Goal: Task Accomplishment & Management: Manage account settings

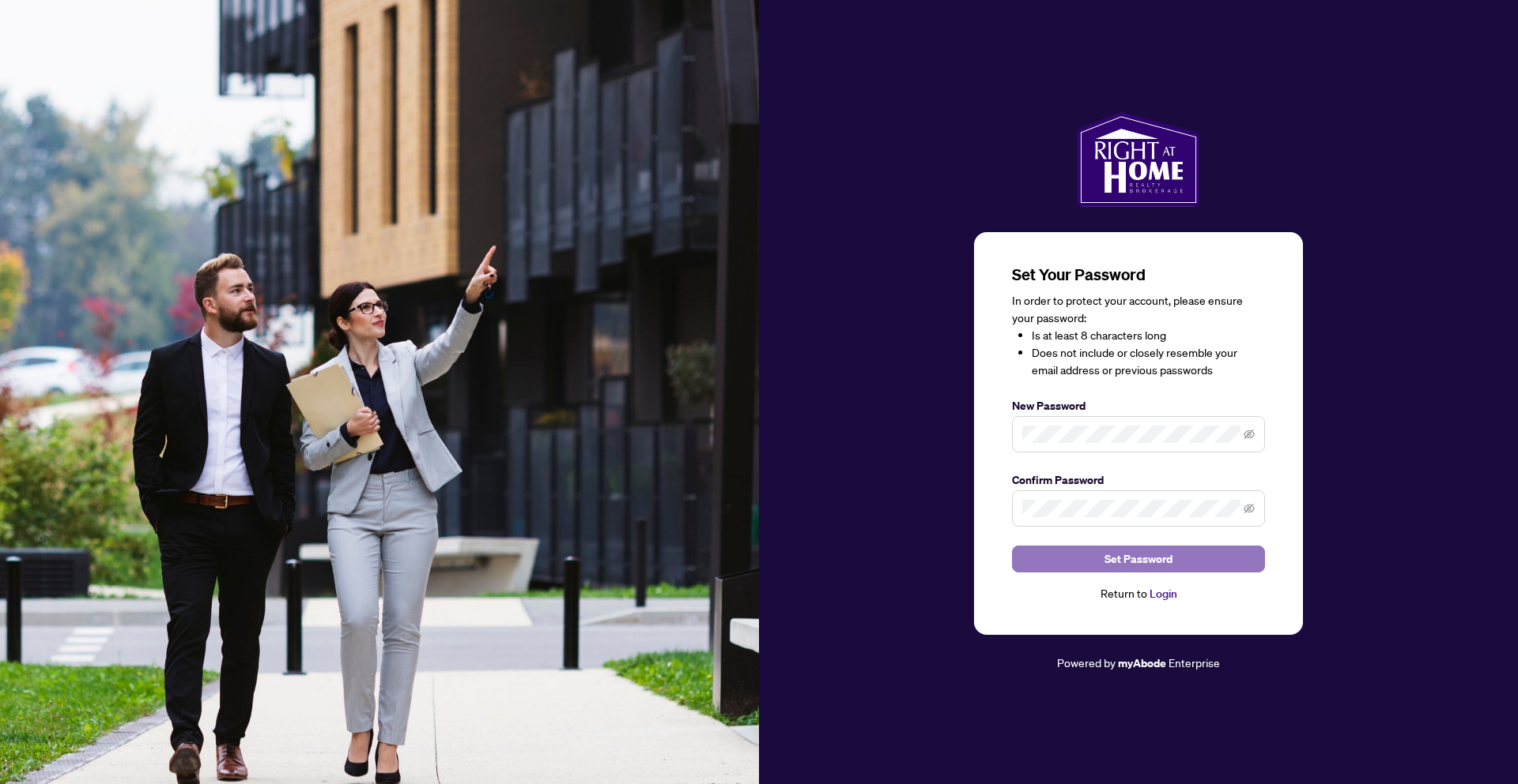
click at [1139, 554] on span "Set Password" at bounding box center [1138, 559] width 68 height 25
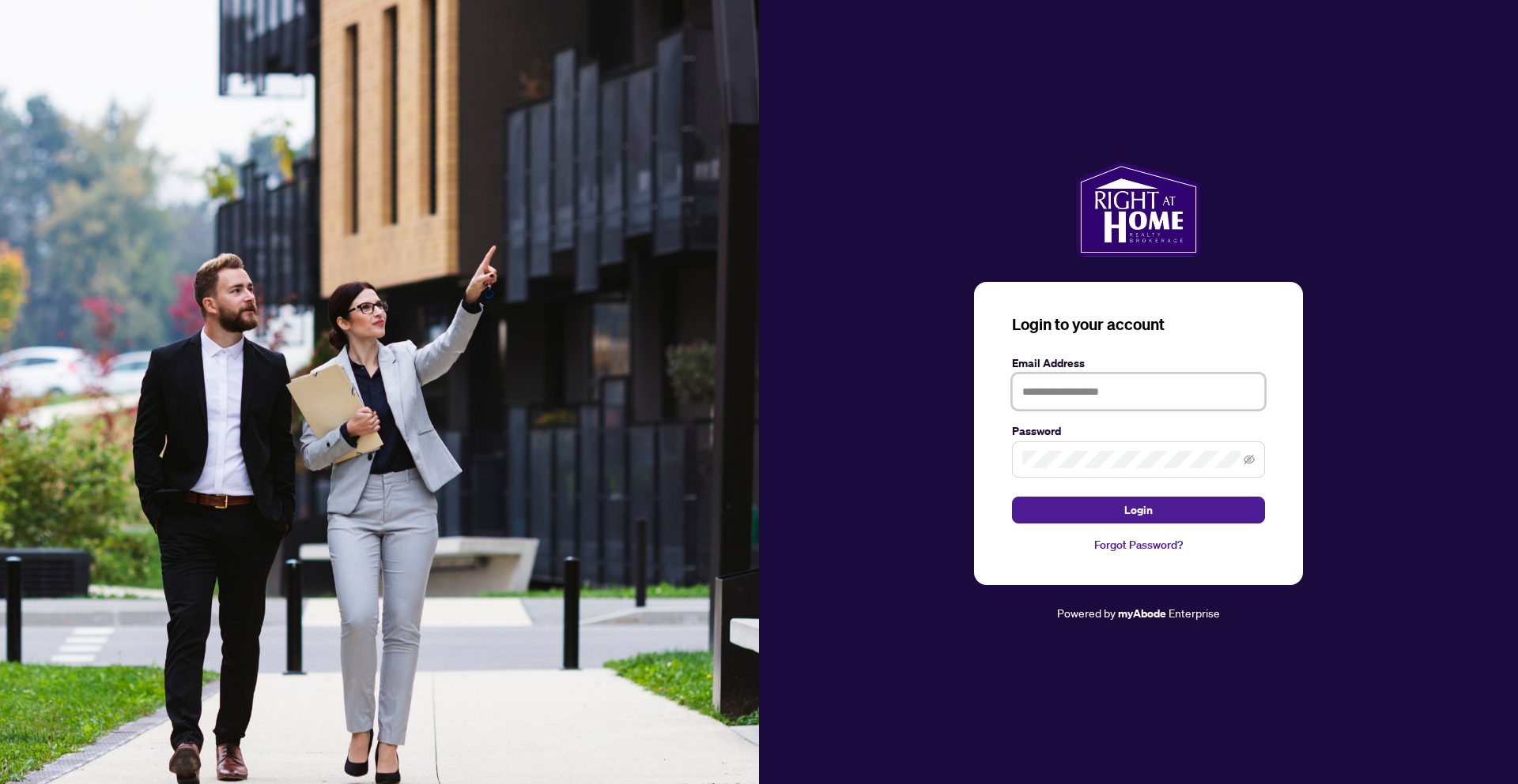
click at [1078, 402] on input "text" at bounding box center [1138, 392] width 253 height 37
type input "**********"
click at [1134, 515] on span "Login" at bounding box center [1138, 510] width 28 height 25
click at [955, 466] on div "**********" at bounding box center [1138, 392] width 759 height 461
click at [1062, 500] on button "Login" at bounding box center [1138, 510] width 253 height 27
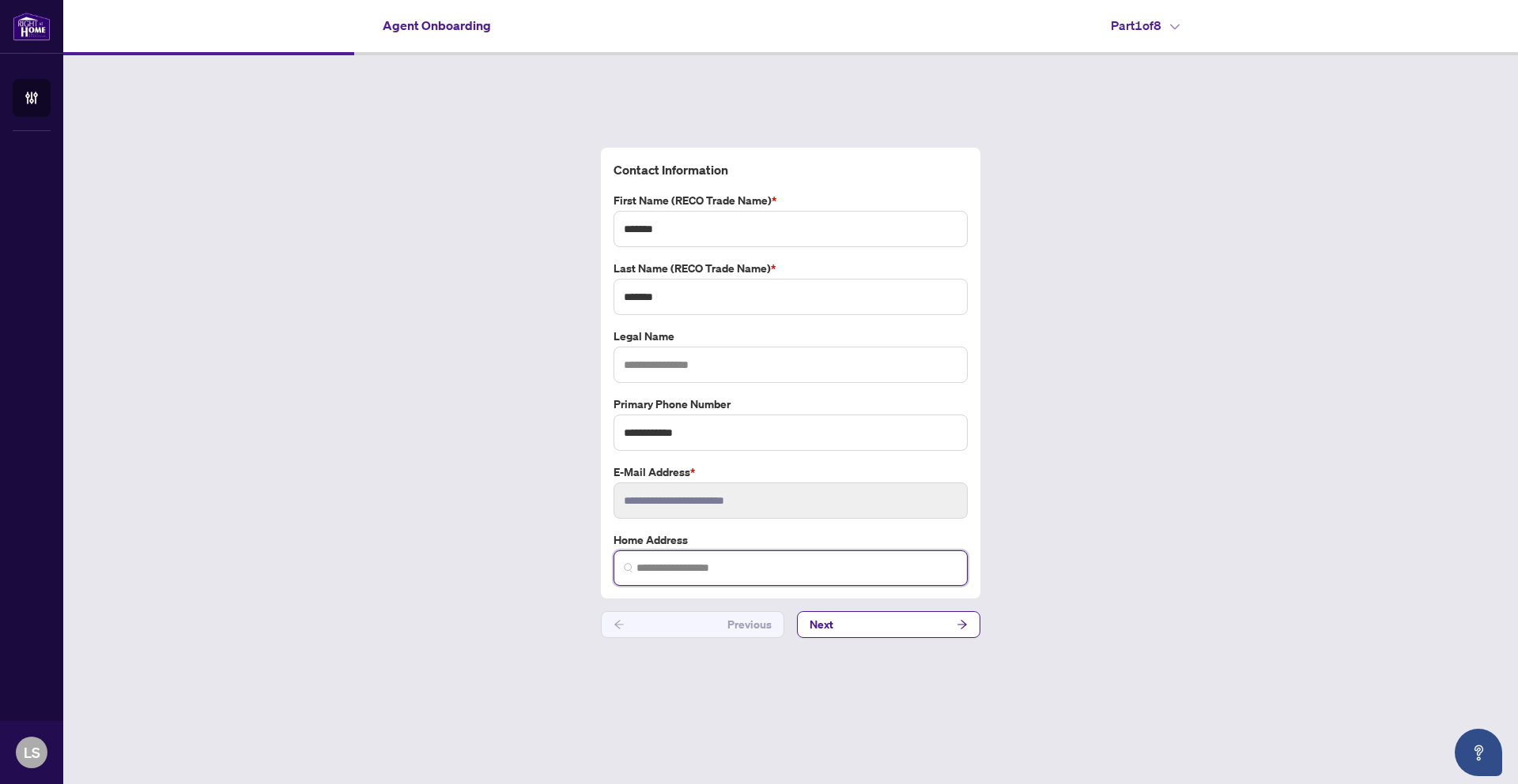
click at [715, 569] on input "search" at bounding box center [797, 568] width 321 height 17
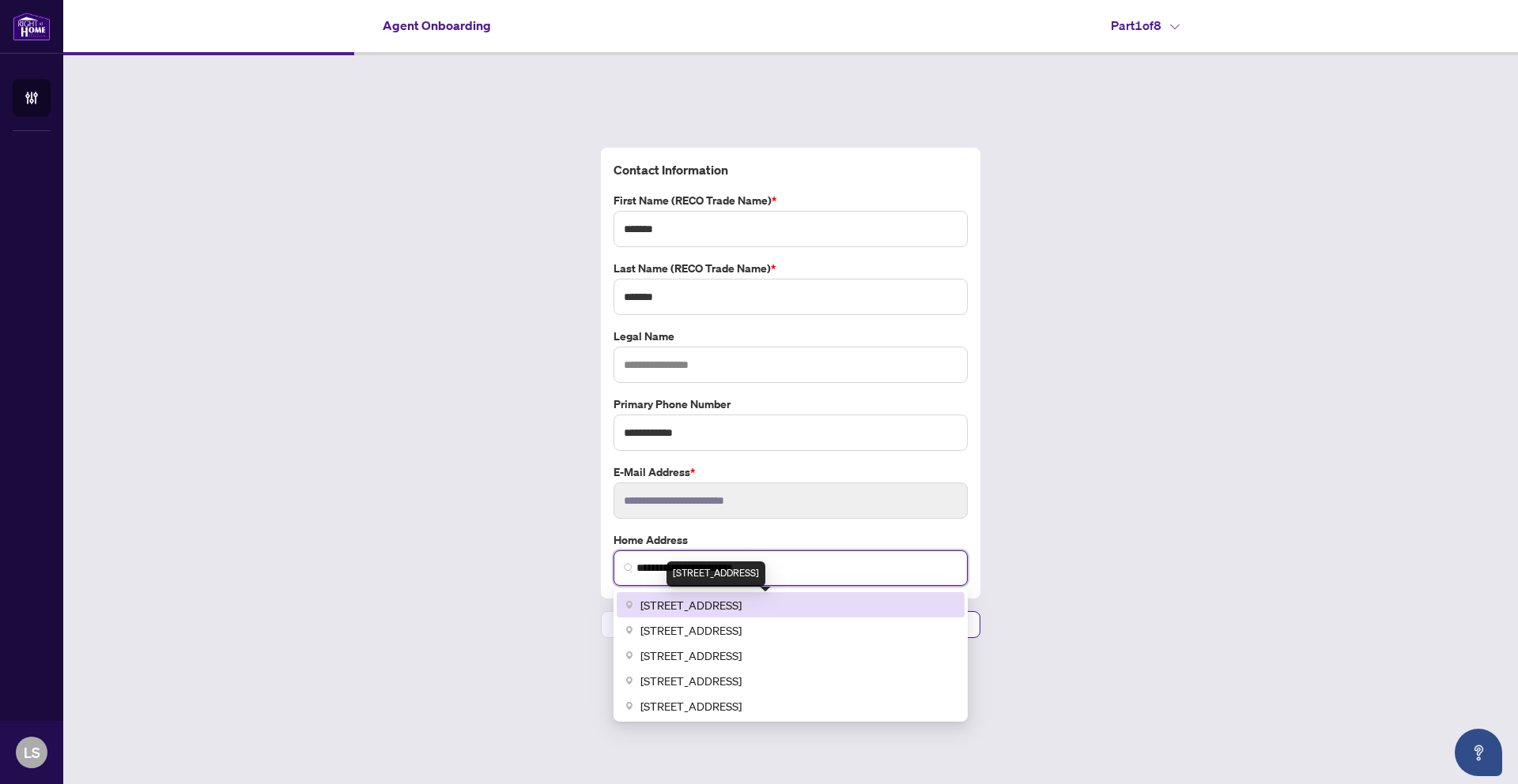
click at [741, 601] on span "[STREET_ADDRESS]" at bounding box center [690, 605] width 101 height 17
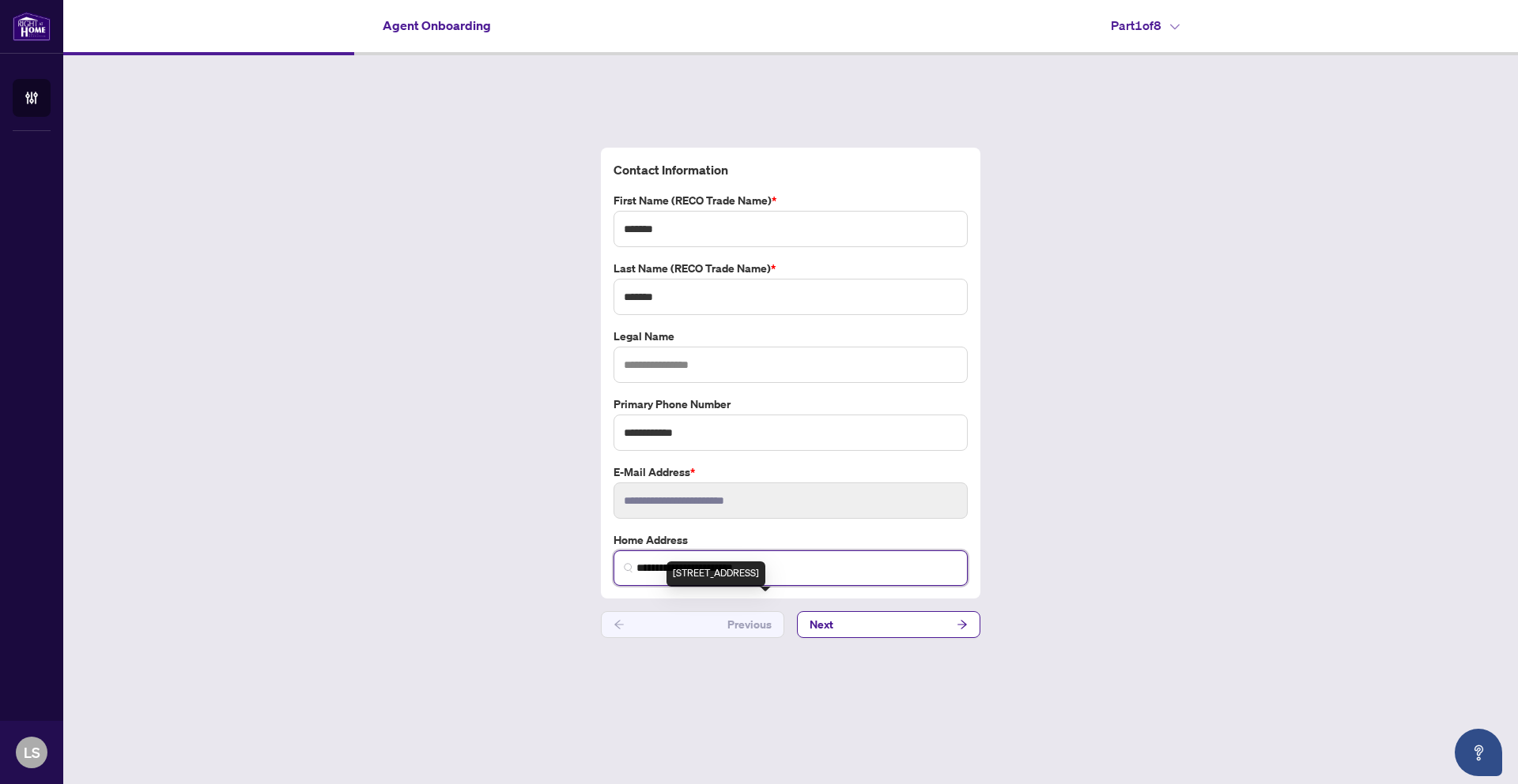
type input "**********"
click at [875, 624] on button "Next" at bounding box center [888, 625] width 183 height 27
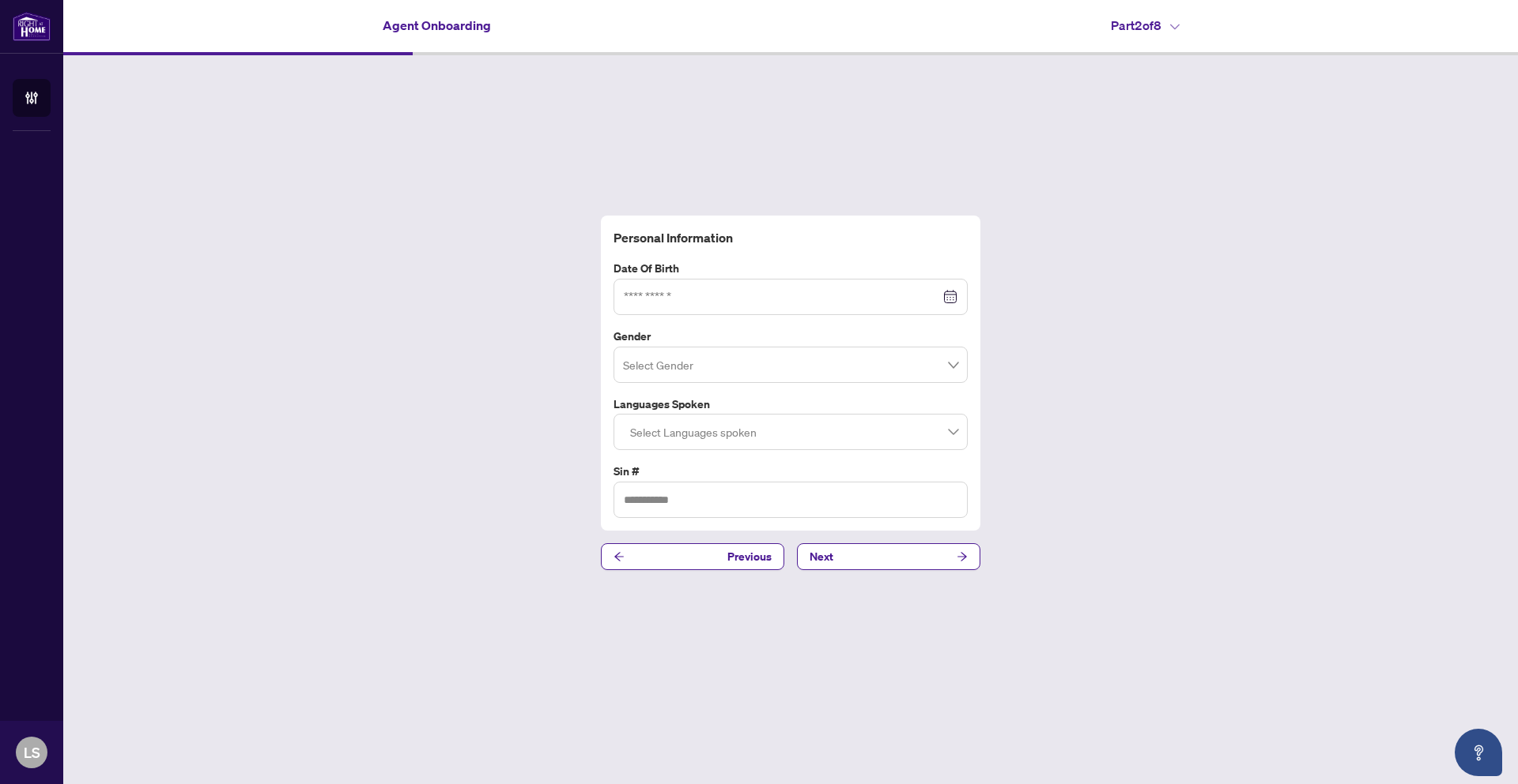
click at [950, 302] on div at bounding box center [790, 297] width 334 height 17
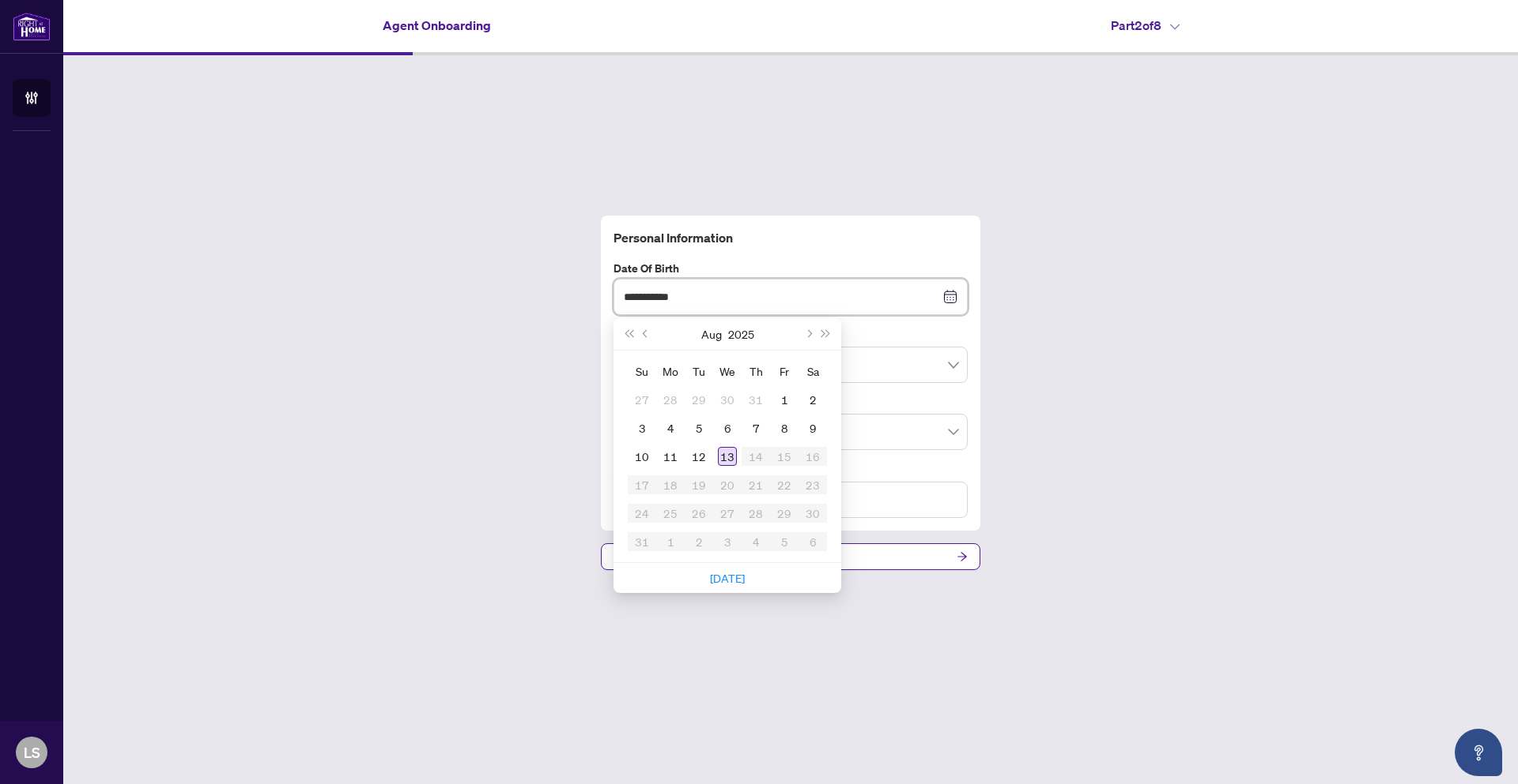
type input "**********"
click at [721, 428] on div "7" at bounding box center [727, 428] width 19 height 19
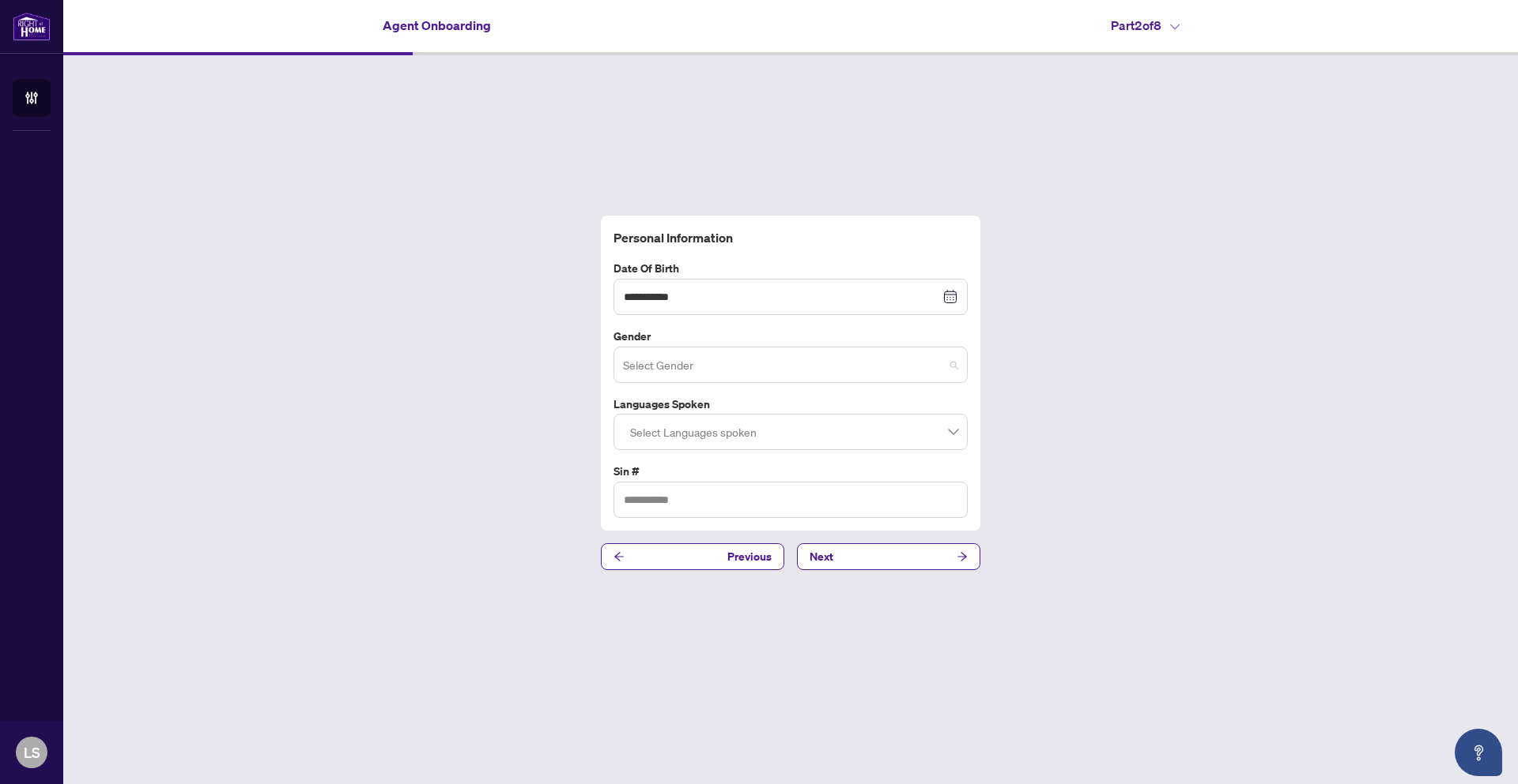
click at [718, 378] on input "search" at bounding box center [784, 367] width 321 height 35
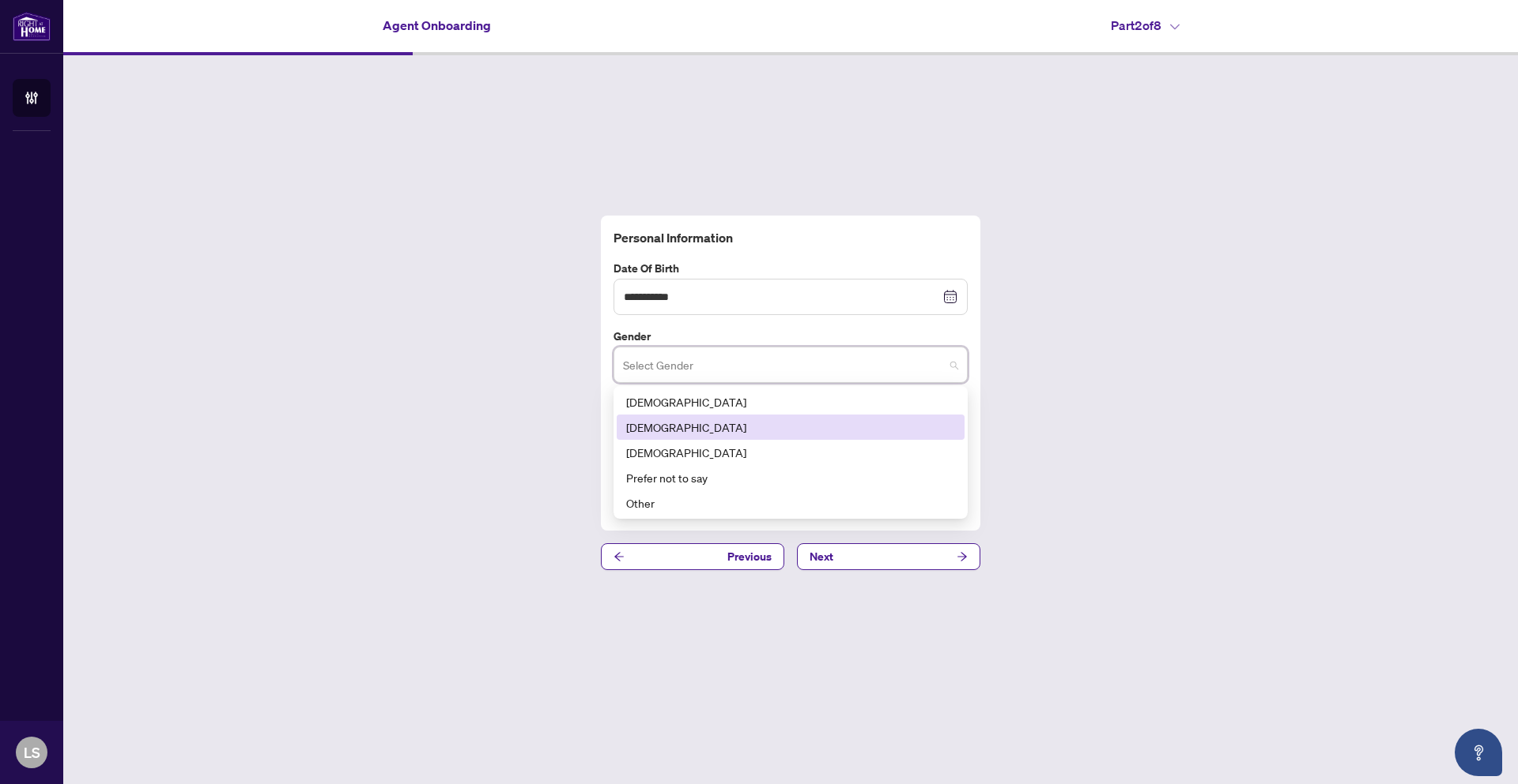
click at [694, 422] on div "[DEMOGRAPHIC_DATA]" at bounding box center [790, 427] width 329 height 17
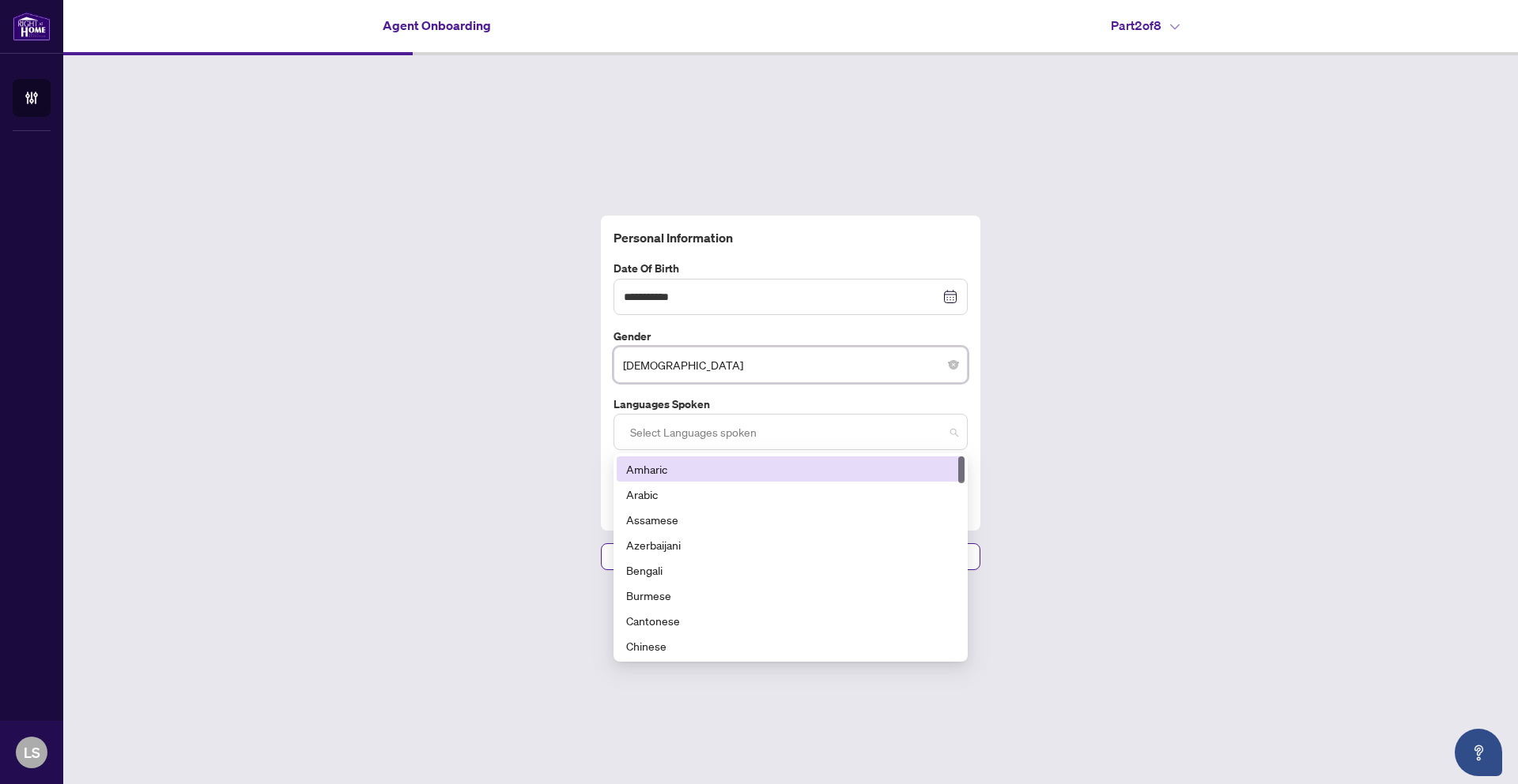
click at [714, 435] on div at bounding box center [790, 432] width 334 height 28
type input "**"
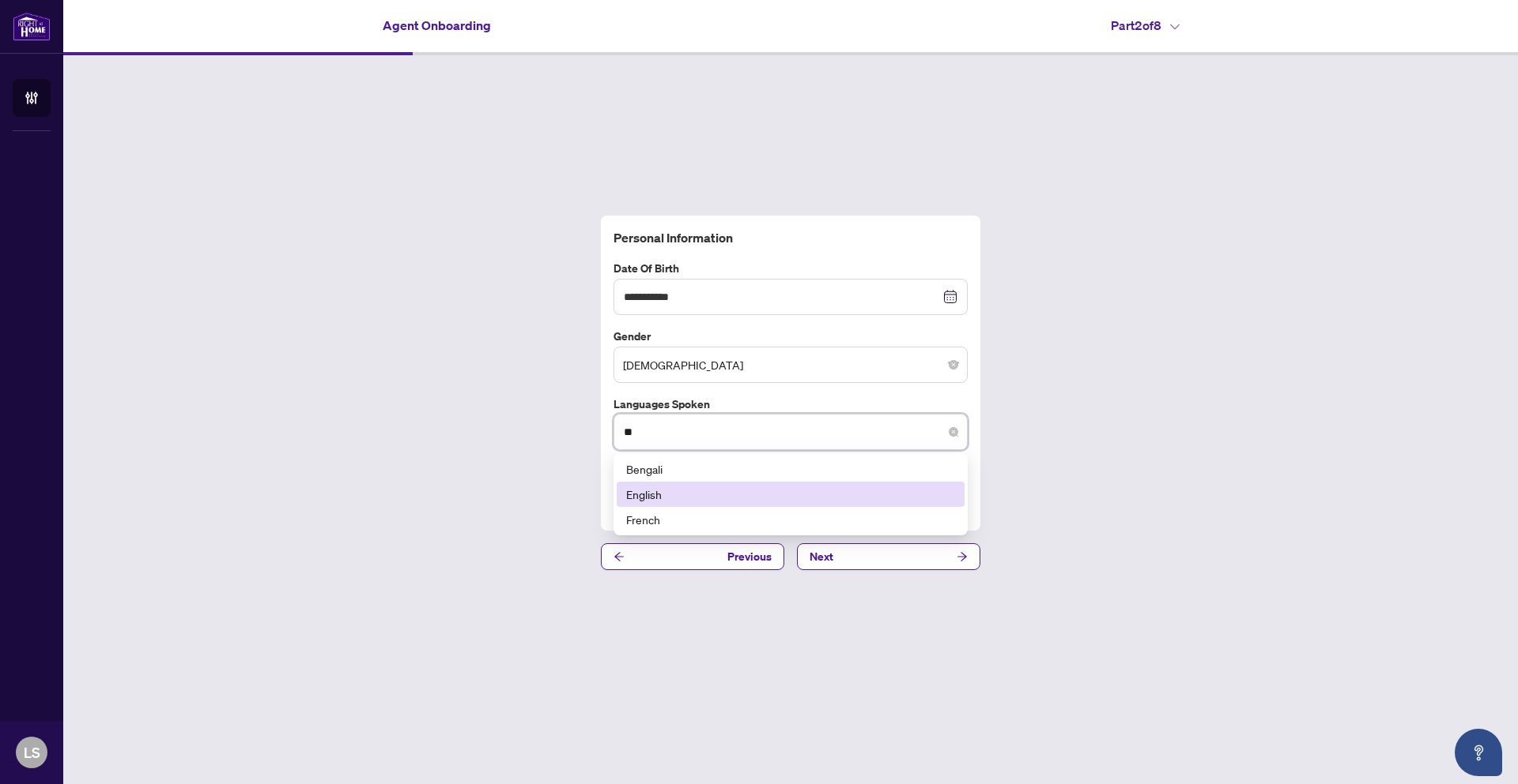
click at [688, 495] on div "English" at bounding box center [790, 495] width 329 height 17
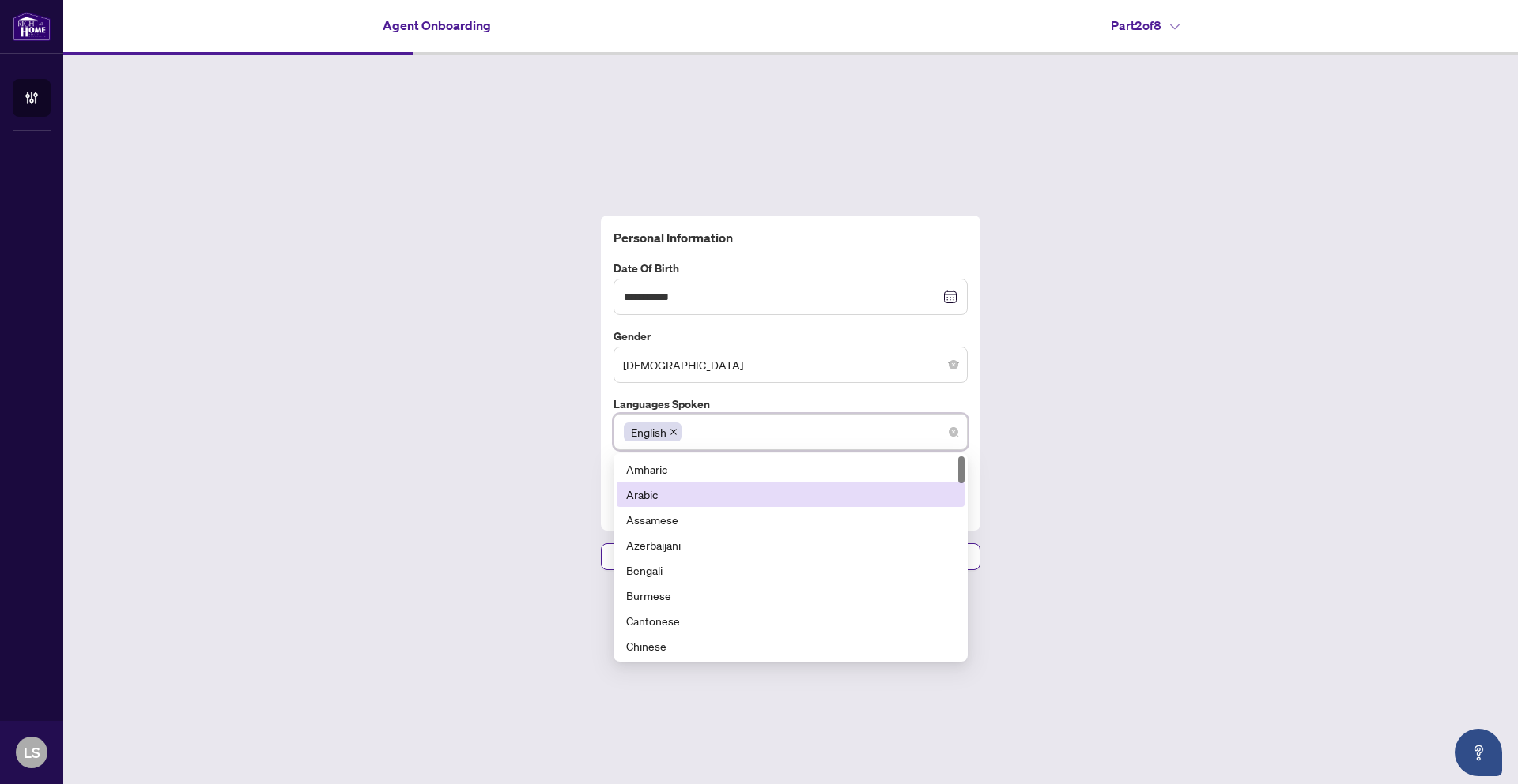
click at [546, 430] on div "**********" at bounding box center [790, 393] width 1454 height 676
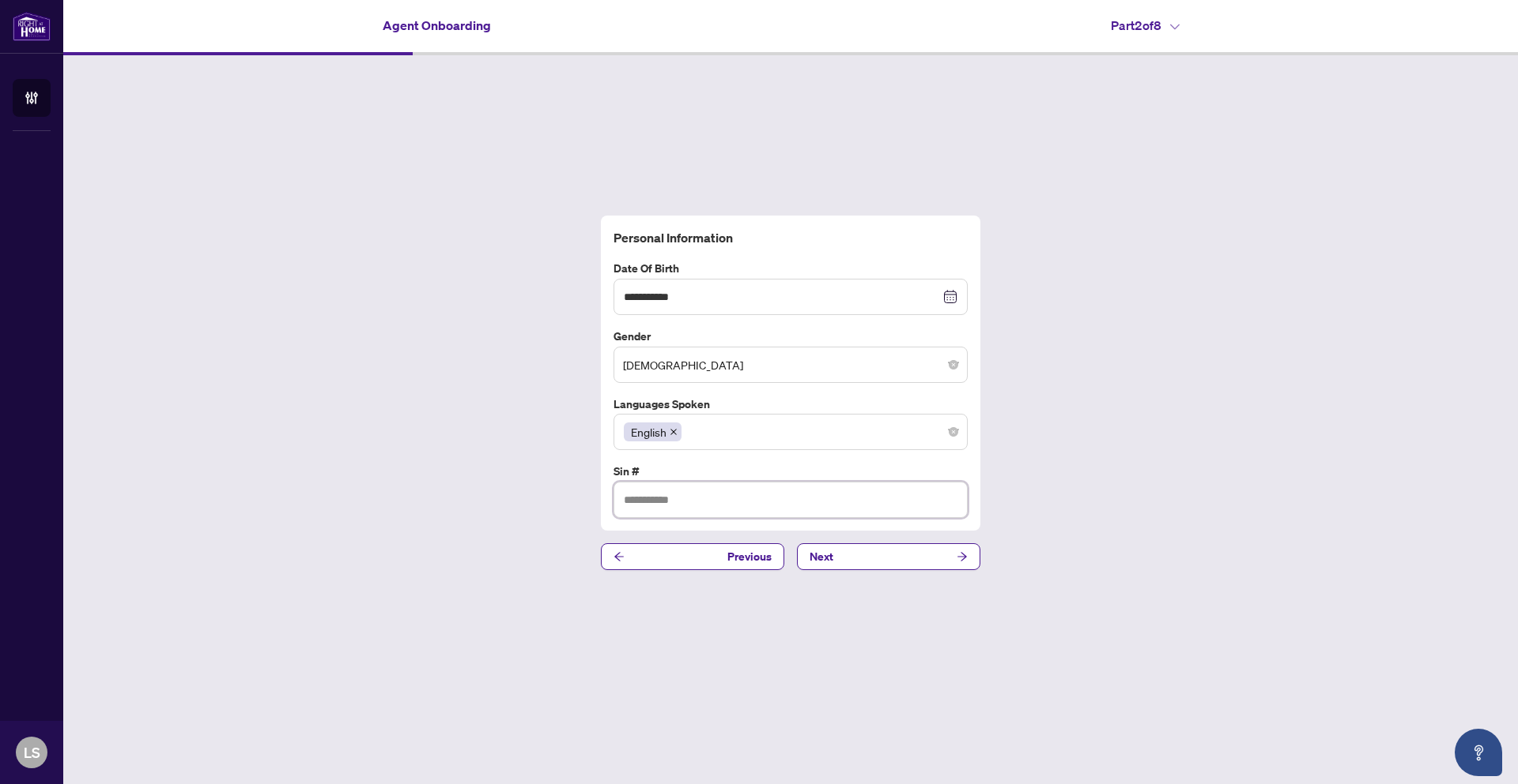
click at [646, 501] on input "text" at bounding box center [791, 499] width 355 height 37
click at [701, 500] on input "text" at bounding box center [791, 499] width 355 height 37
type input "*********"
click at [845, 555] on button "Next" at bounding box center [888, 557] width 183 height 27
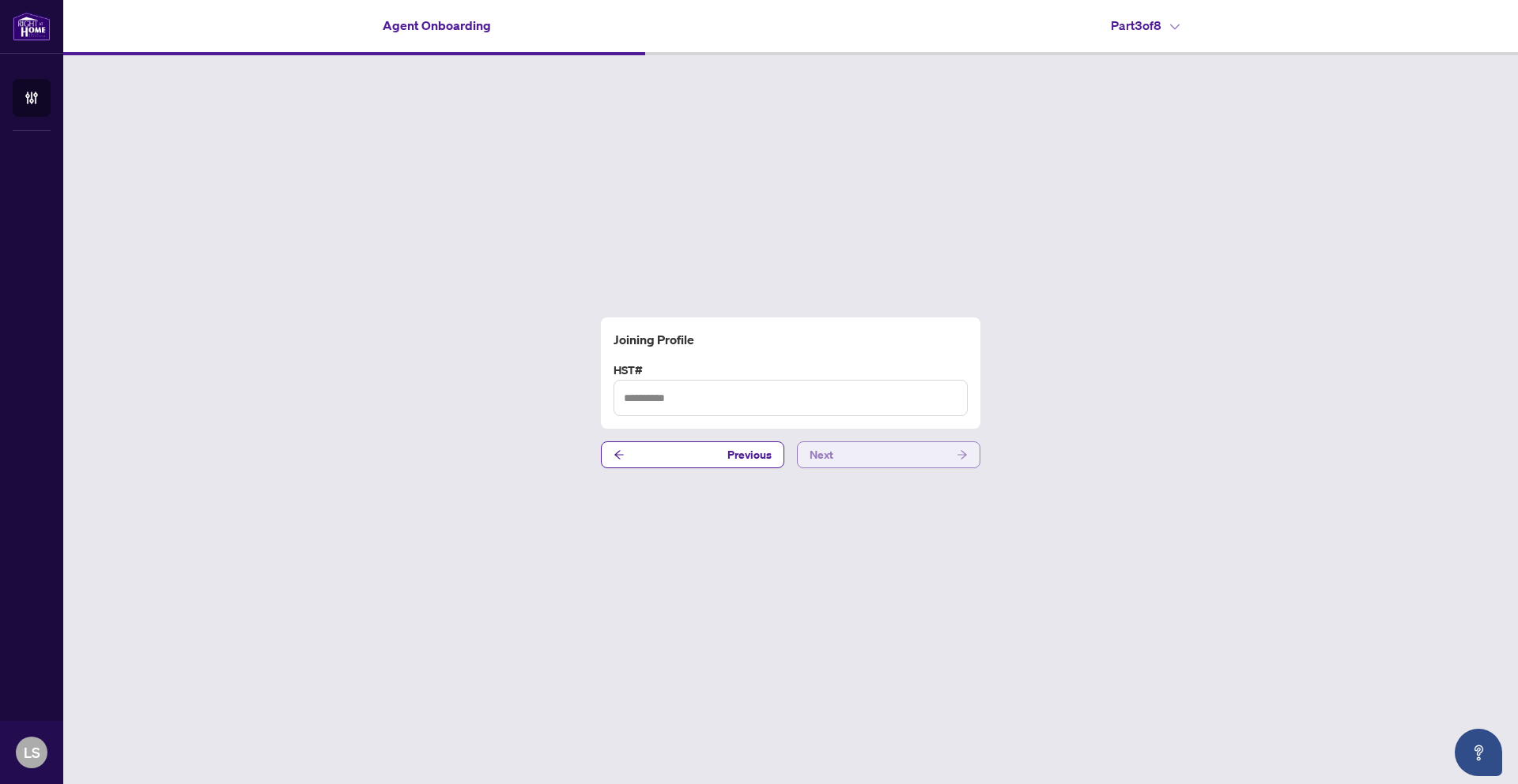
click at [866, 458] on button "Next" at bounding box center [888, 455] width 183 height 27
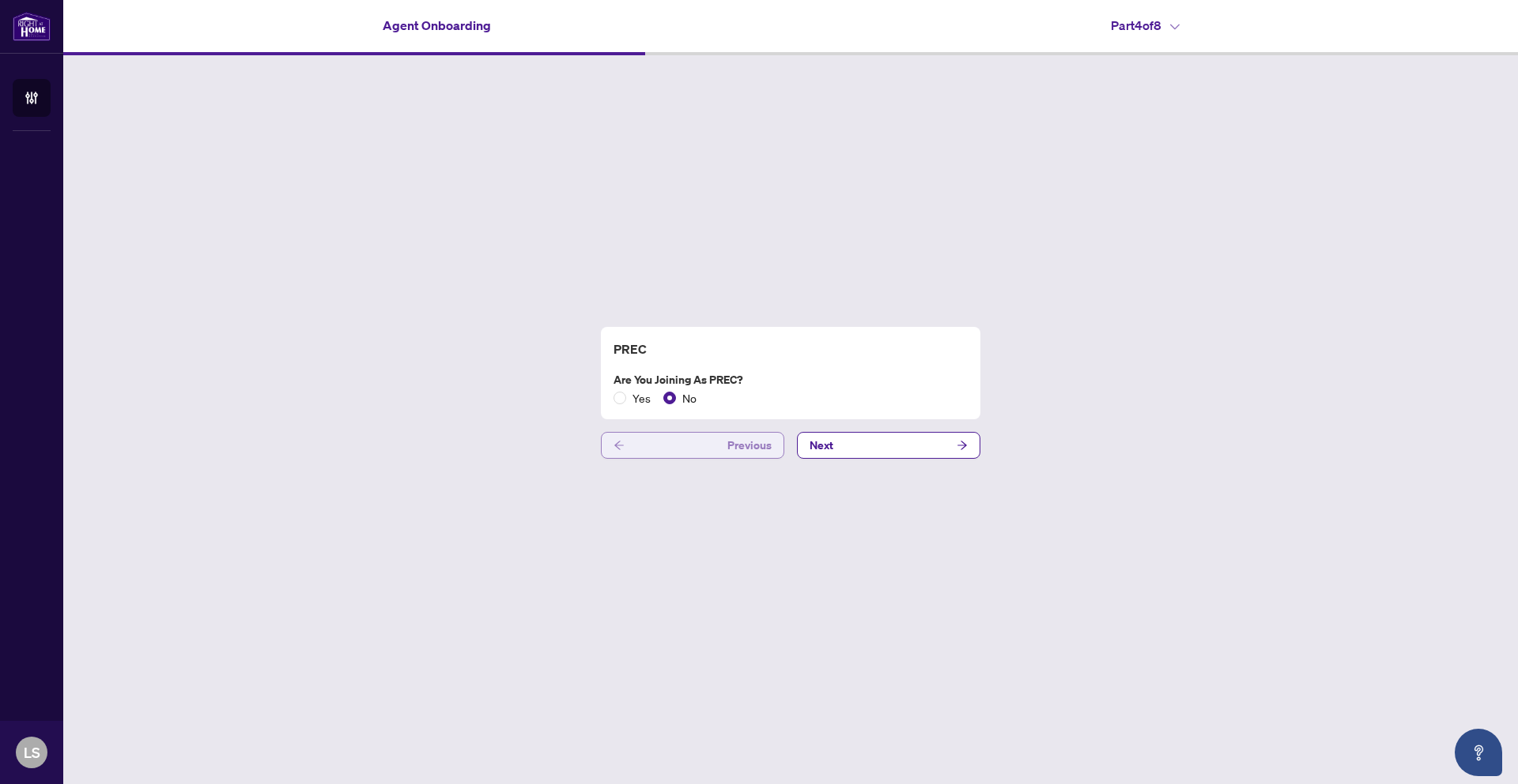
click at [755, 446] on span "Previous" at bounding box center [749, 445] width 44 height 25
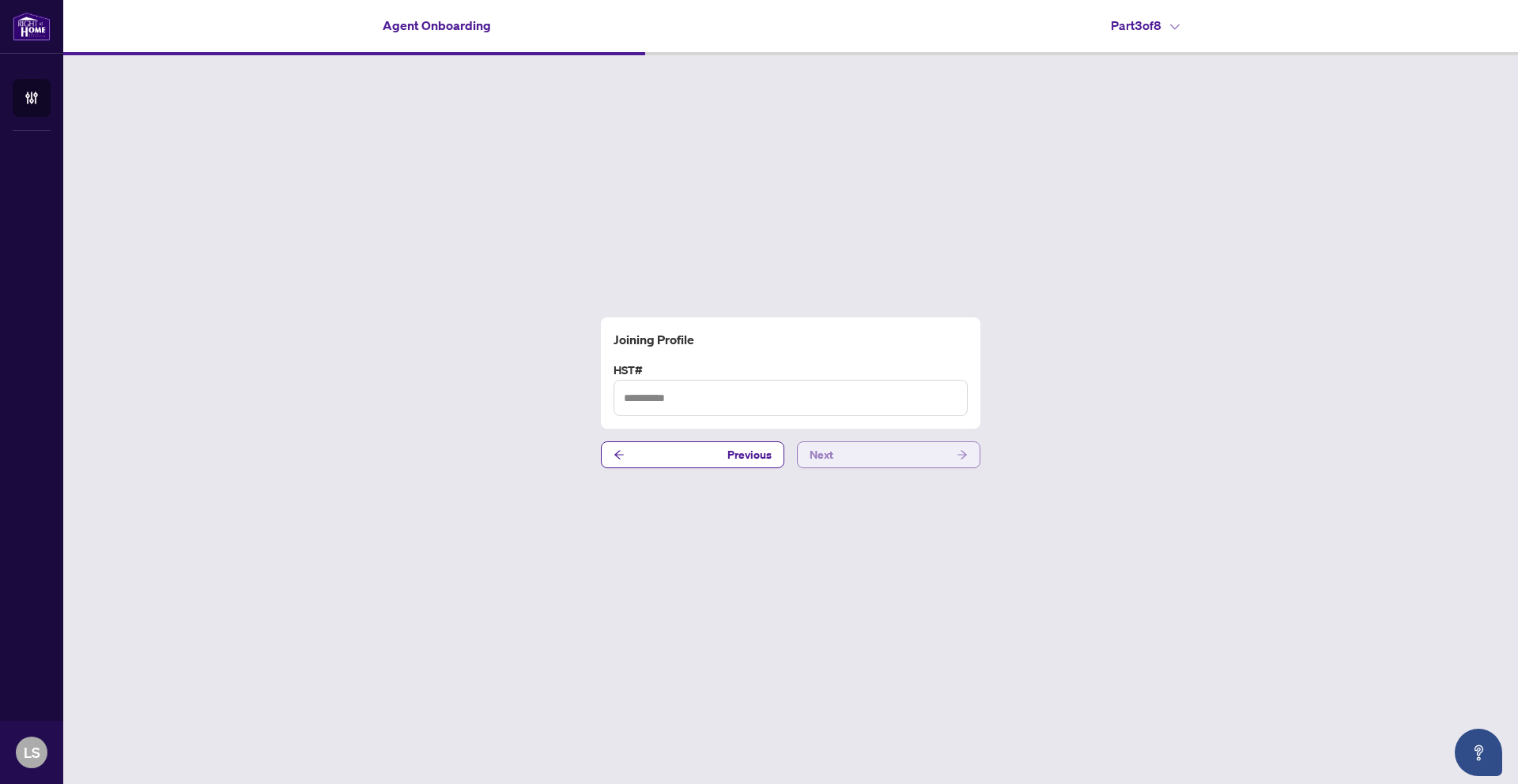
click at [864, 464] on button "Next" at bounding box center [888, 455] width 183 height 27
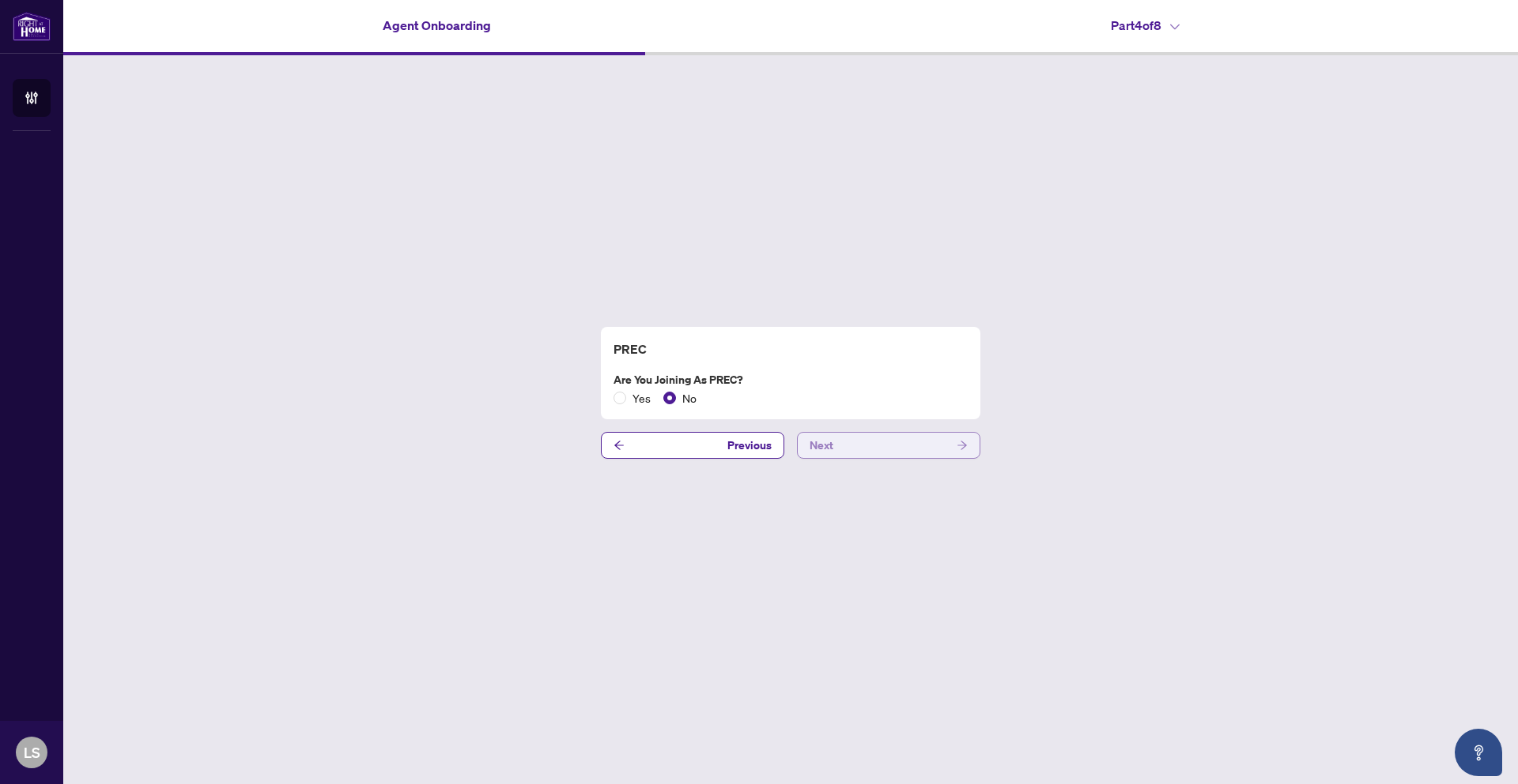
click at [850, 442] on button "Next" at bounding box center [888, 446] width 183 height 27
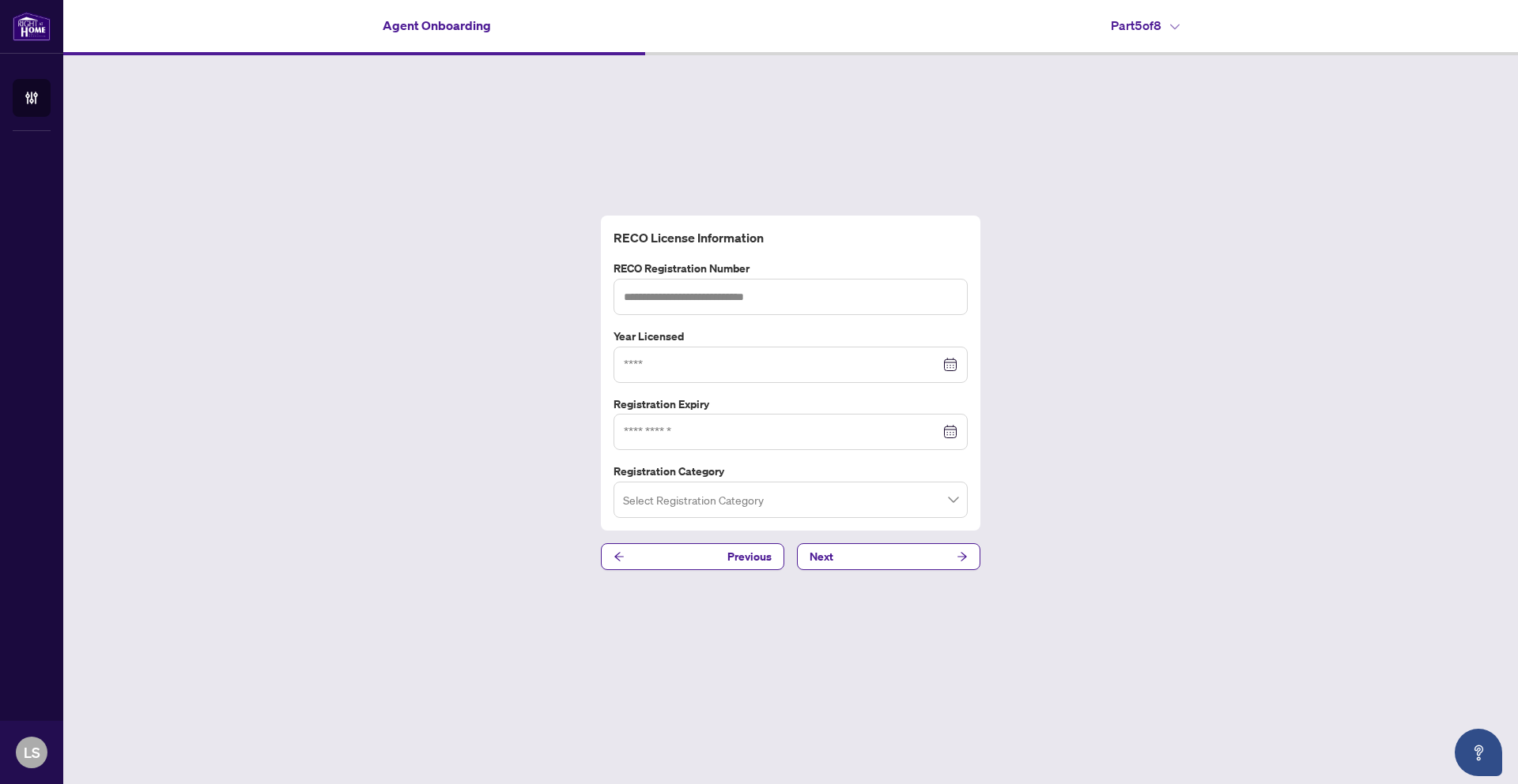
click at [848, 519] on input "search" at bounding box center [784, 502] width 321 height 35
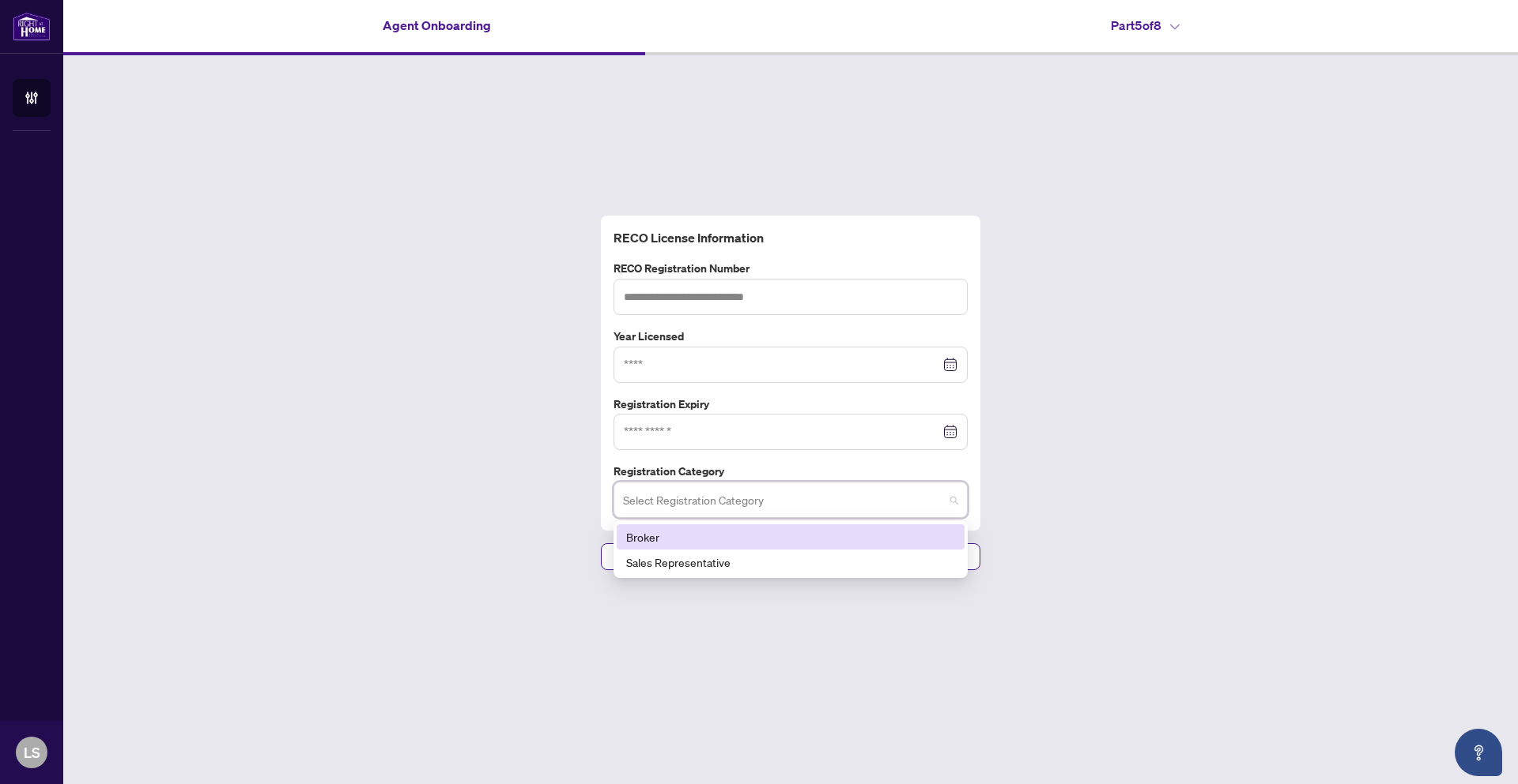
click at [491, 428] on div "RECO License Information RECO Registration Number Year Licensed Registration Ex…" at bounding box center [790, 393] width 1454 height 676
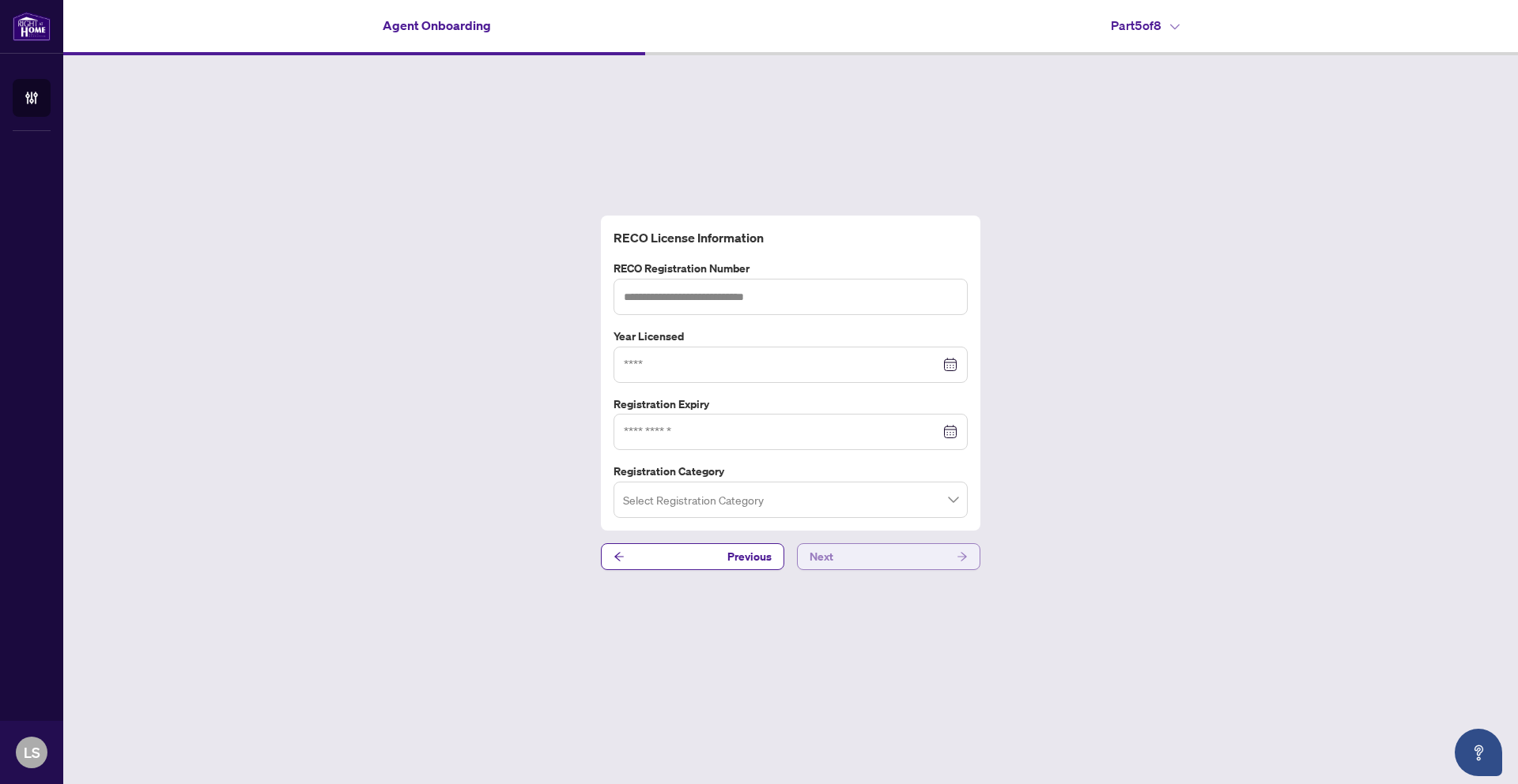
click at [924, 566] on button "Next" at bounding box center [888, 557] width 183 height 27
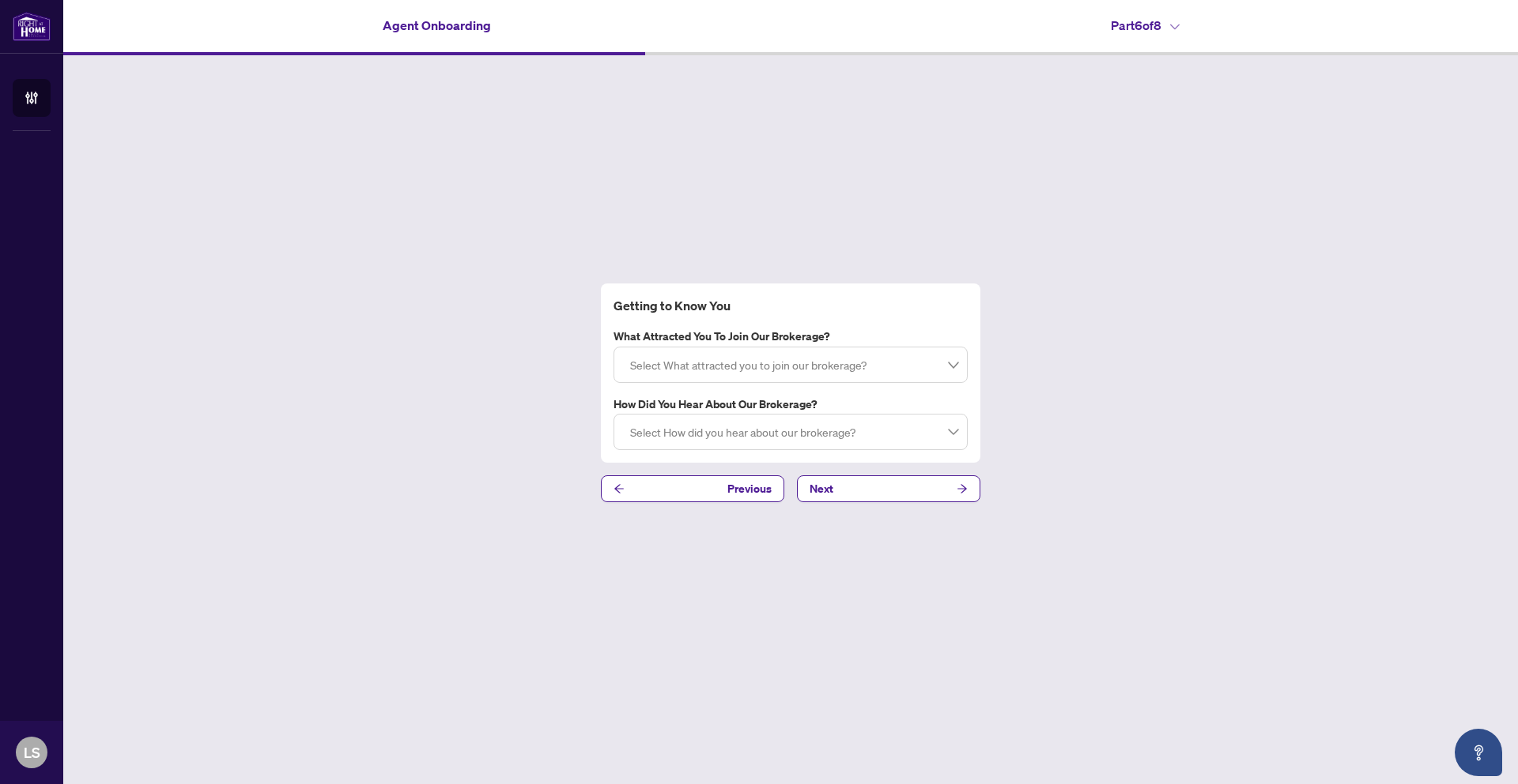
click at [737, 363] on div at bounding box center [790, 365] width 334 height 28
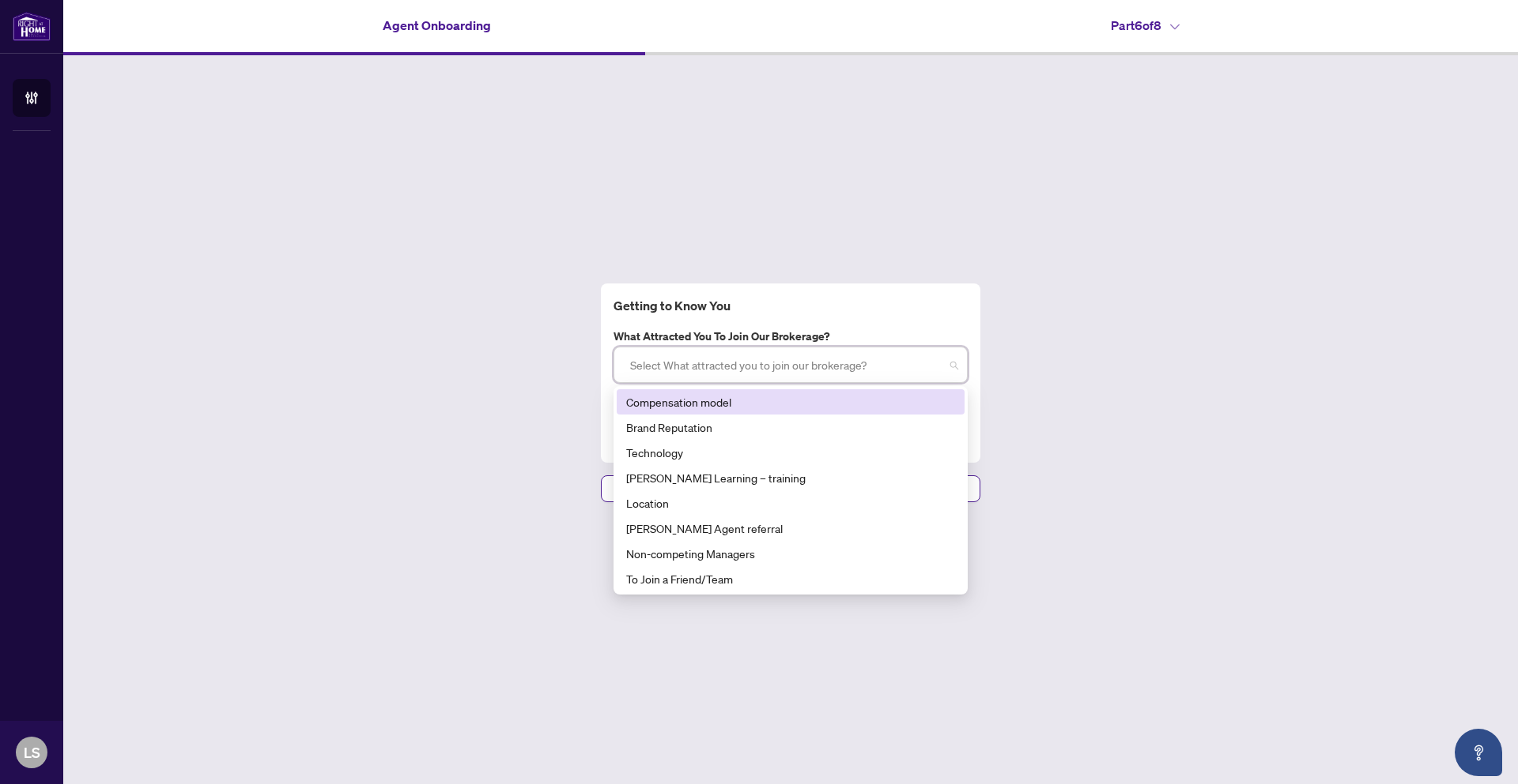
click at [735, 403] on div "Compensation model" at bounding box center [790, 401] width 329 height 17
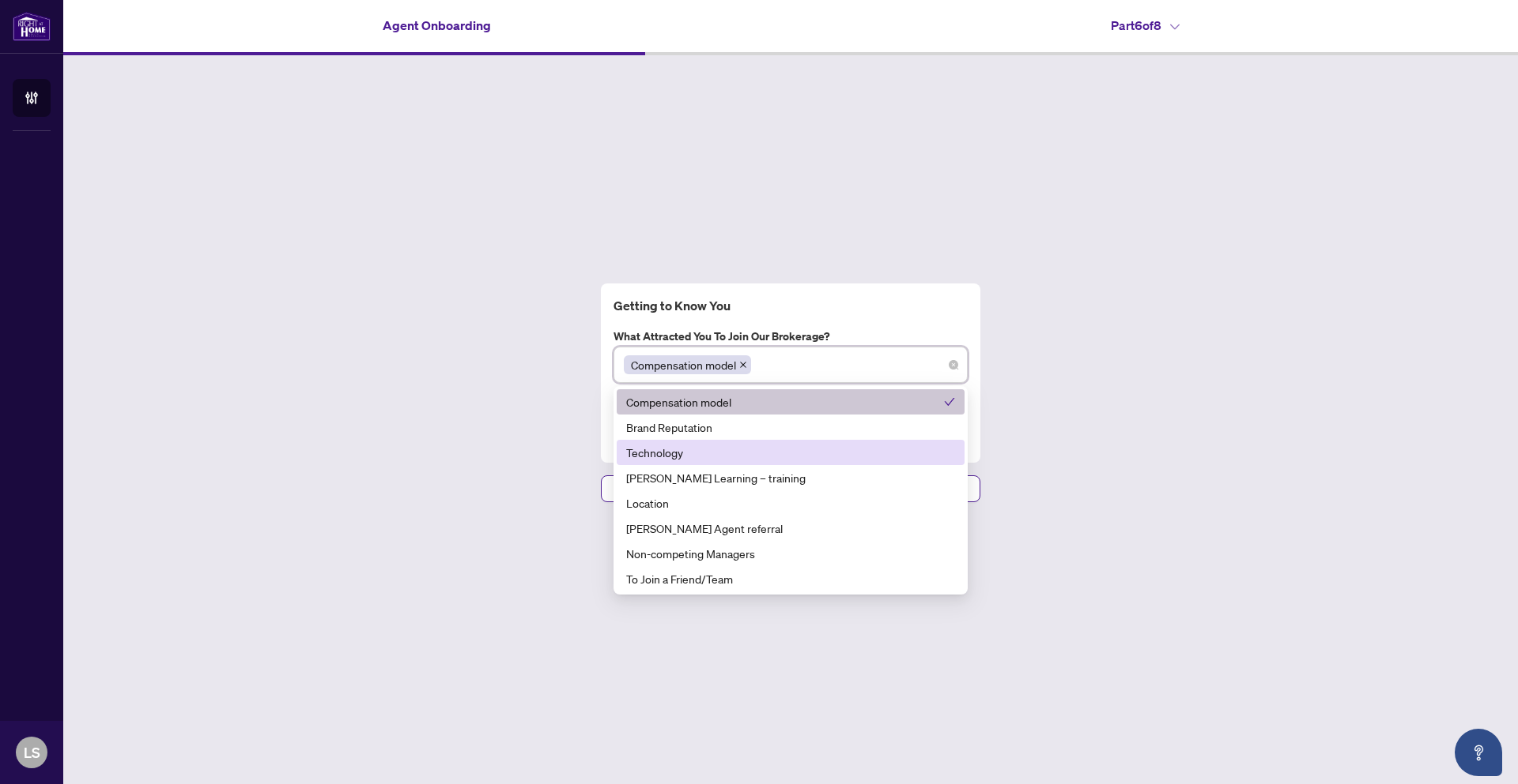
click at [467, 408] on div "Getting to Know You What attracted you to join our brokerage? Compensation mode…" at bounding box center [790, 393] width 1454 height 676
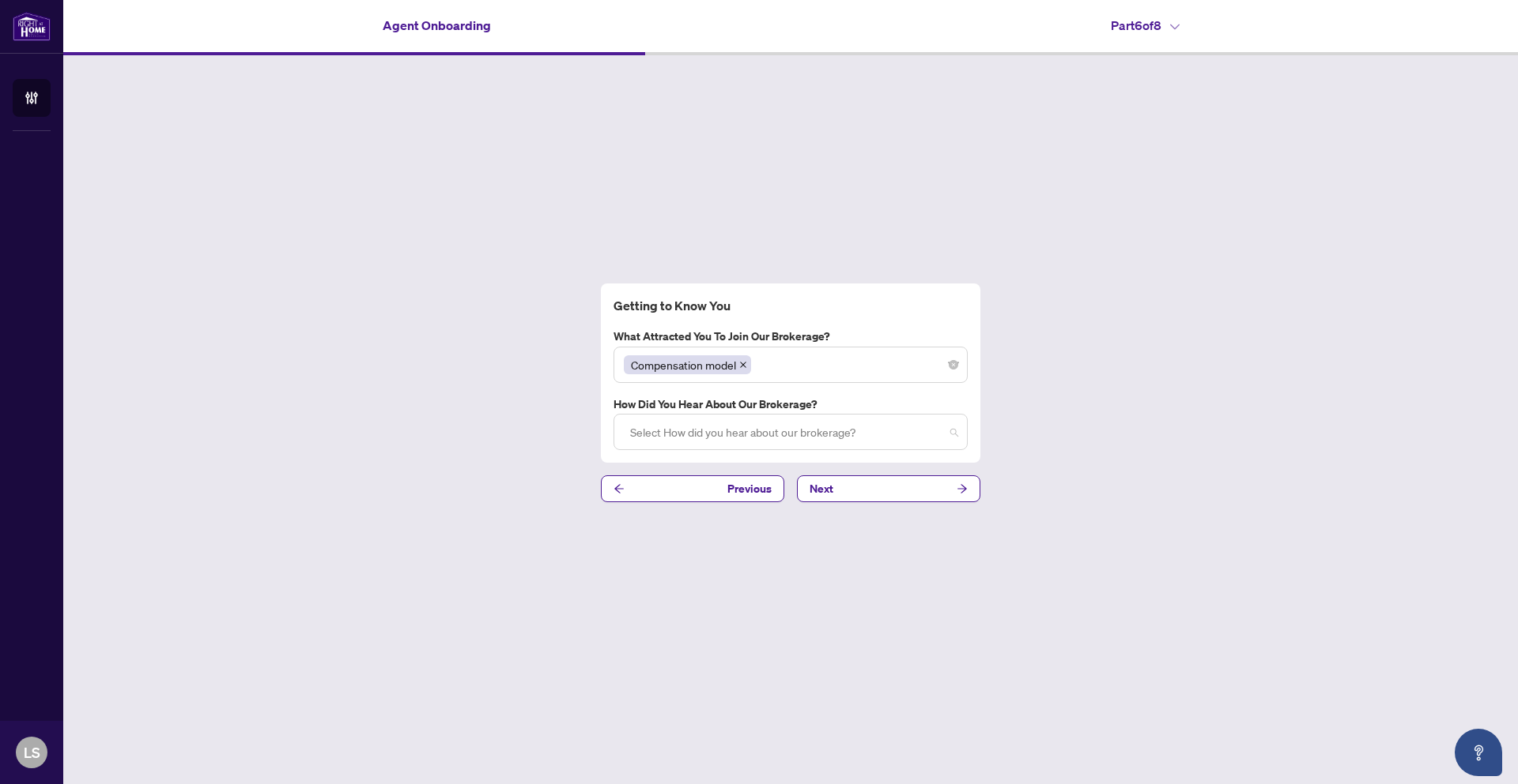
click at [701, 438] on div at bounding box center [790, 432] width 334 height 28
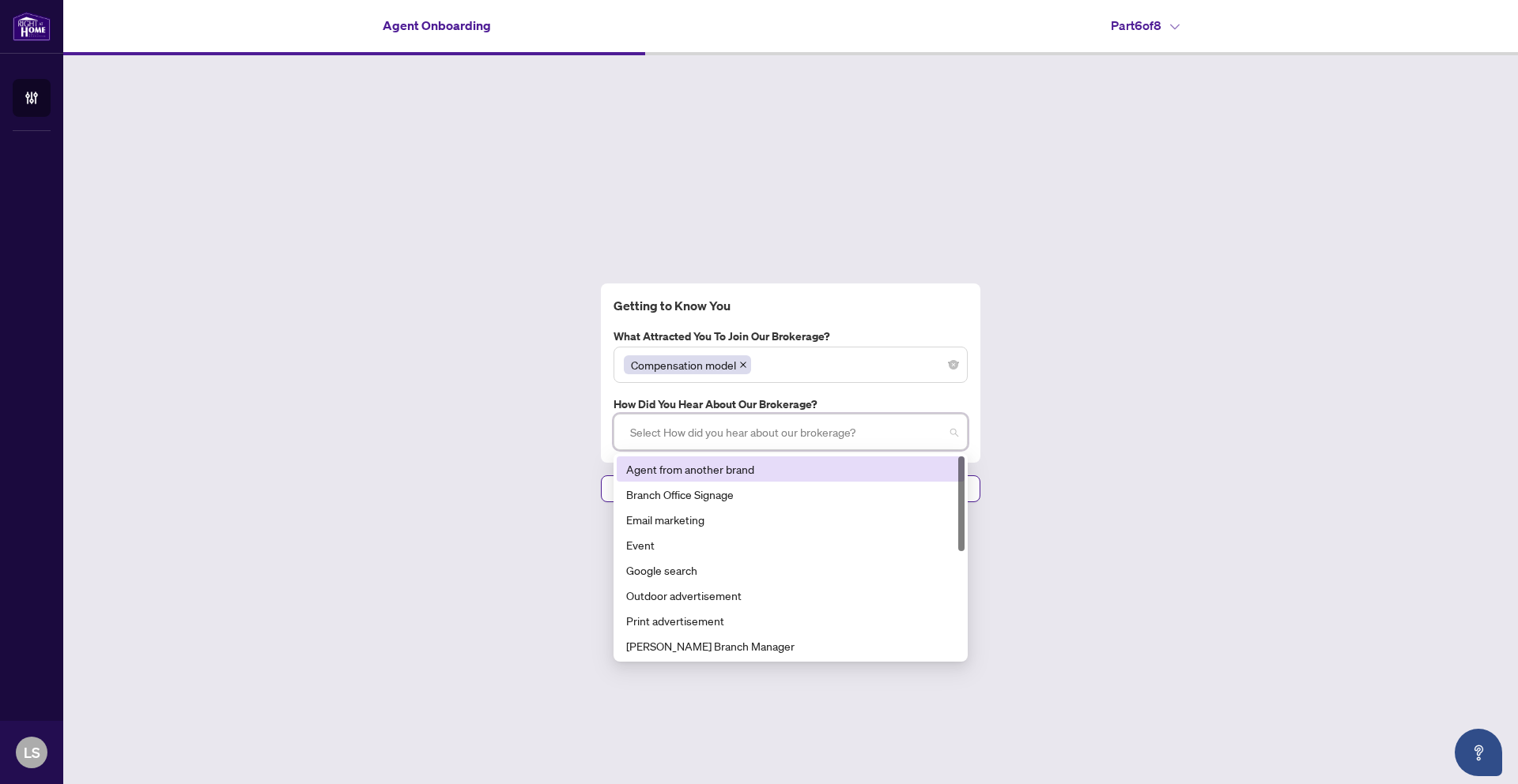
click at [743, 470] on div "Agent from another brand" at bounding box center [790, 469] width 329 height 17
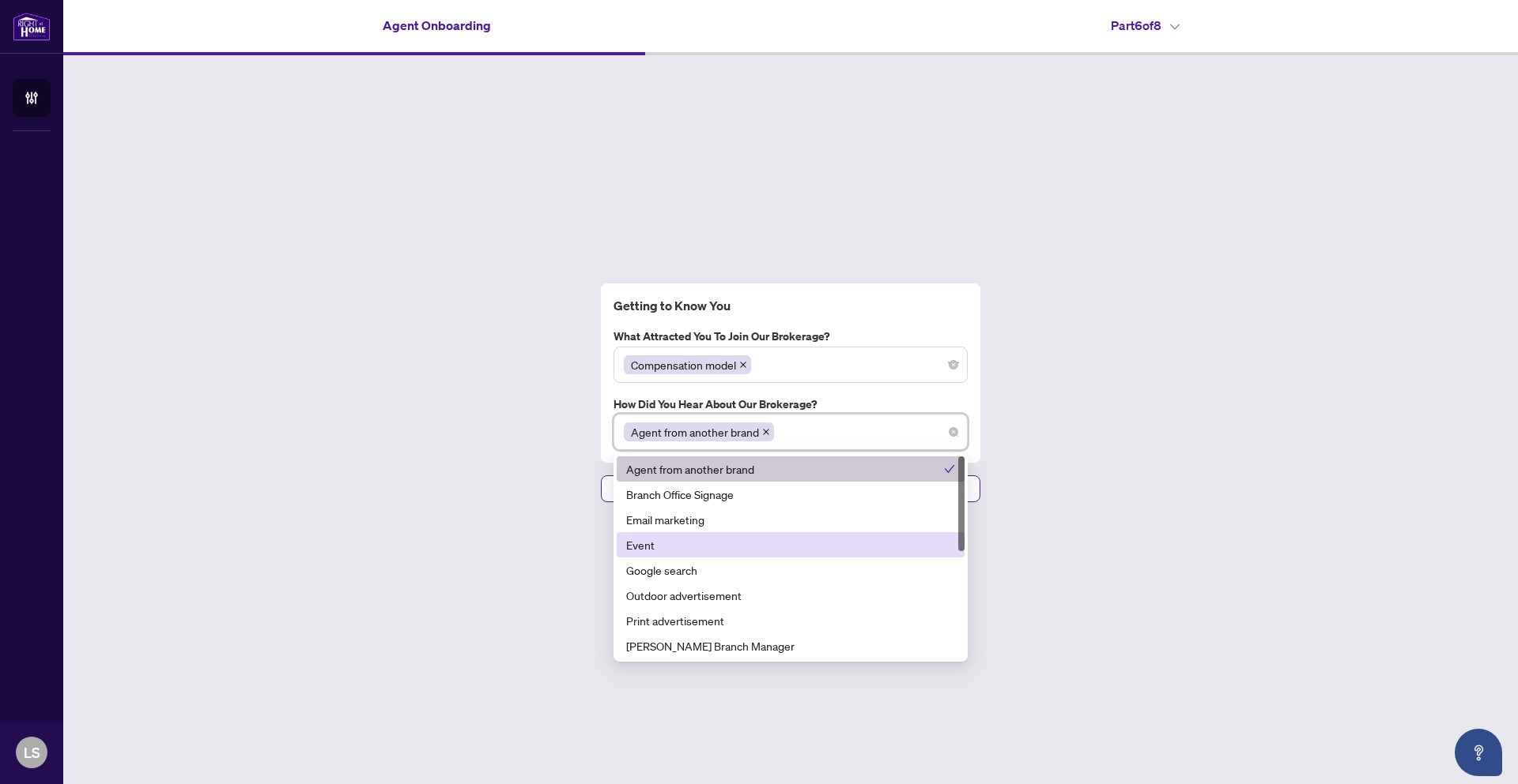
click at [502, 492] on div "Getting to Know You What attracted you to join our brokerage? Compensation mode…" at bounding box center [790, 393] width 1454 height 676
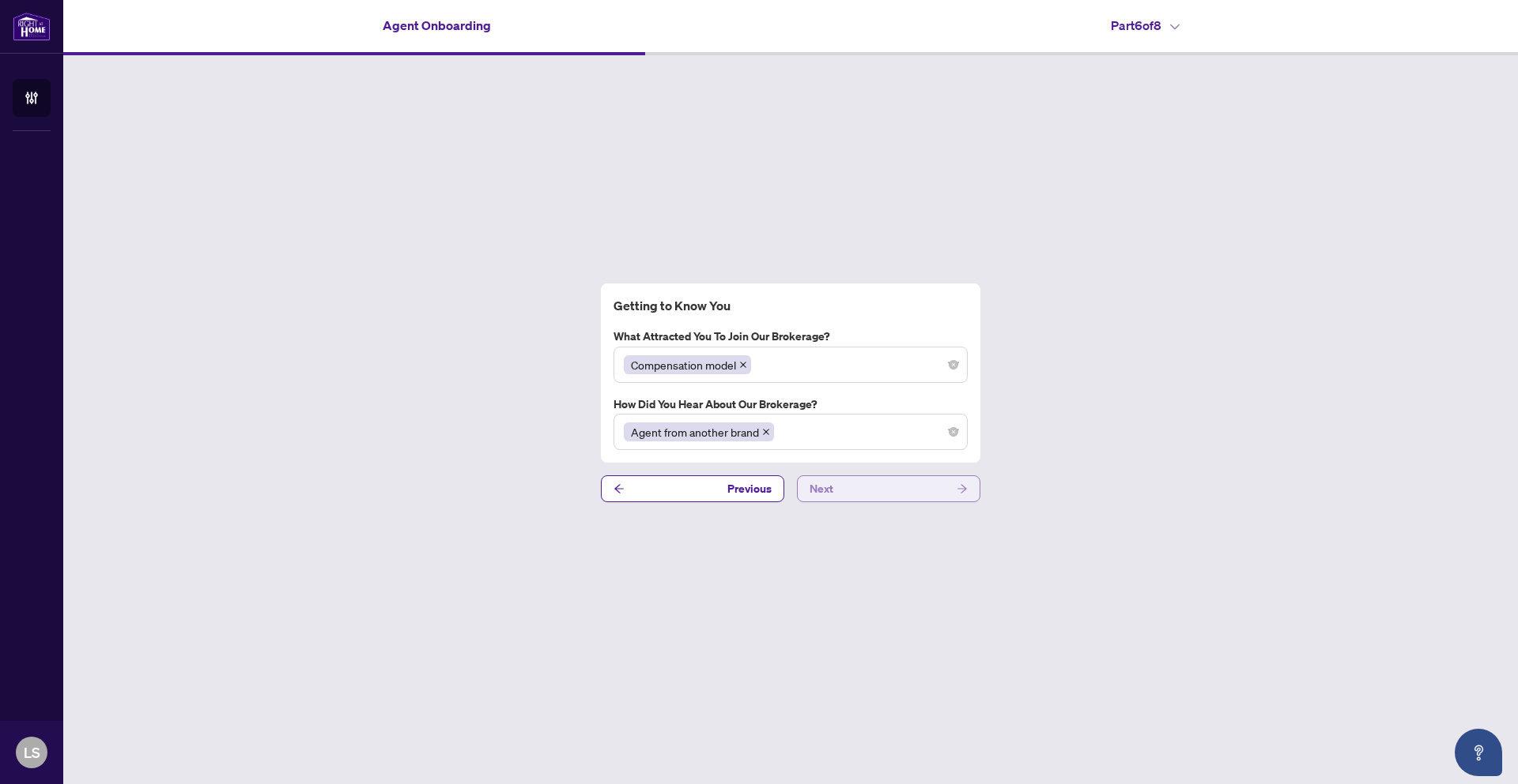
click at [942, 494] on button "Next" at bounding box center [888, 489] width 183 height 27
click at [902, 498] on button "Next" at bounding box center [888, 489] width 183 height 27
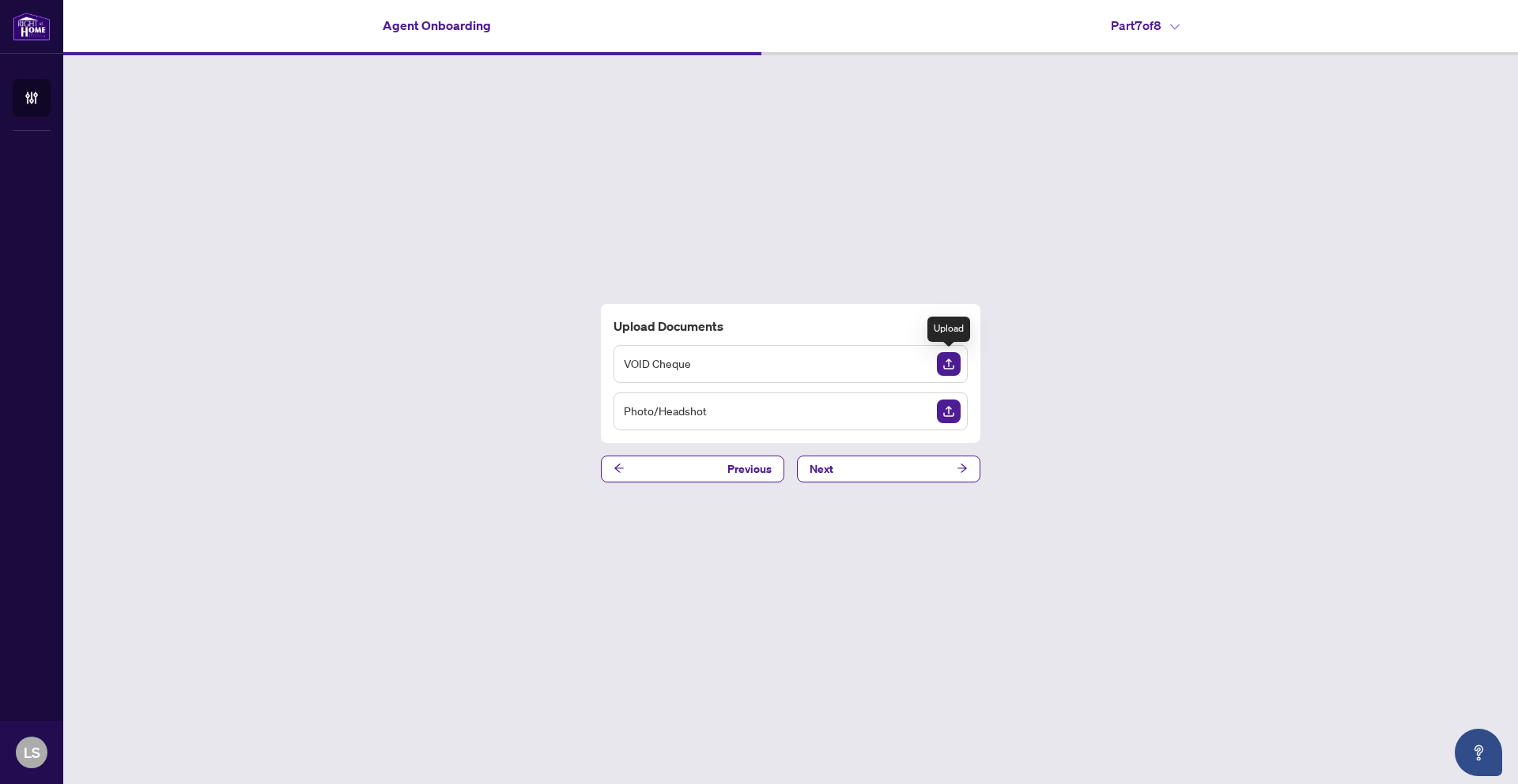
click at [950, 364] on img "Upload Document" at bounding box center [948, 364] width 24 height 24
click at [952, 410] on img "Upload Document" at bounding box center [948, 411] width 24 height 24
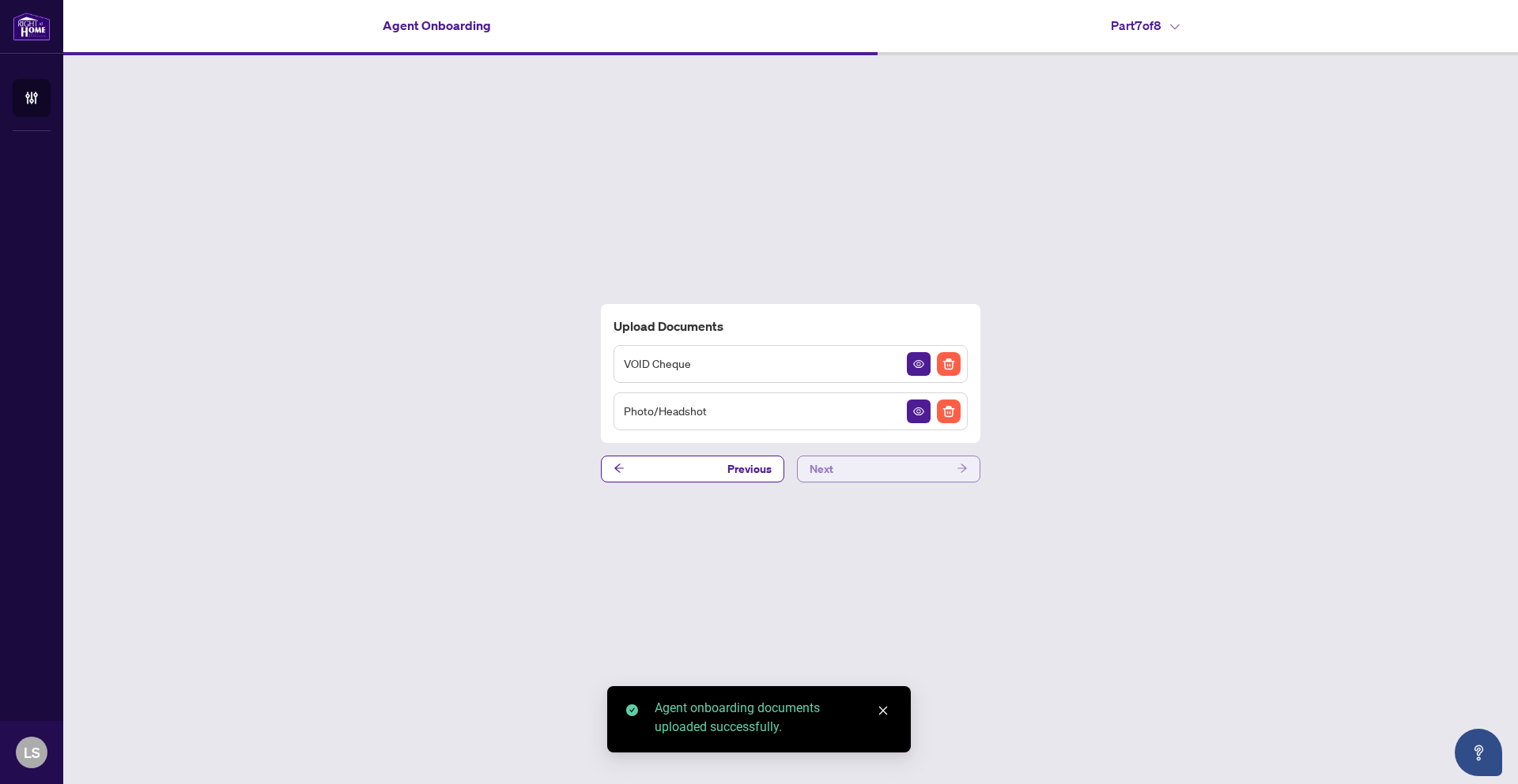
click at [927, 476] on button "Next" at bounding box center [888, 469] width 183 height 27
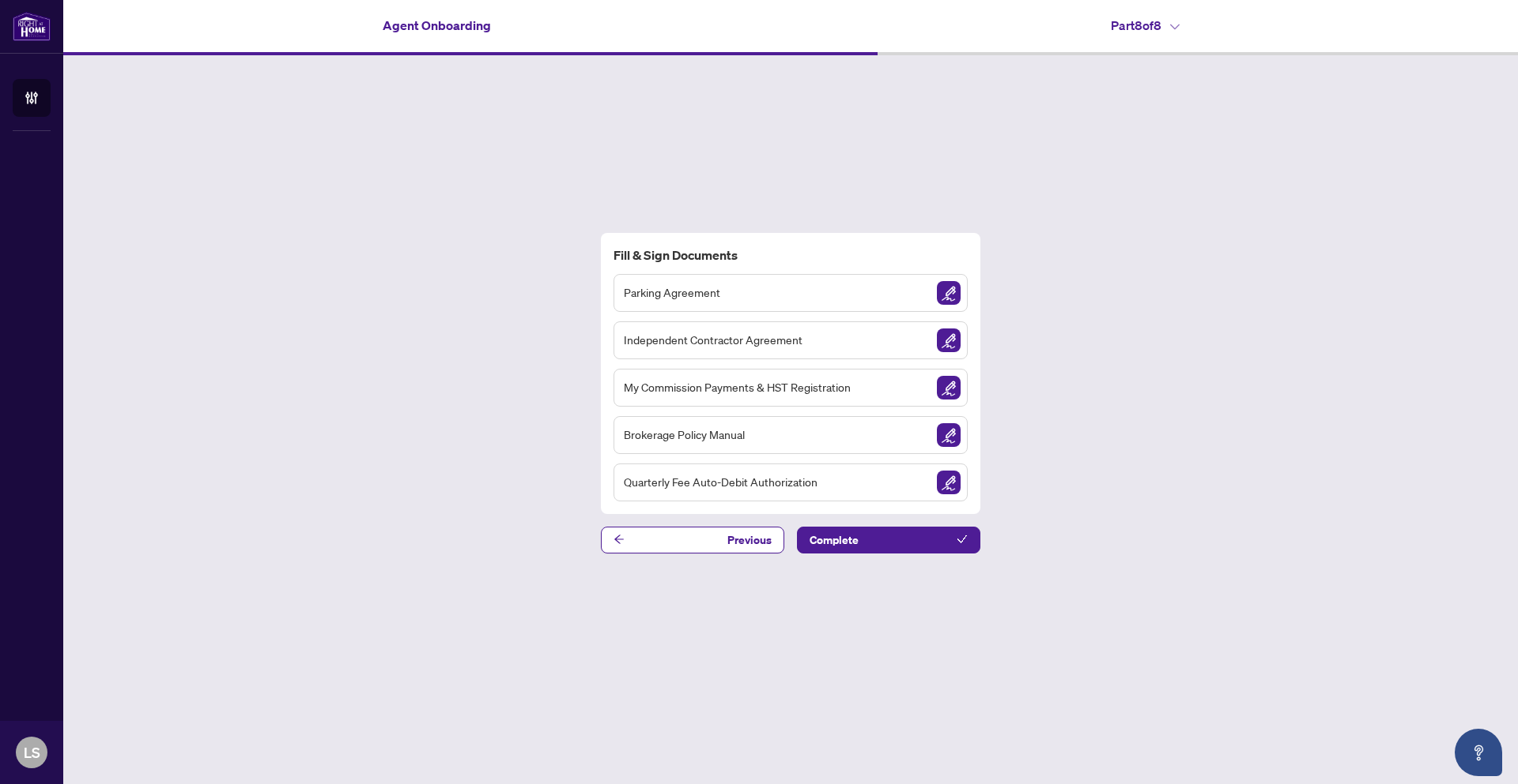
click at [828, 307] on div "Parking Agreement" at bounding box center [791, 293] width 355 height 38
click at [689, 296] on span "Parking Agreement" at bounding box center [671, 292] width 96 height 18
click at [950, 293] on img "Sign Document" at bounding box center [948, 292] width 24 height 24
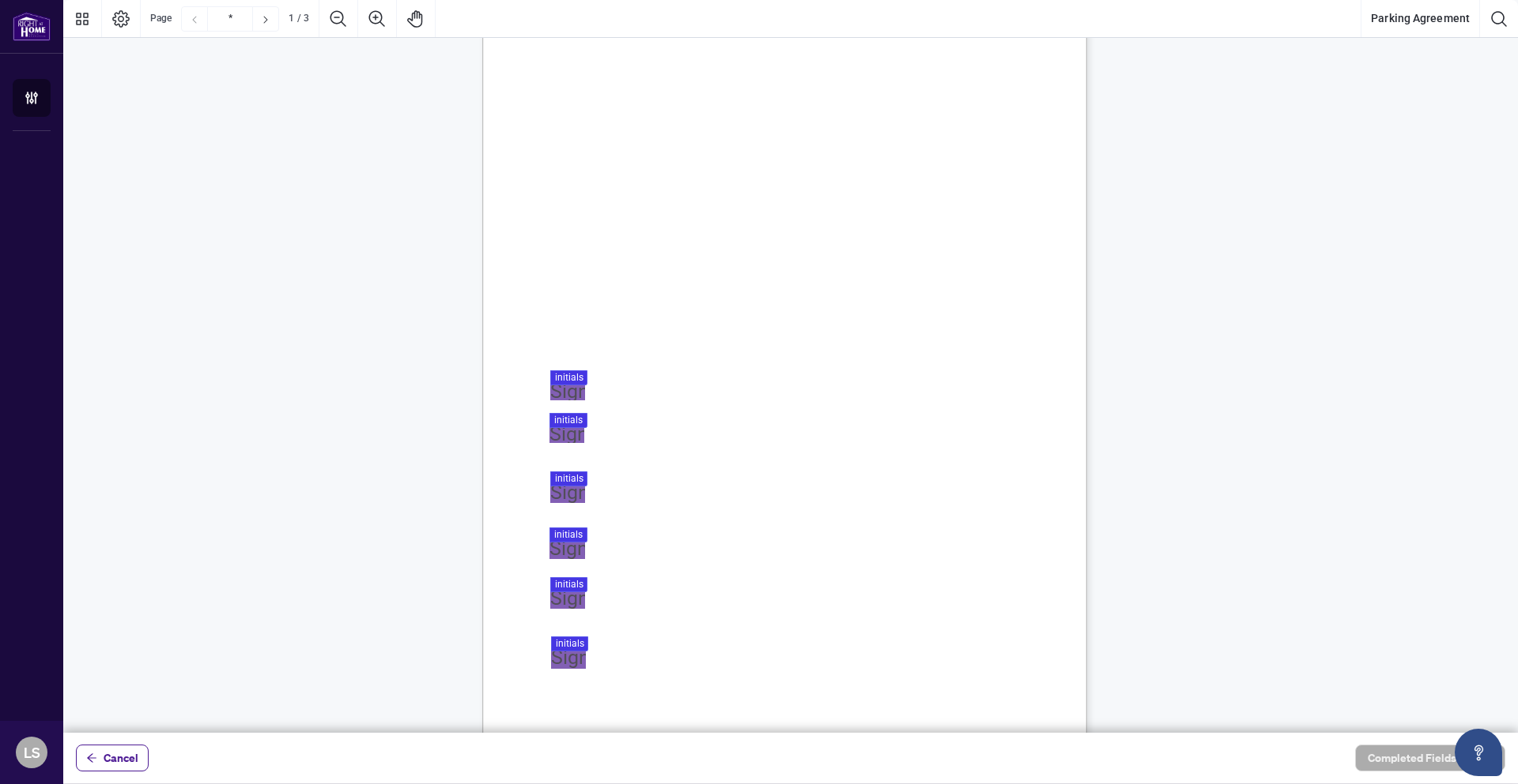
scroll to position [79, 0]
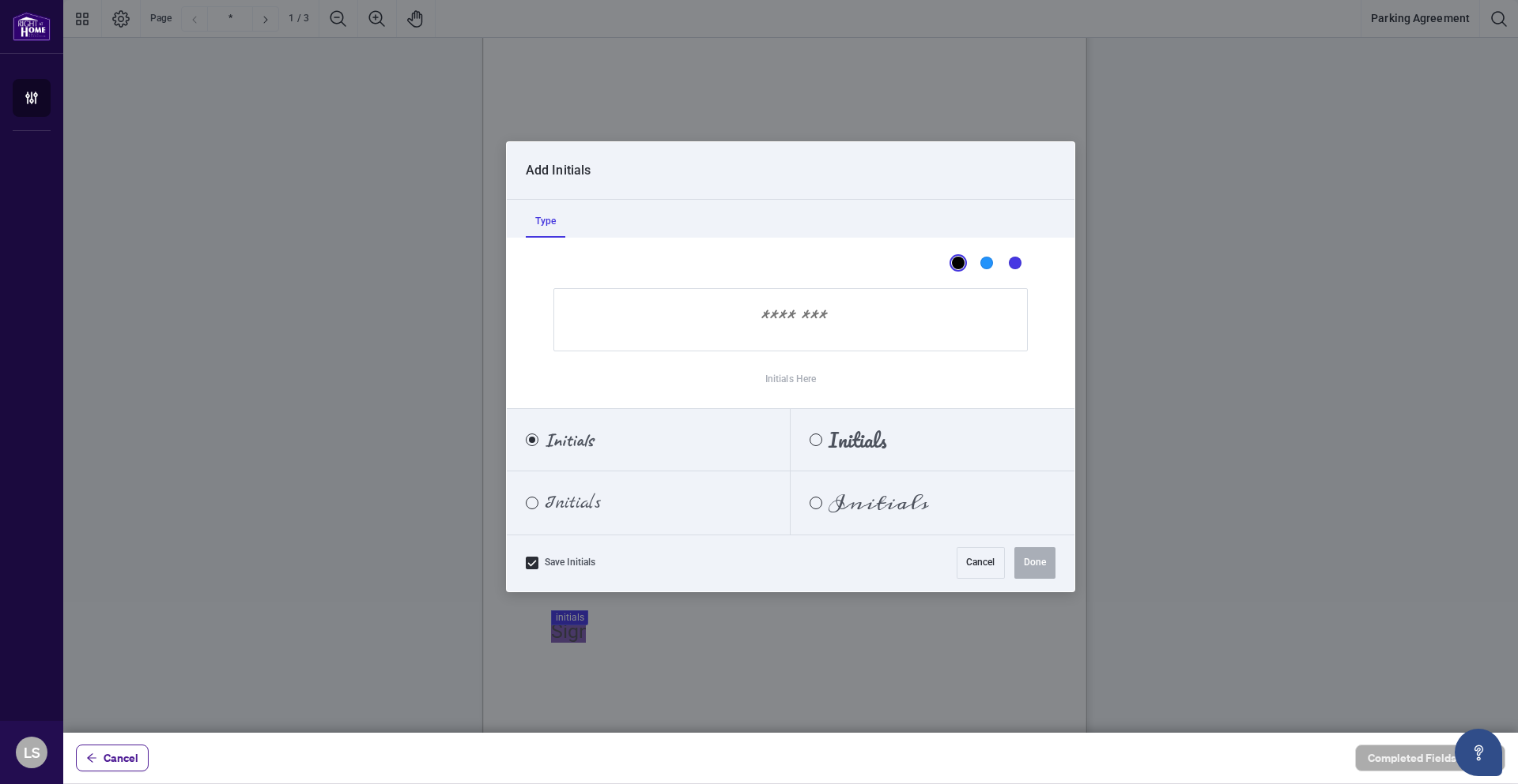
click at [573, 359] on div at bounding box center [790, 367] width 1454 height 733
click at [740, 329] on input "Initials Here" at bounding box center [790, 319] width 474 height 63
type input "**"
click at [1029, 564] on button "Done" at bounding box center [1035, 564] width 41 height 32
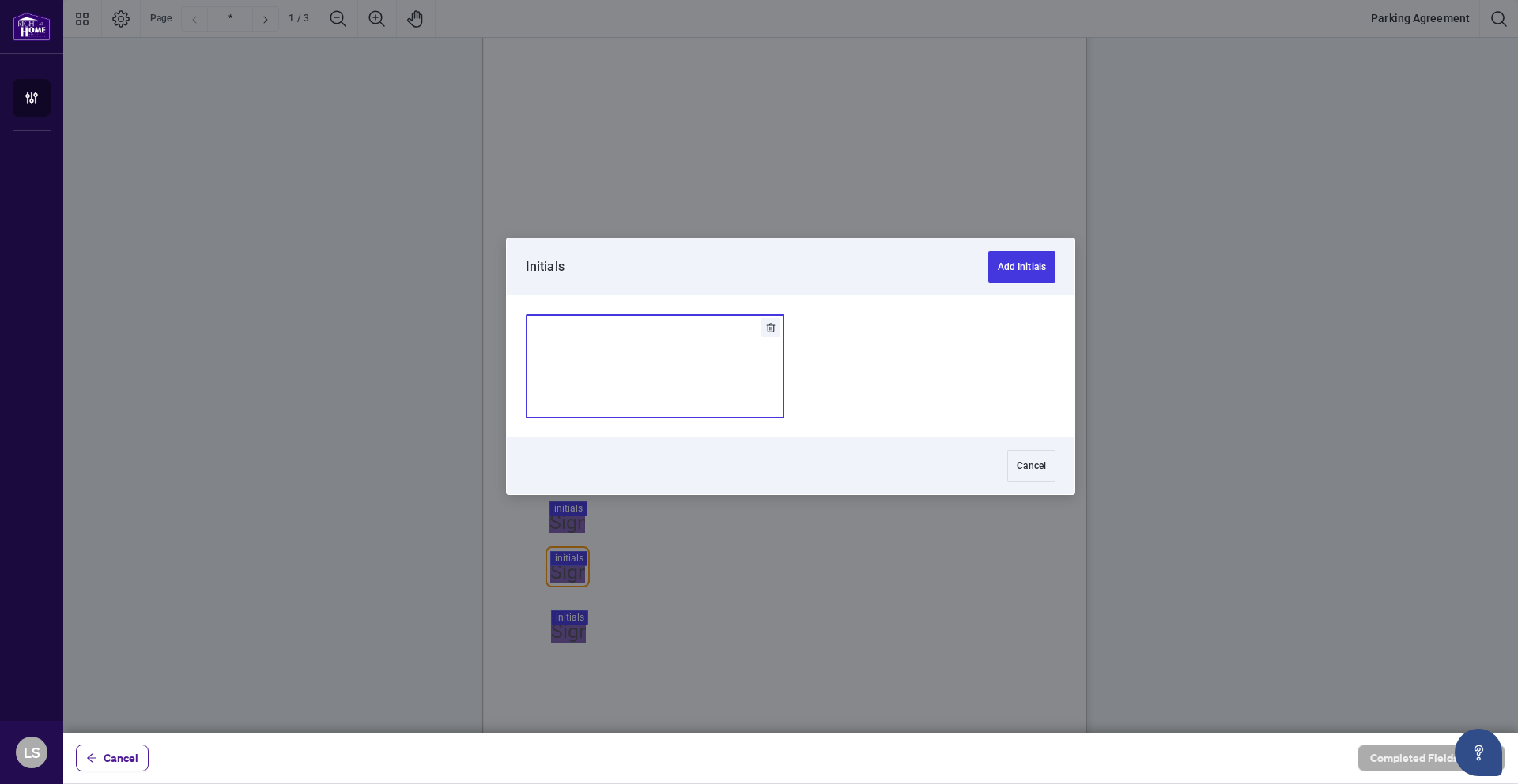
click at [569, 406] on div at bounding box center [790, 367] width 1454 height 733
click at [1028, 271] on button "Add Initials" at bounding box center [1021, 268] width 67 height 32
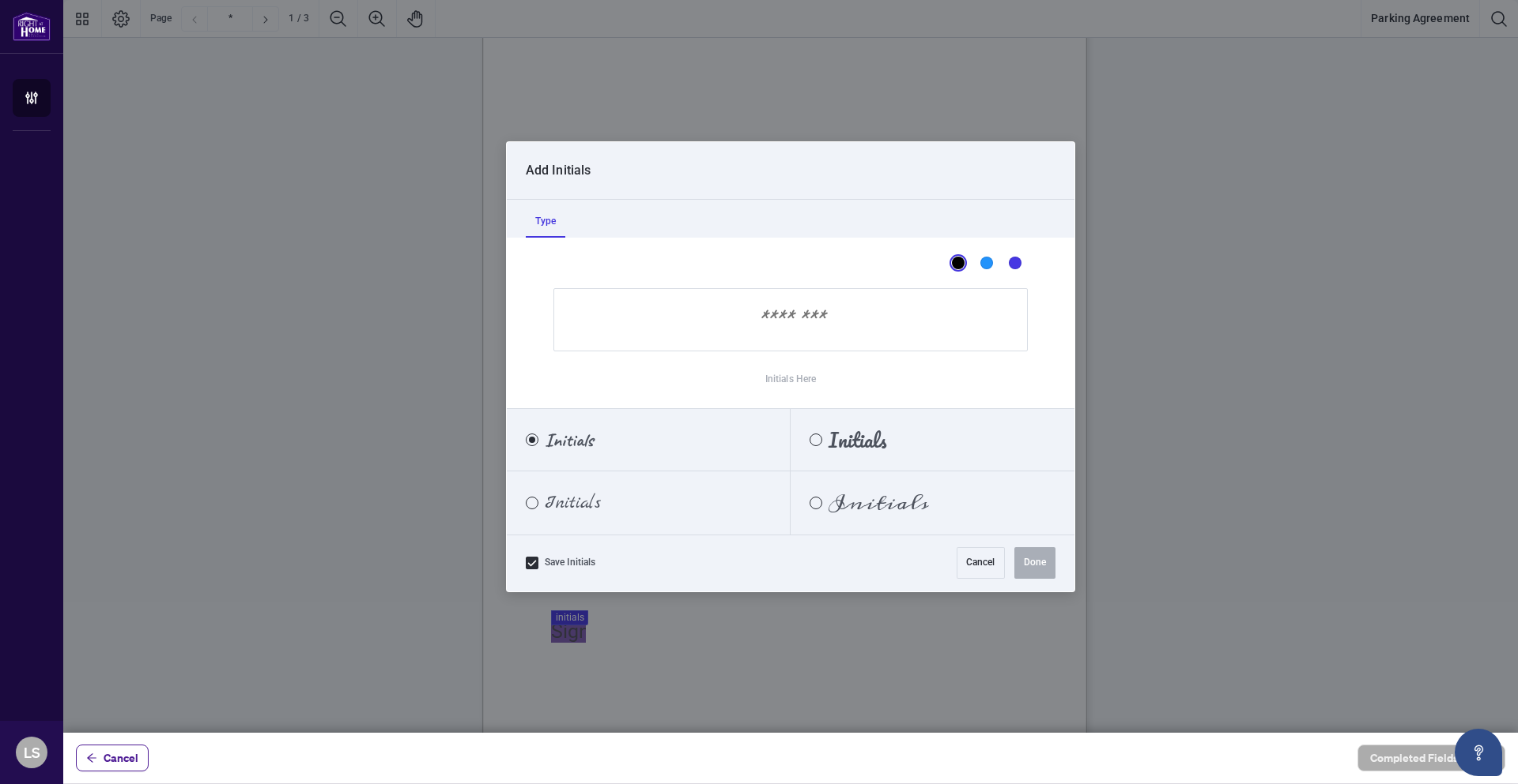
click at [810, 311] on input "Initials Here" at bounding box center [790, 319] width 474 height 63
type input "**"
click at [1043, 564] on button "Done" at bounding box center [1035, 564] width 41 height 32
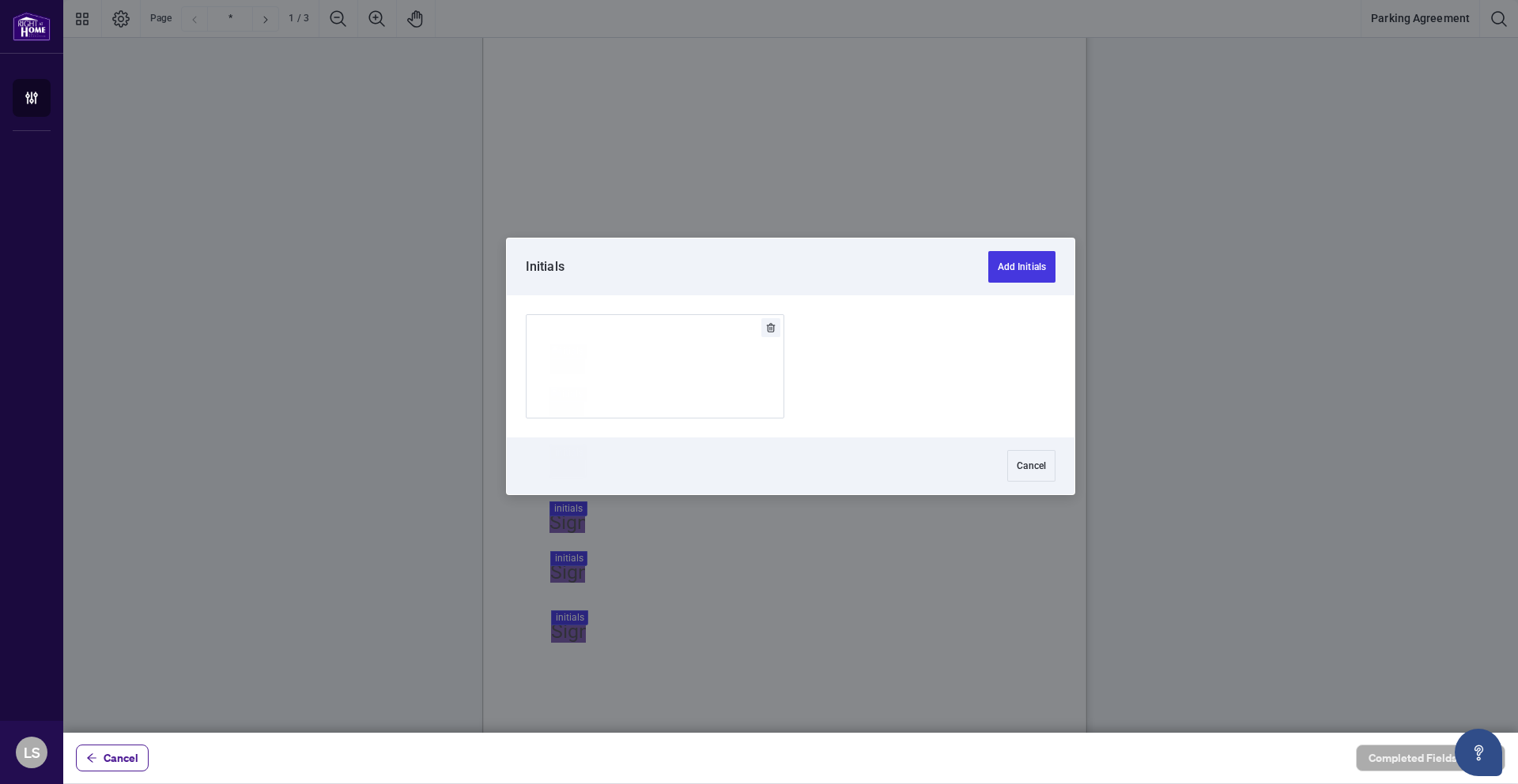
click at [563, 466] on div at bounding box center [790, 367] width 1454 height 733
click at [632, 370] on img "Add Signature" at bounding box center [655, 367] width 47 height 17
click at [559, 518] on div at bounding box center [790, 367] width 1454 height 733
click at [647, 363] on img "Add Signature" at bounding box center [655, 367] width 47 height 17
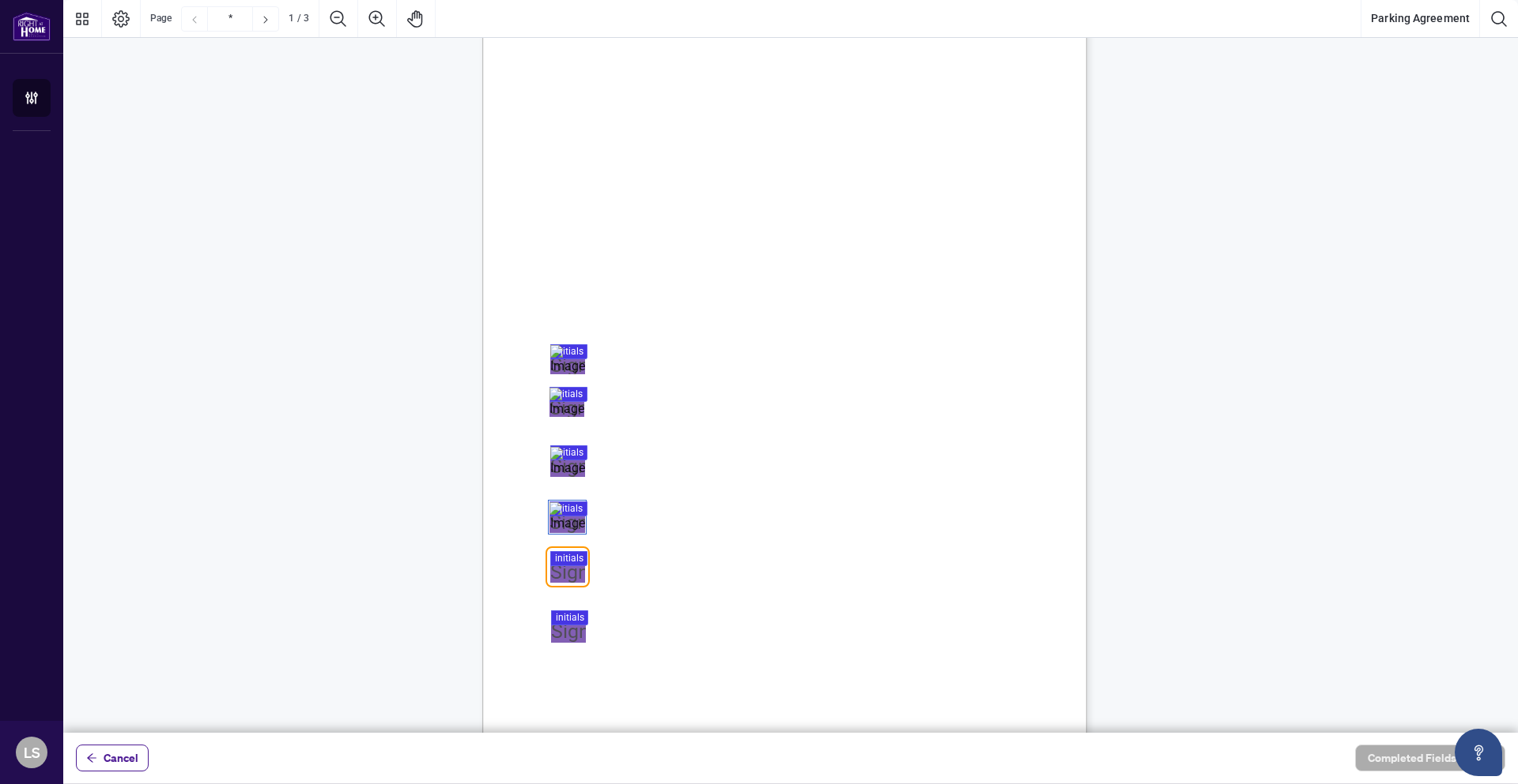
click at [560, 564] on div at bounding box center [790, 367] width 1454 height 733
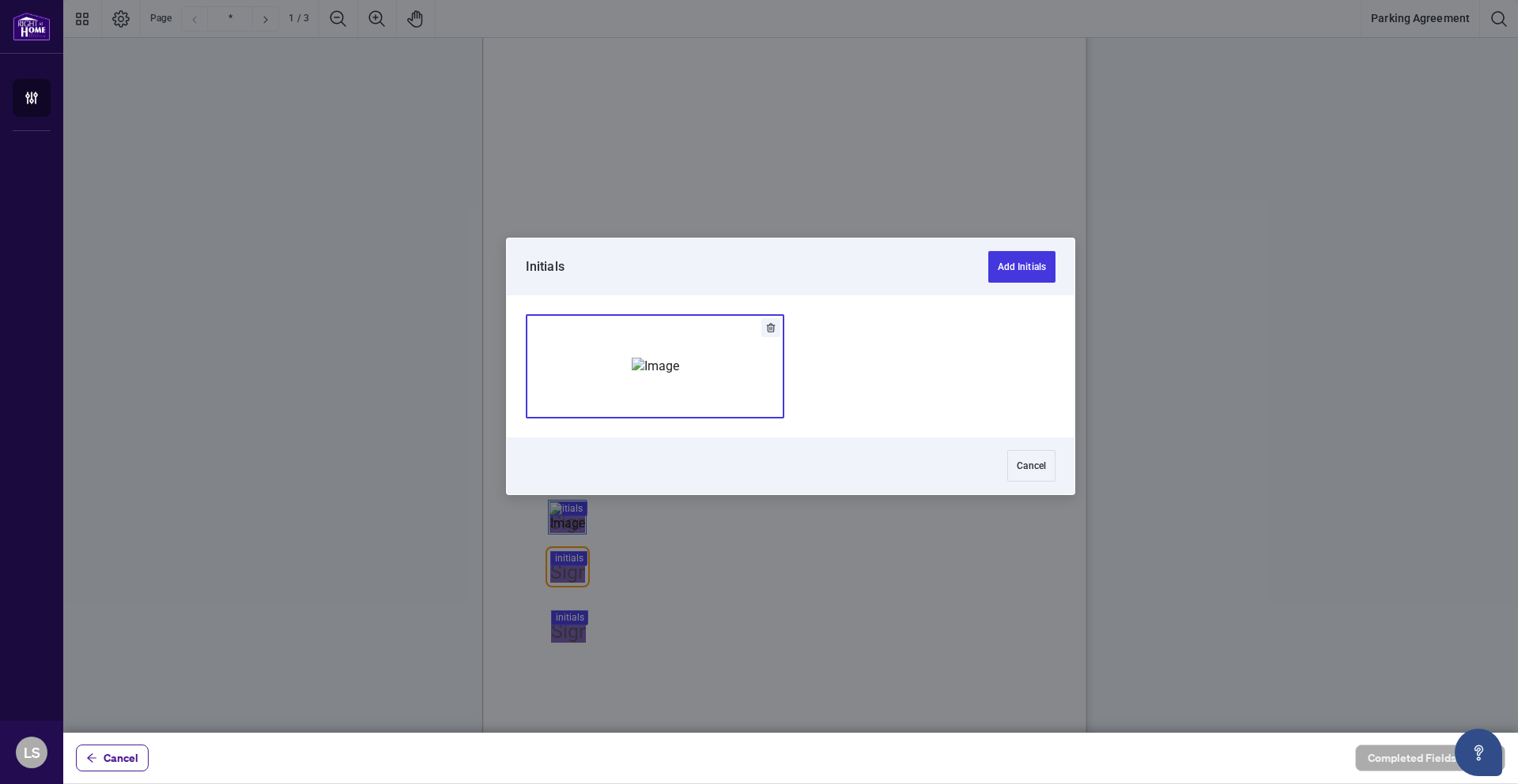
click at [608, 340] on button "Add Signature" at bounding box center [654, 366] width 256 height 103
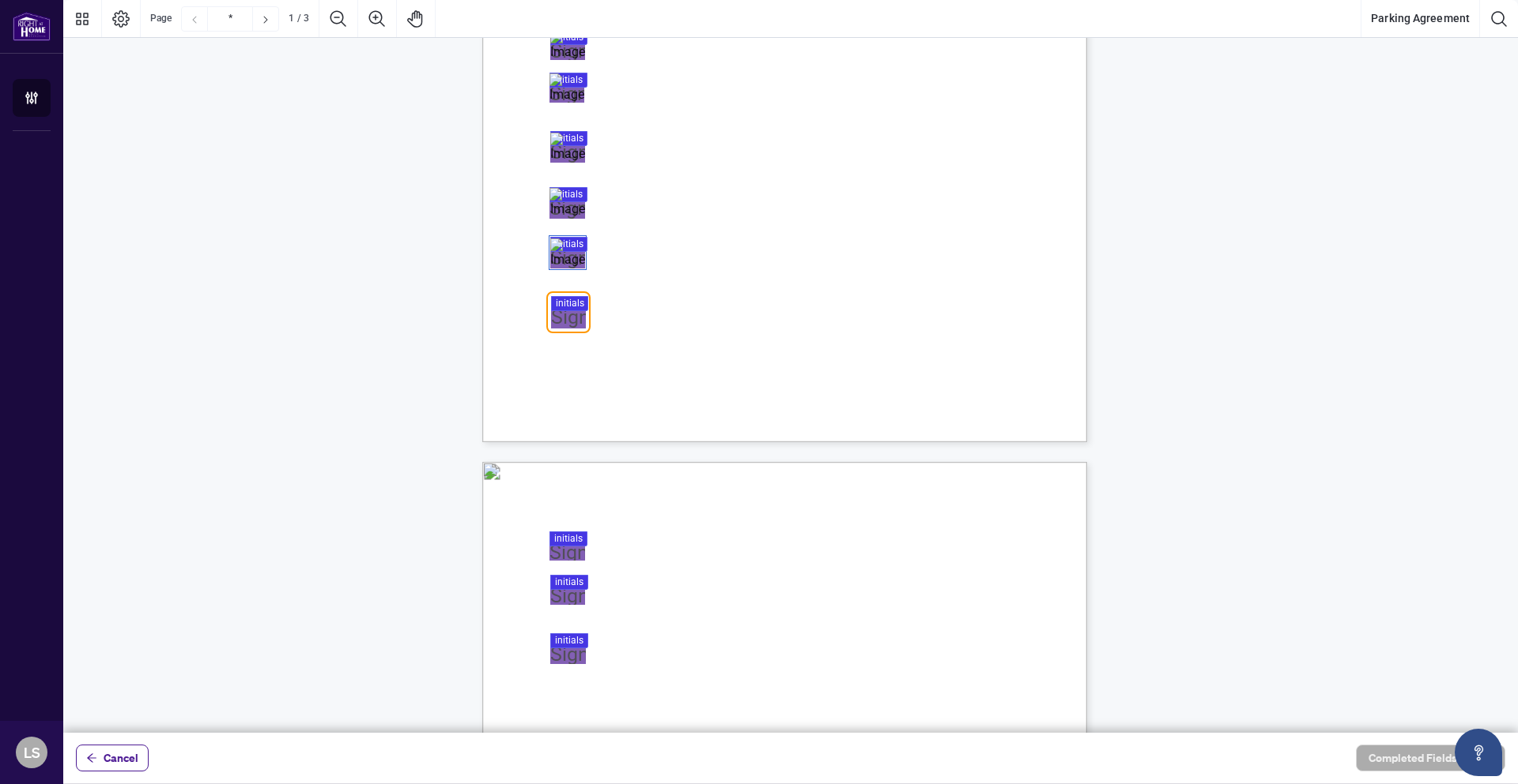
scroll to position [395, 0]
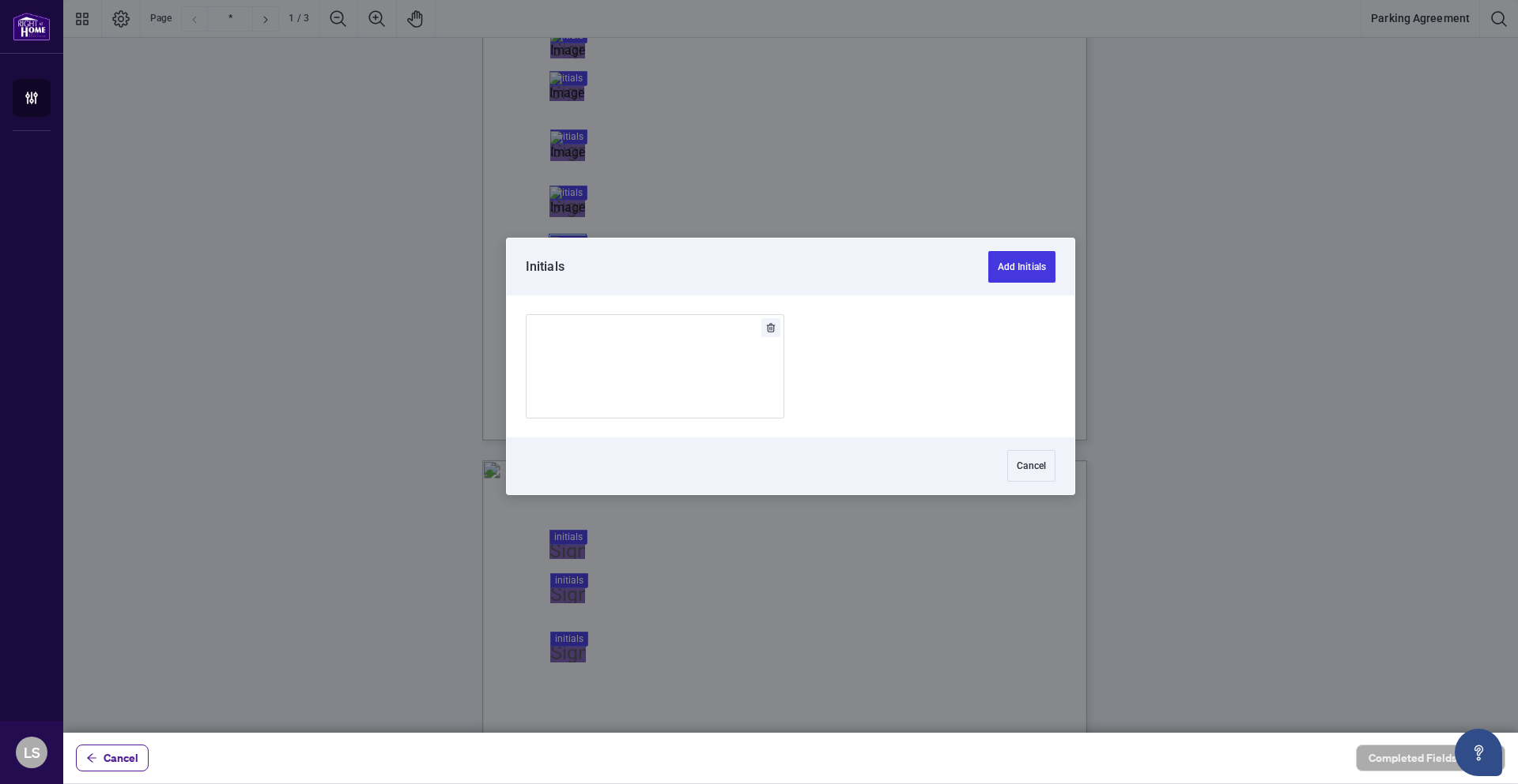
click at [563, 313] on div at bounding box center [790, 367] width 1454 height 733
click at [672, 375] on img "Add Signature" at bounding box center [655, 367] width 47 height 17
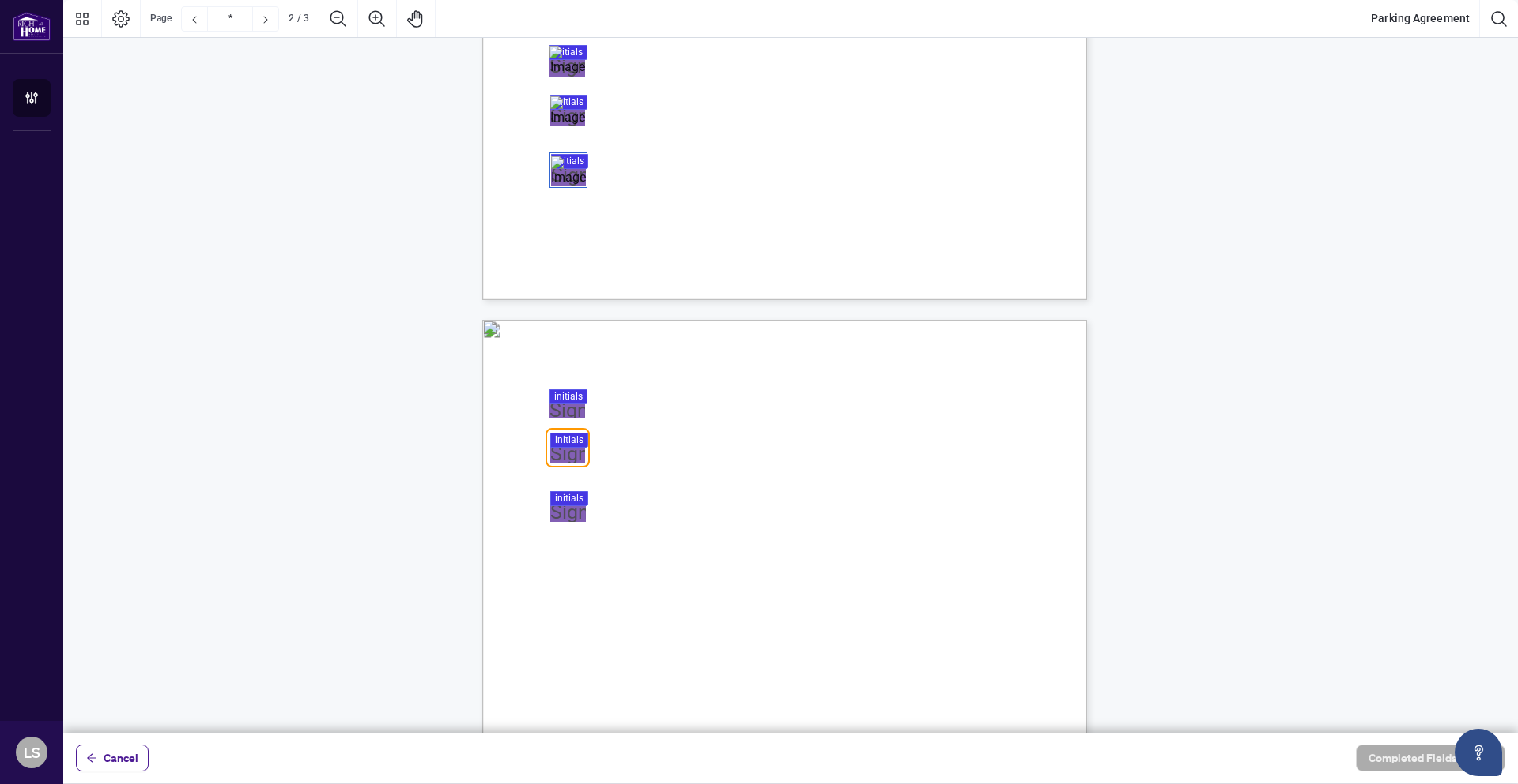
scroll to position [553, 0]
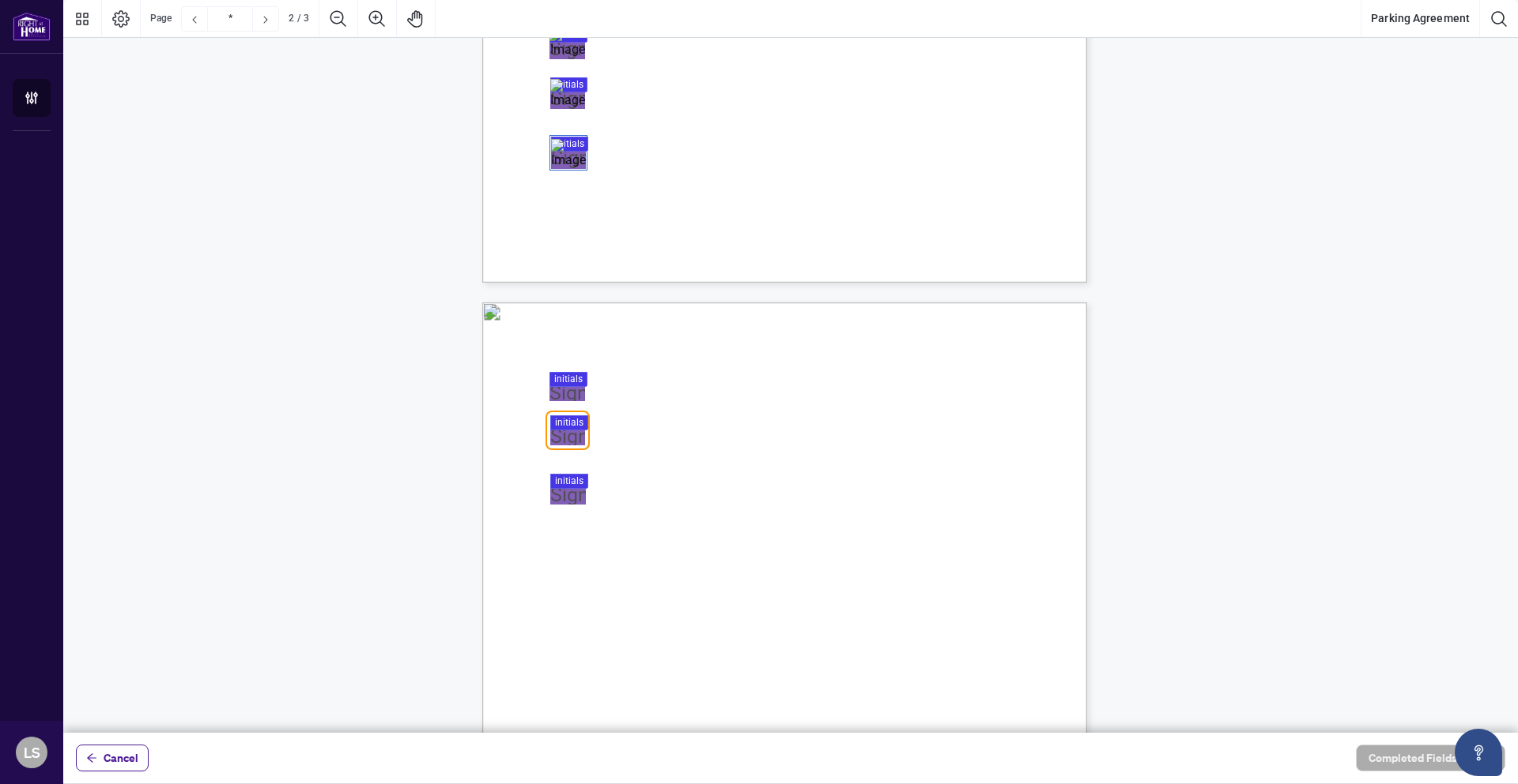
click at [560, 388] on div at bounding box center [790, 367] width 1454 height 733
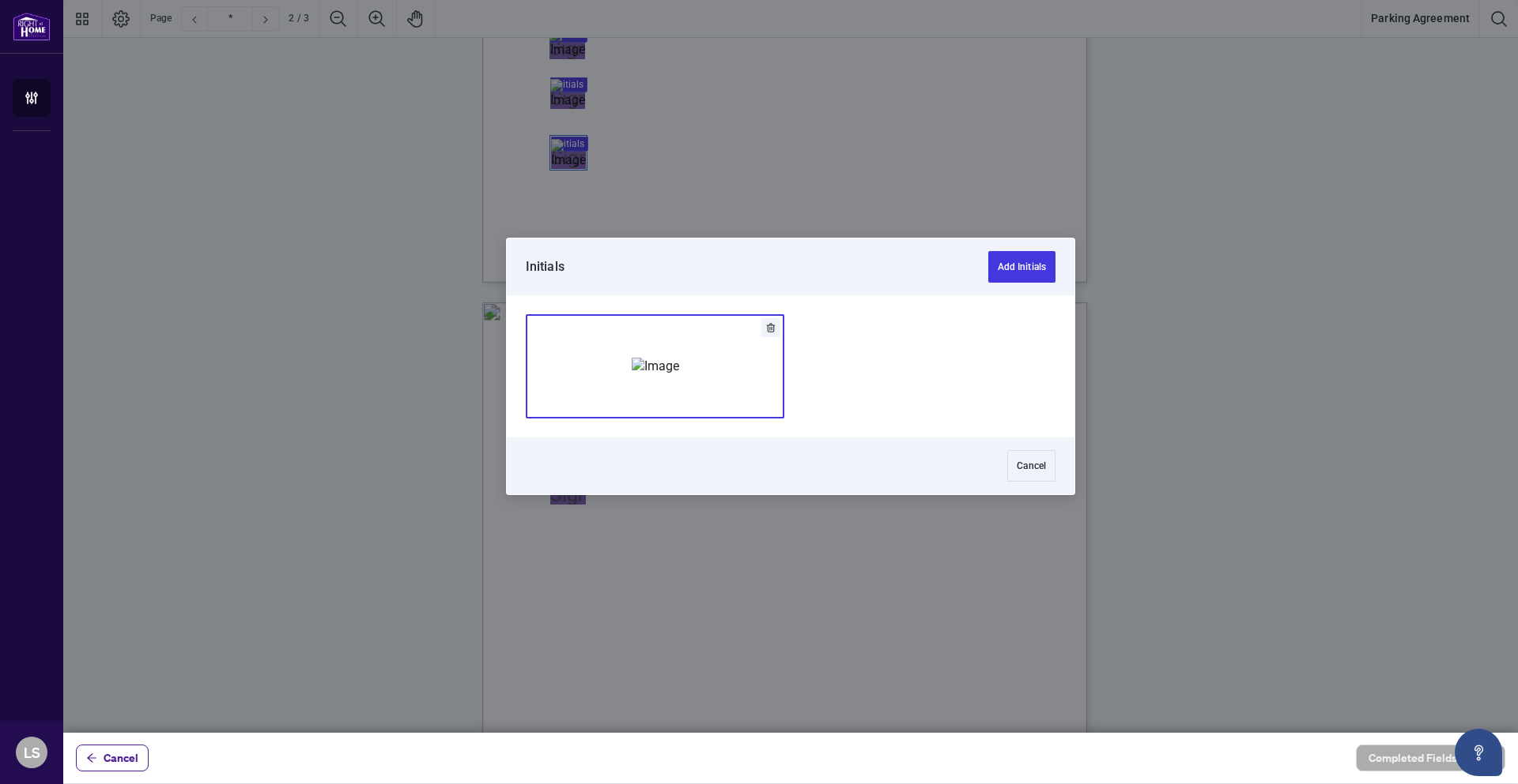
click at [723, 386] on button "Add Signature" at bounding box center [654, 366] width 256 height 103
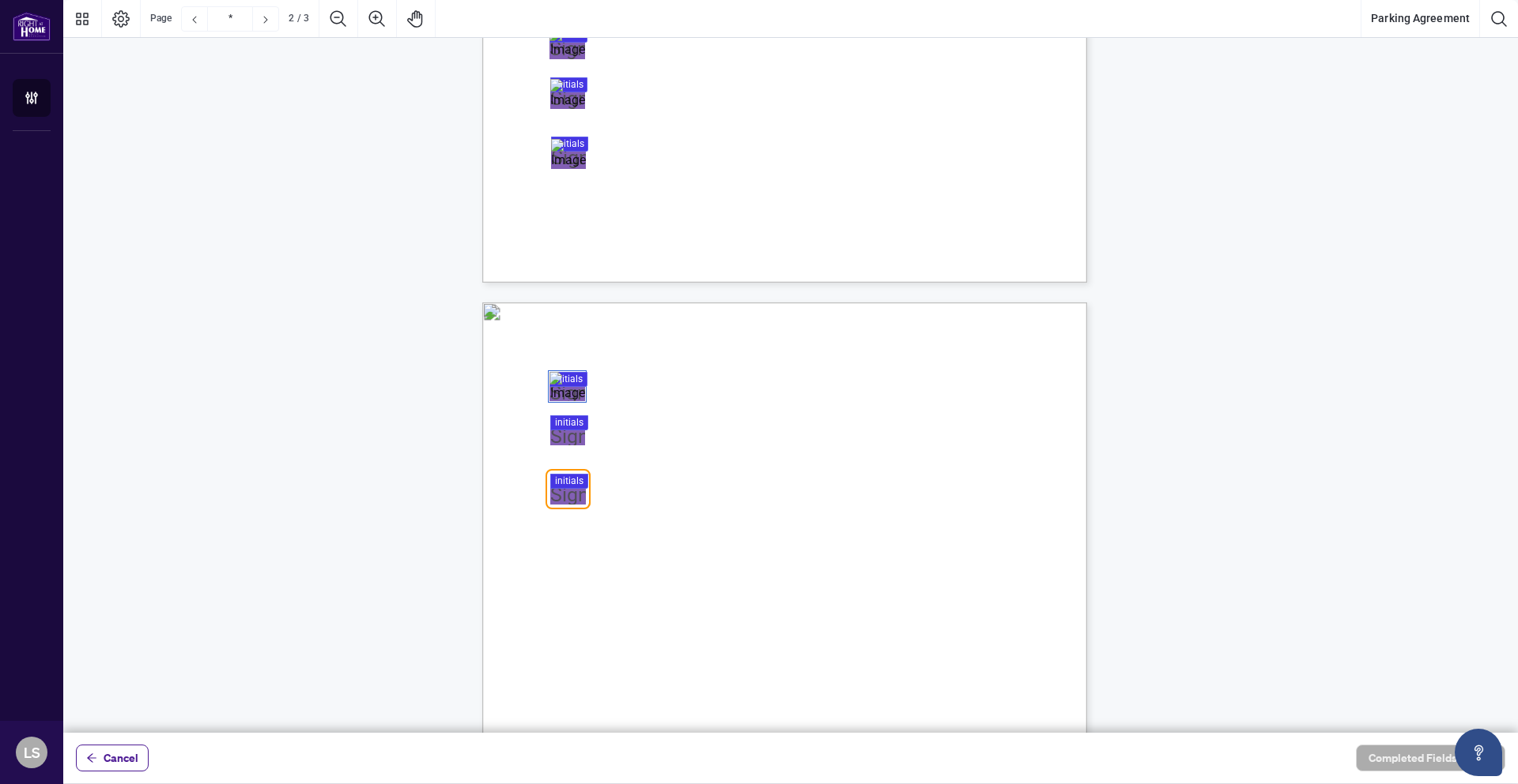
click at [569, 433] on div at bounding box center [790, 367] width 1454 height 733
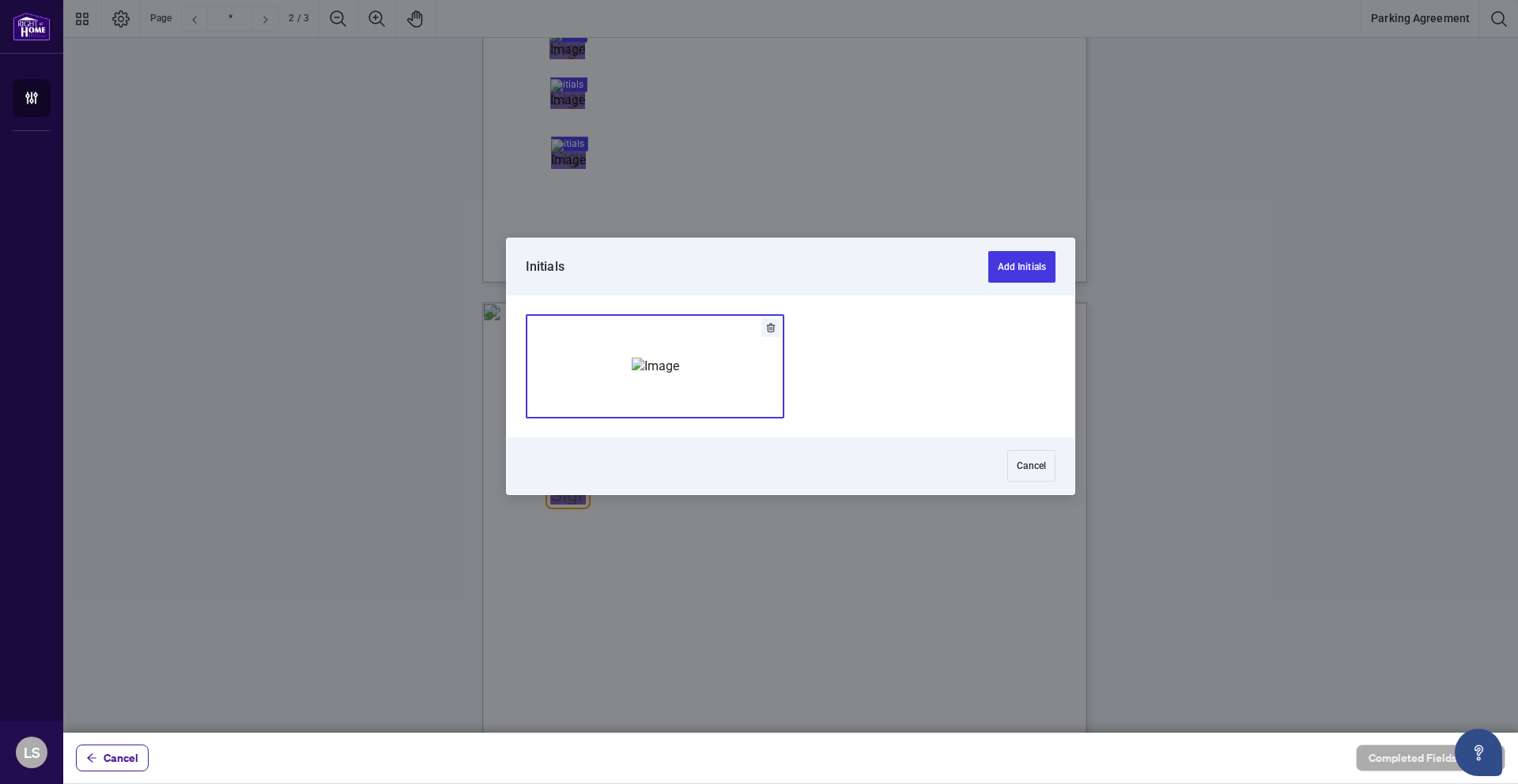
click at [668, 375] on img "Add Signature" at bounding box center [655, 367] width 47 height 17
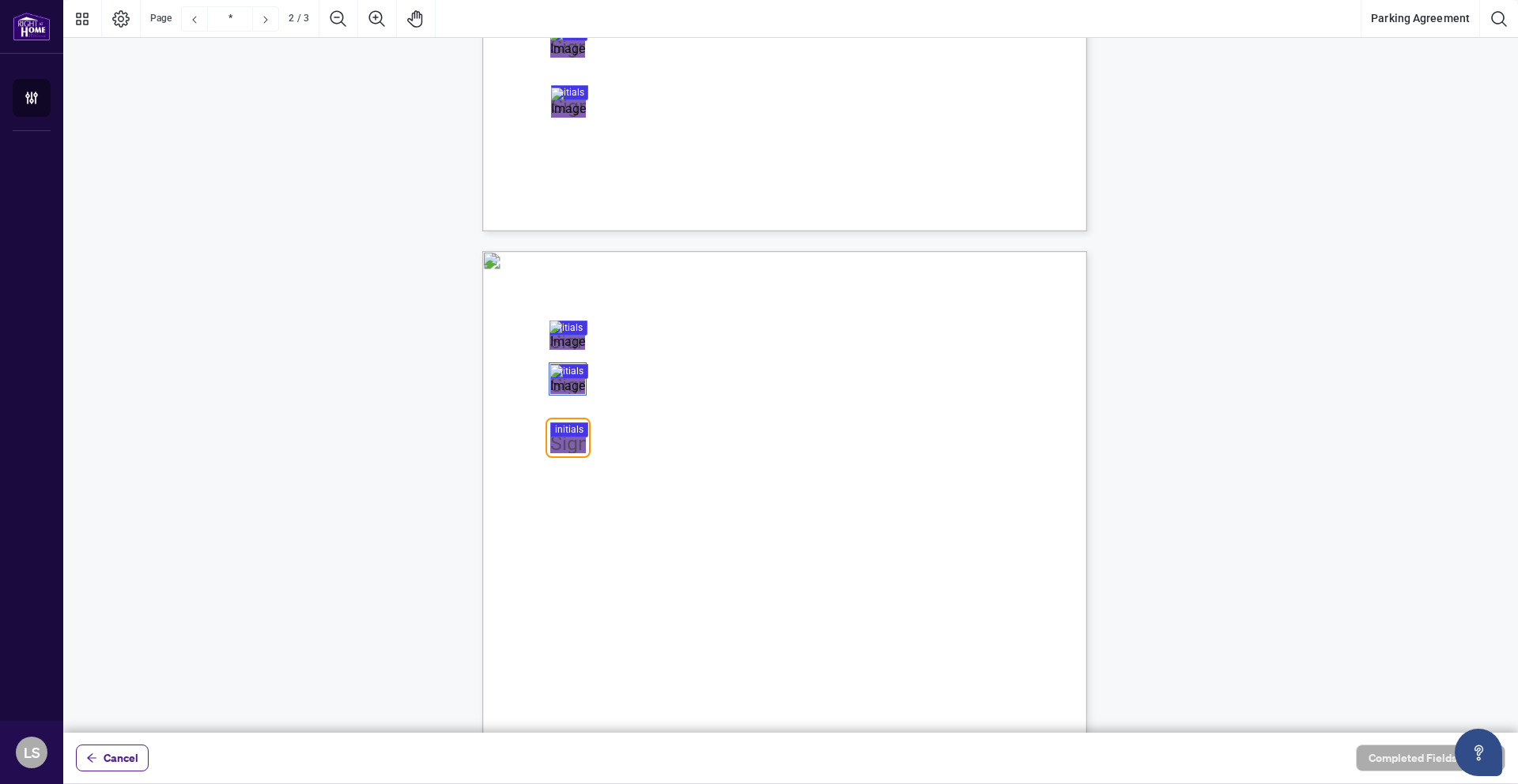
scroll to position [632, 0]
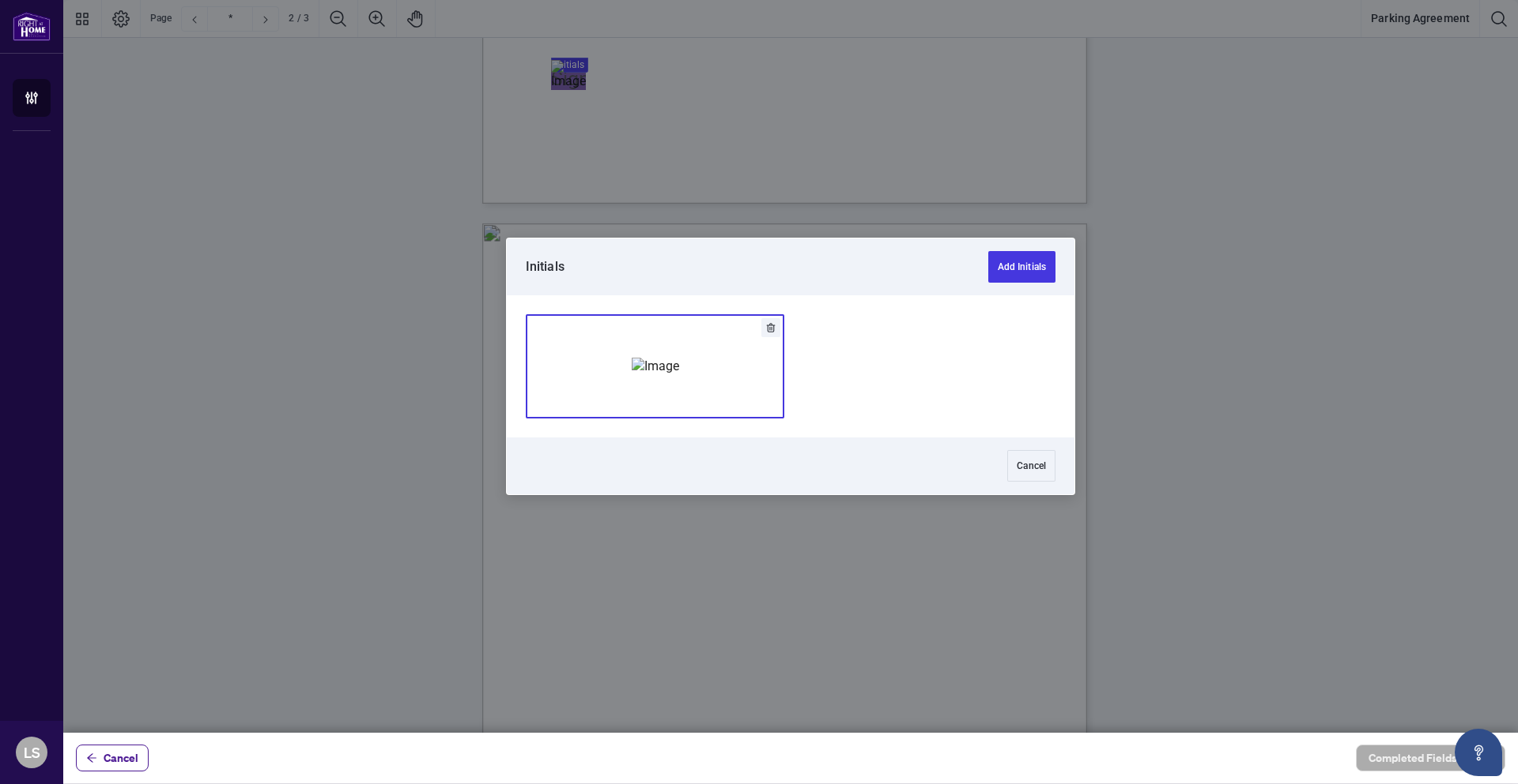
click at [566, 410] on div at bounding box center [790, 367] width 1454 height 733
click at [674, 375] on img "Add Signature" at bounding box center [655, 367] width 47 height 17
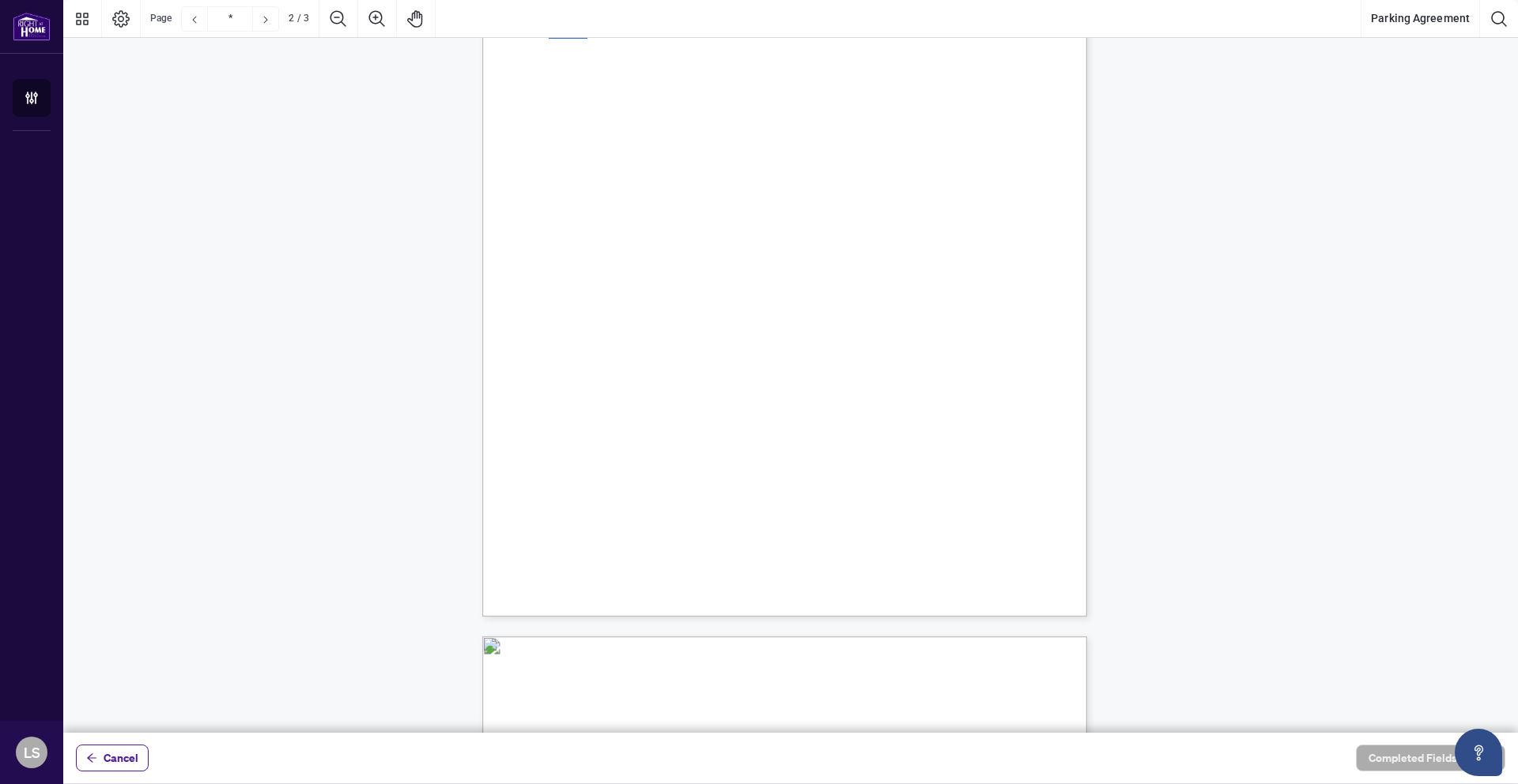
scroll to position [1046, 0]
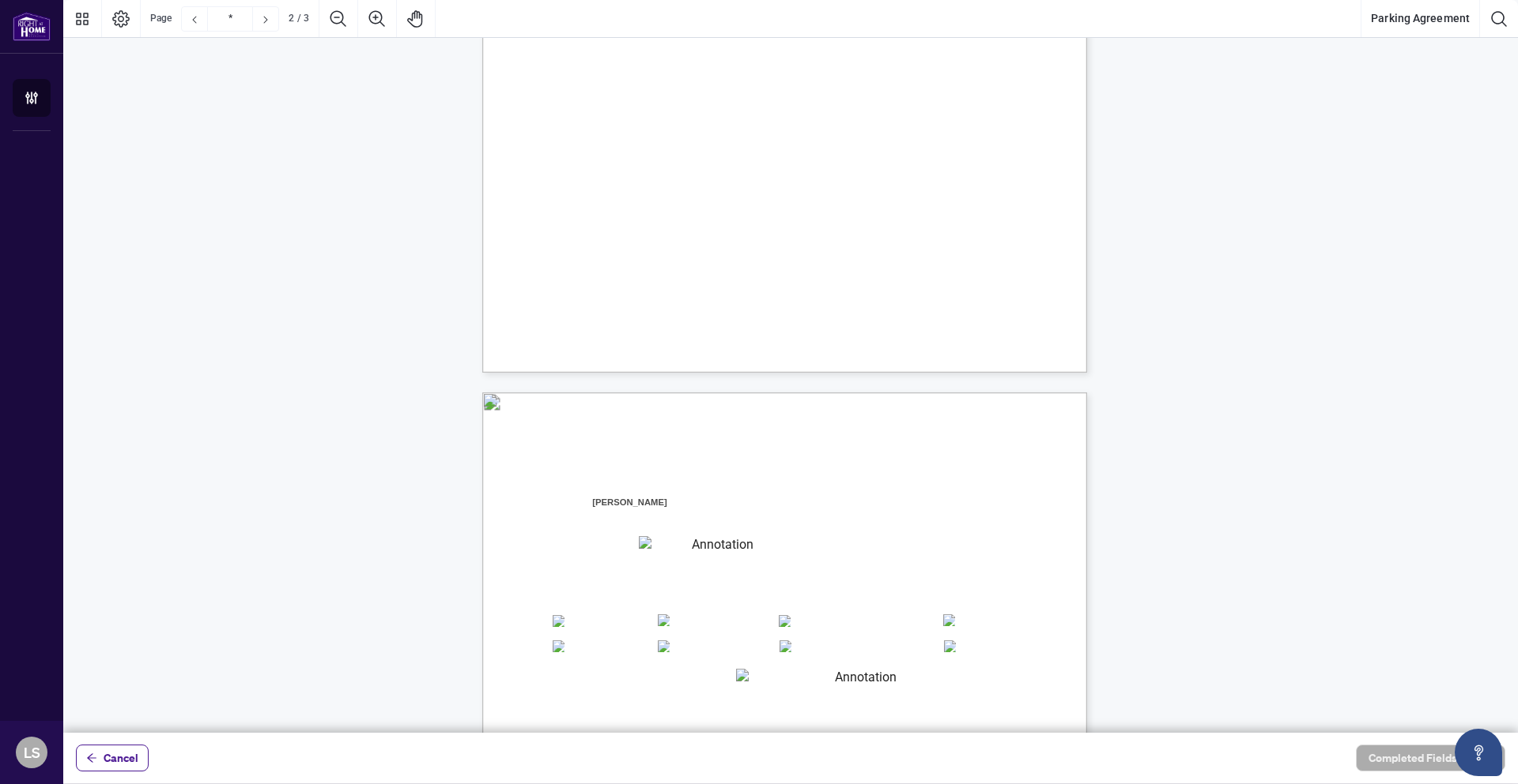
type input "*"
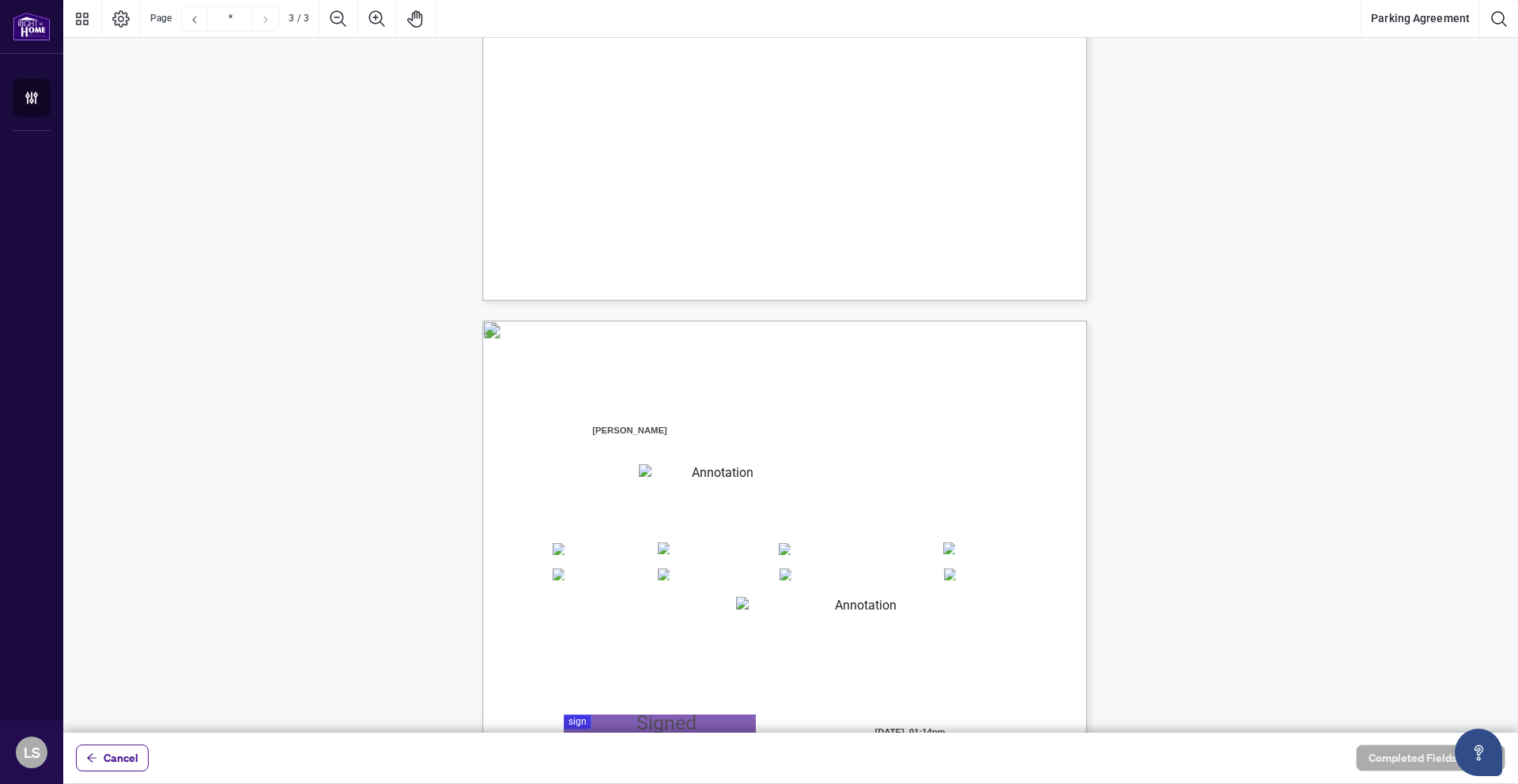
scroll to position [1362, 0]
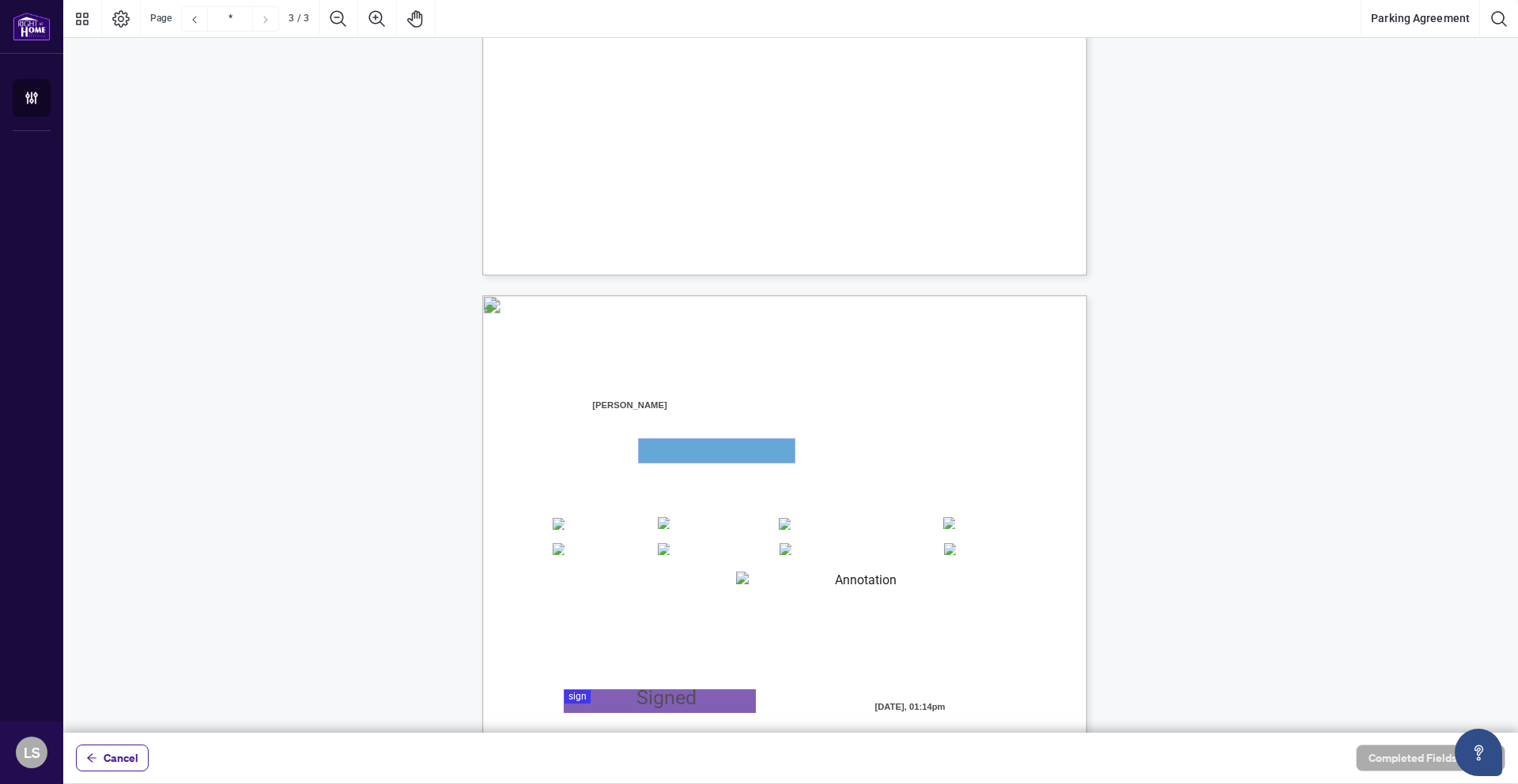
click at [655, 450] on textarea "01JYSVJFZDT31PQS3R3VMXDQ2J" at bounding box center [716, 450] width 156 height 24
click at [720, 453] on textarea "01JYSVJFZDT31PQS3R3VMXDQ2J" at bounding box center [716, 450] width 156 height 24
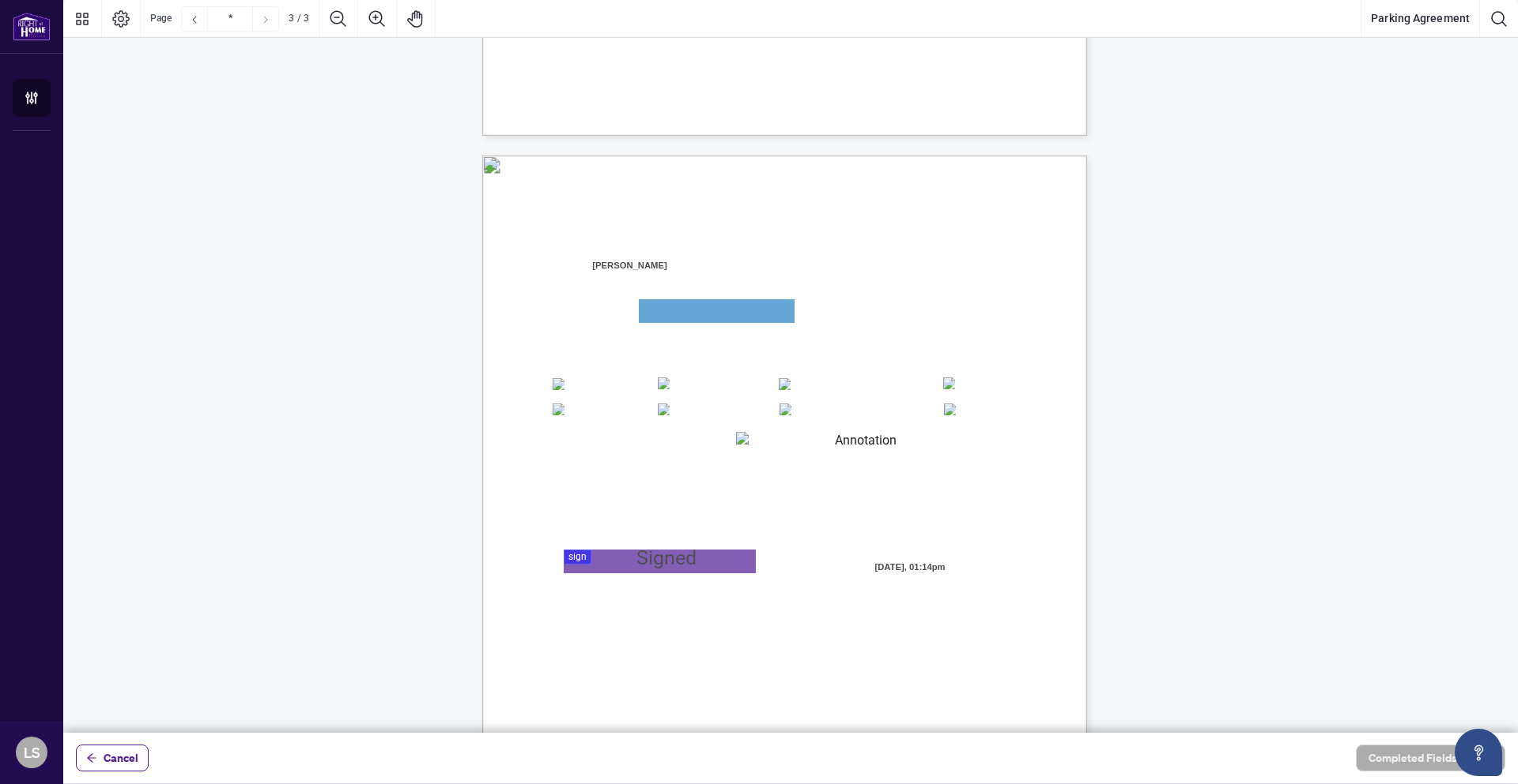
scroll to position [1520, 0]
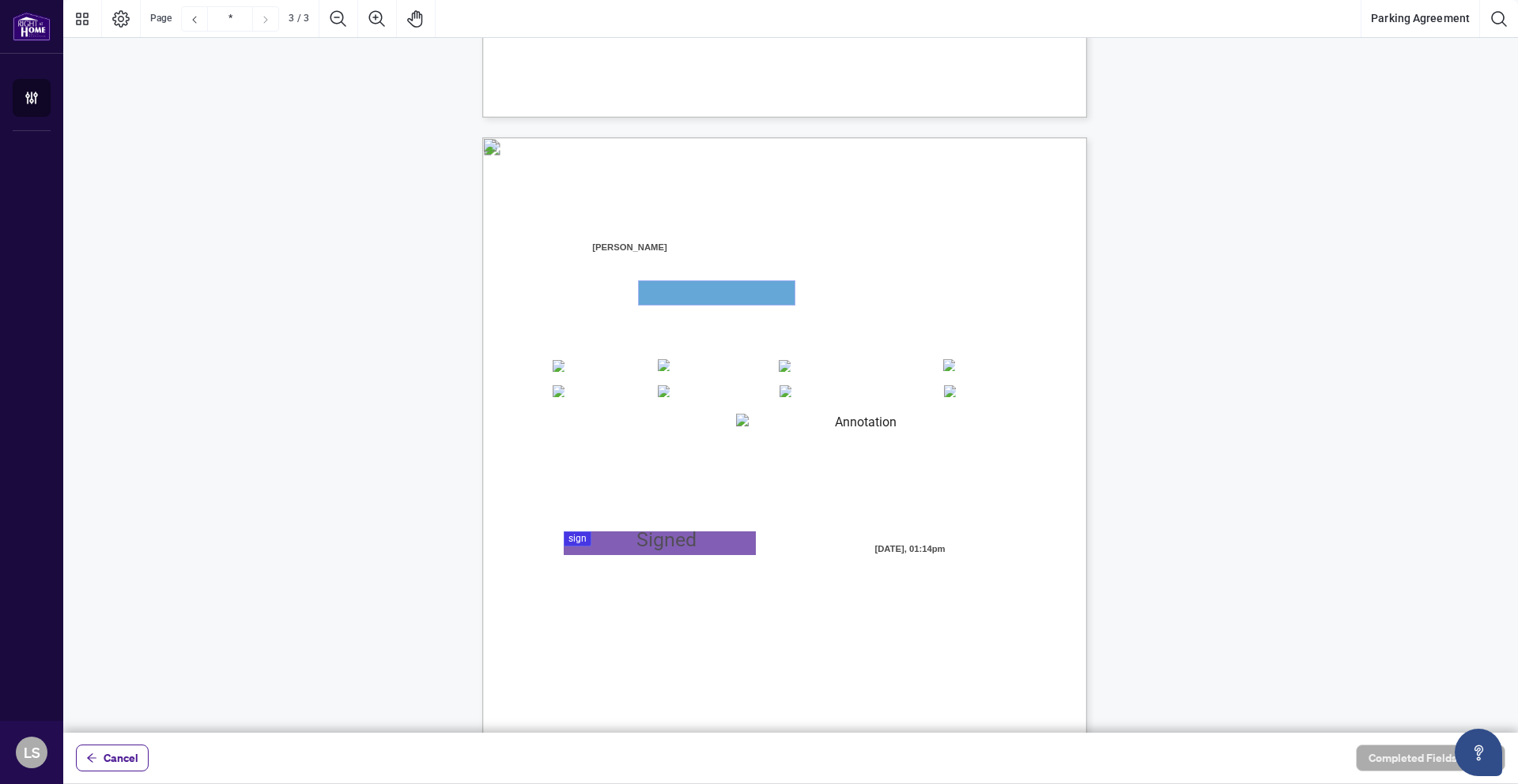
click at [671, 295] on textarea "01JYSVJFZDT31PQS3R3VMXDQ2J" at bounding box center [716, 292] width 156 height 24
click at [633, 289] on div "Agent Information: (Name of Salesperson) Home Branch: Registered Boards (please…" at bounding box center [859, 627] width 755 height 978
click at [800, 426] on textarea "01JYSVM4FFJ3Z3177EMDAACQ2Y" at bounding box center [859, 425] width 247 height 24
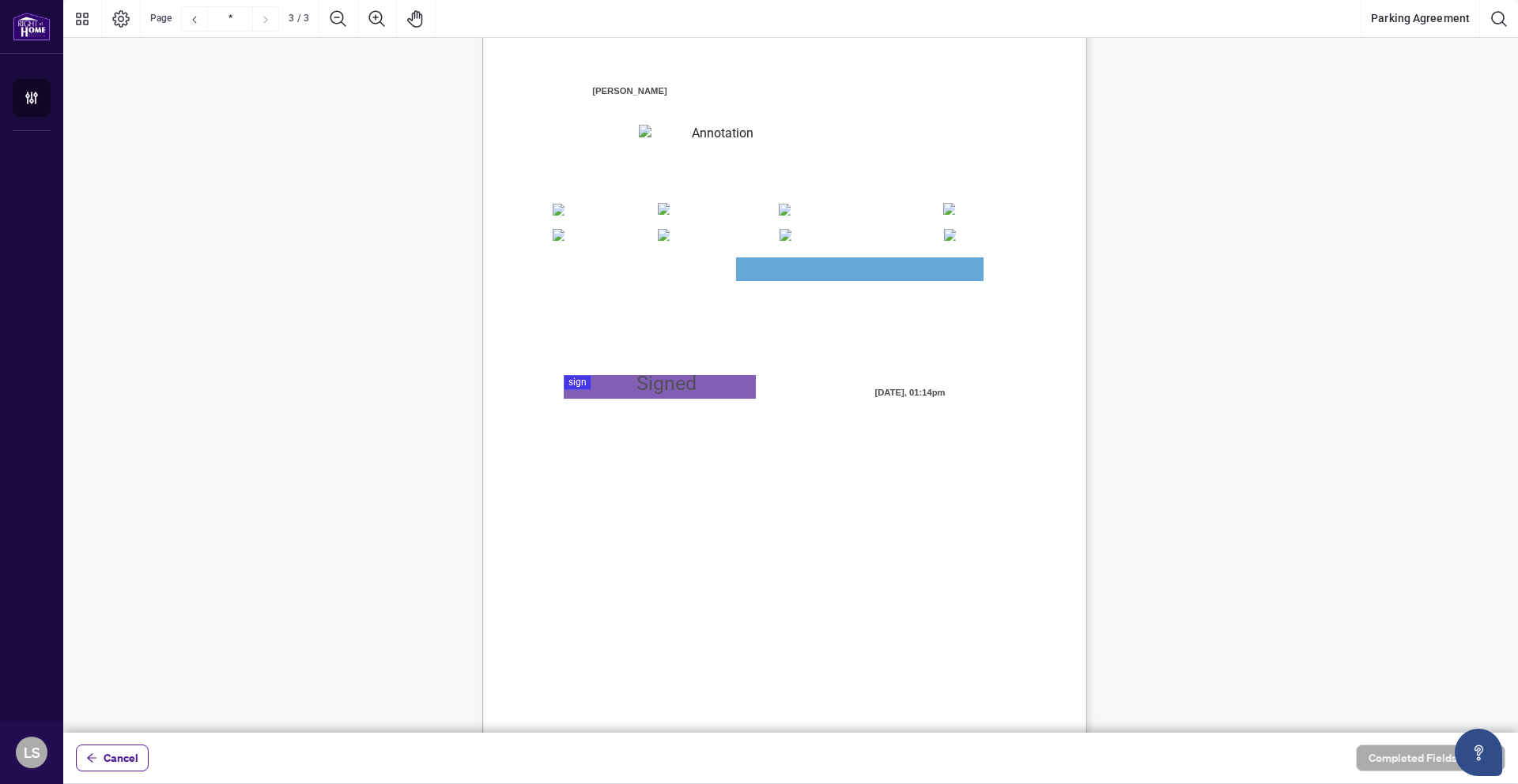
scroll to position [1678, 0]
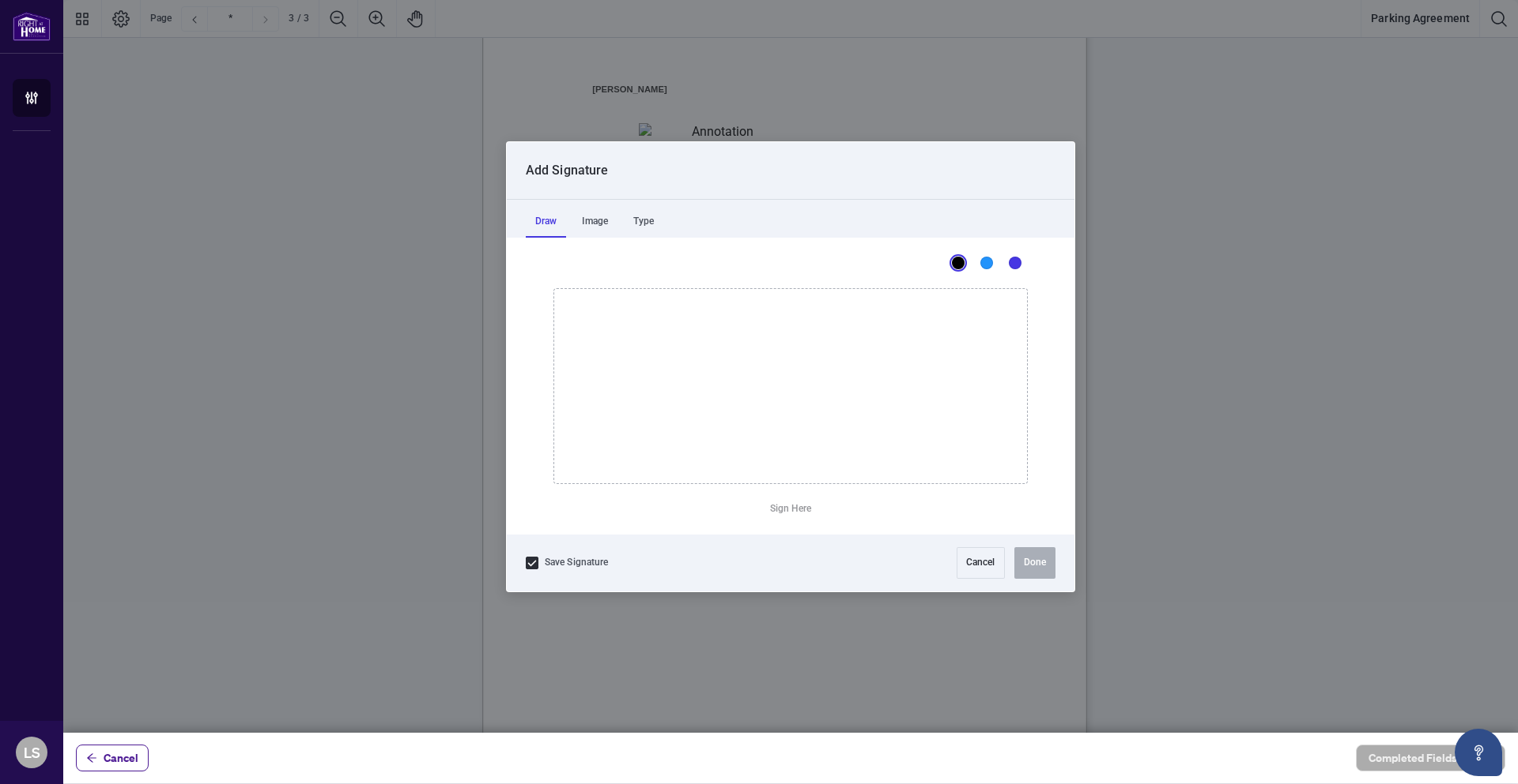
click at [589, 386] on div at bounding box center [790, 367] width 1454 height 733
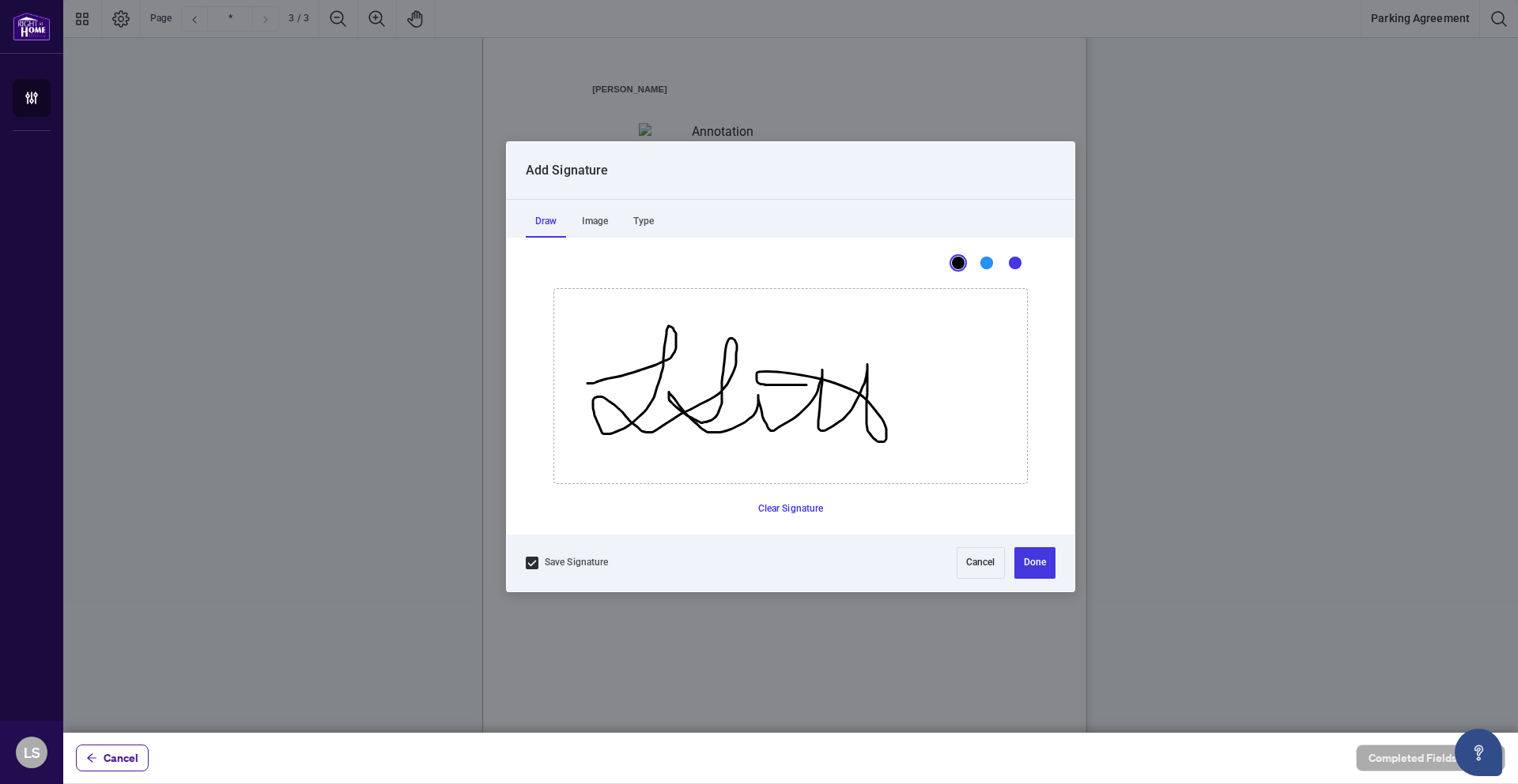
drag, startPoint x: 587, startPoint y: 384, endPoint x: 925, endPoint y: 382, distance: 338.0
click at [928, 383] on icon "Drawing canvas" at bounding box center [790, 386] width 472 height 194
click at [1039, 567] on button "Done" at bounding box center [1035, 564] width 41 height 32
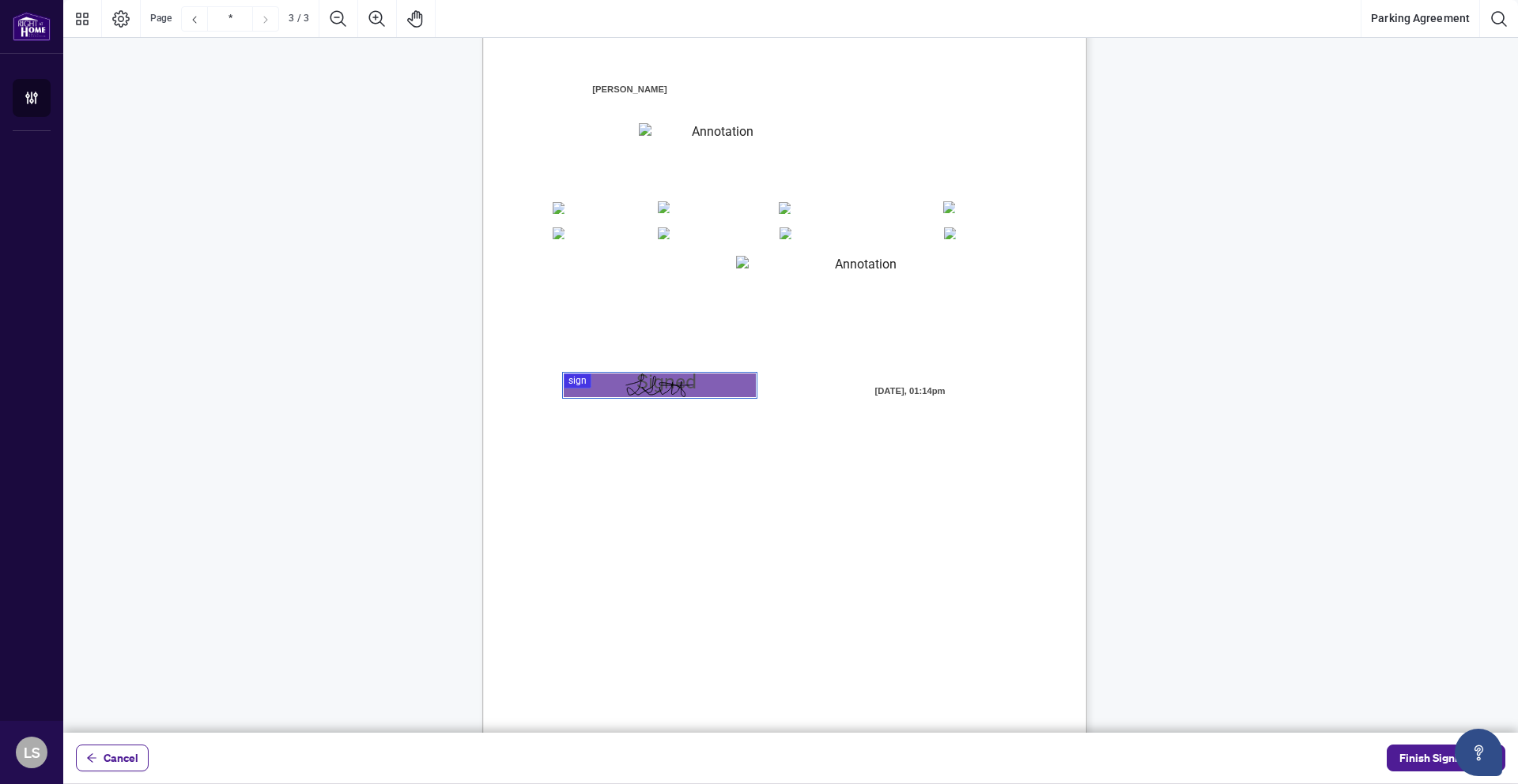
click at [663, 136] on textarea "01JYSVJFZDT31PQS3R3VMXDQ2J" at bounding box center [716, 135] width 155 height 24
click at [655, 139] on textarea "01JYSVJFZDT31PQS3R3VMXDQ2J" at bounding box center [716, 135] width 156 height 24
click at [682, 137] on textarea "01JYSVJFZDT31PQS3R3VMXDQ2J" at bounding box center [716, 135] width 156 height 24
click at [1420, 753] on span "Finish Signing" at bounding box center [1434, 758] width 71 height 25
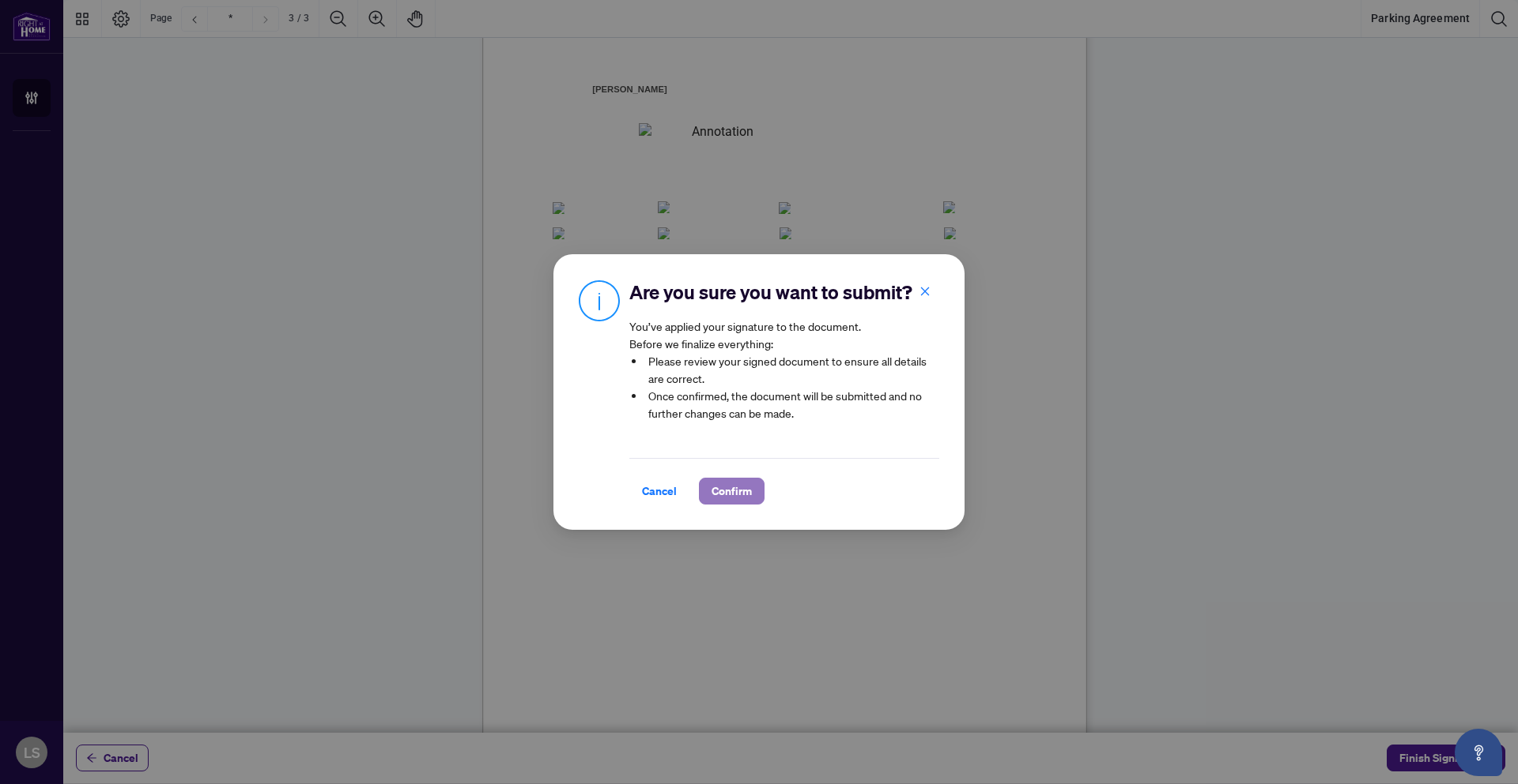
click at [742, 494] on span "Confirm" at bounding box center [731, 491] width 41 height 25
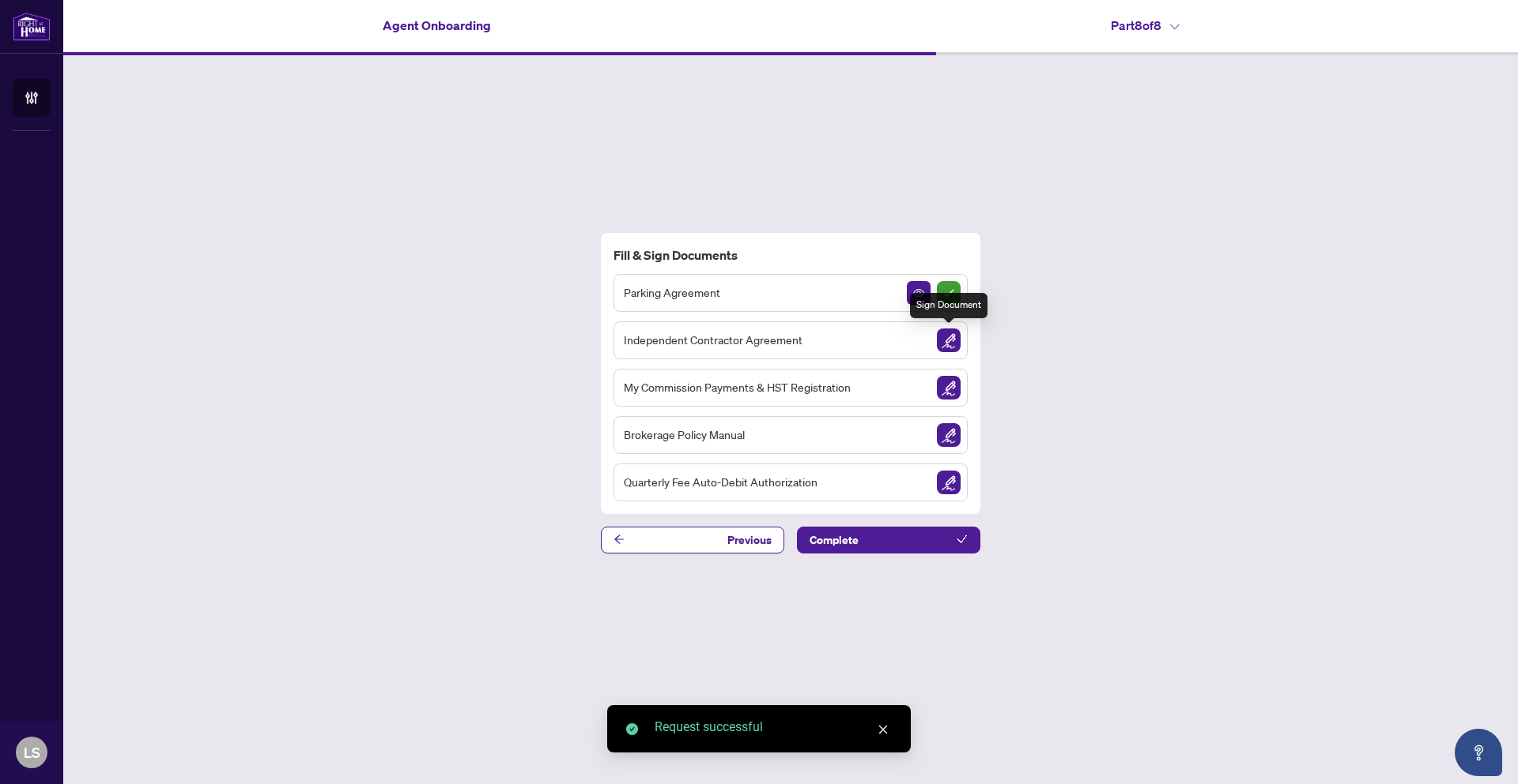
click at [949, 341] on img "Sign Document" at bounding box center [948, 340] width 24 height 24
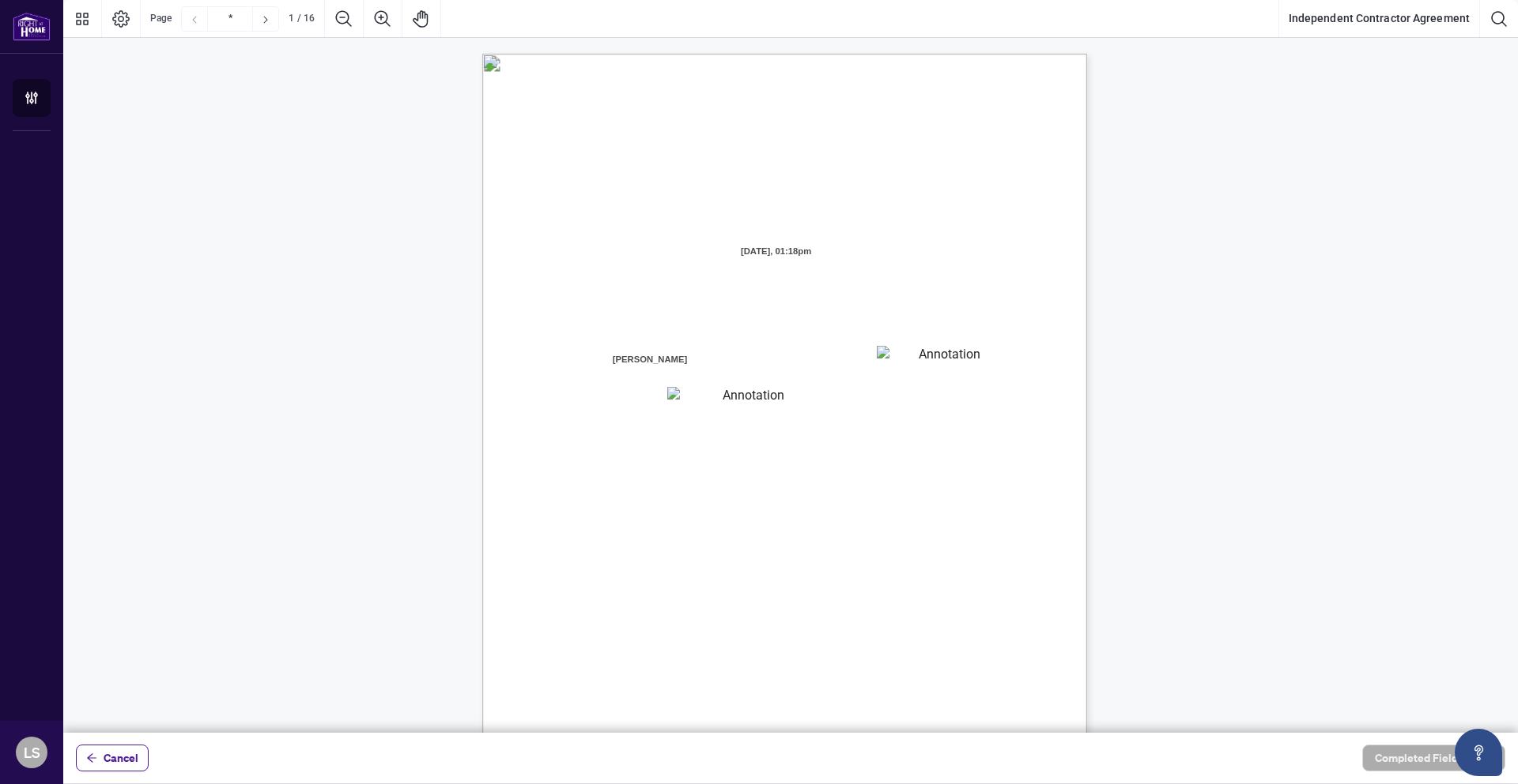
click at [866, 369] on span "residing in the City of" at bounding box center [817, 365] width 95 height 14
click at [893, 354] on textarea "01JXFR56RBW9B4NE74B50HY96A" at bounding box center [942, 357] width 131 height 24
click at [919, 358] on textarea "01JXFR56RBW9B4NE74B50HY96A" at bounding box center [943, 357] width 132 height 24
click at [780, 398] on textarea "01JXFR5G7WY784SRRAXFKCWCJR" at bounding box center [747, 398] width 159 height 22
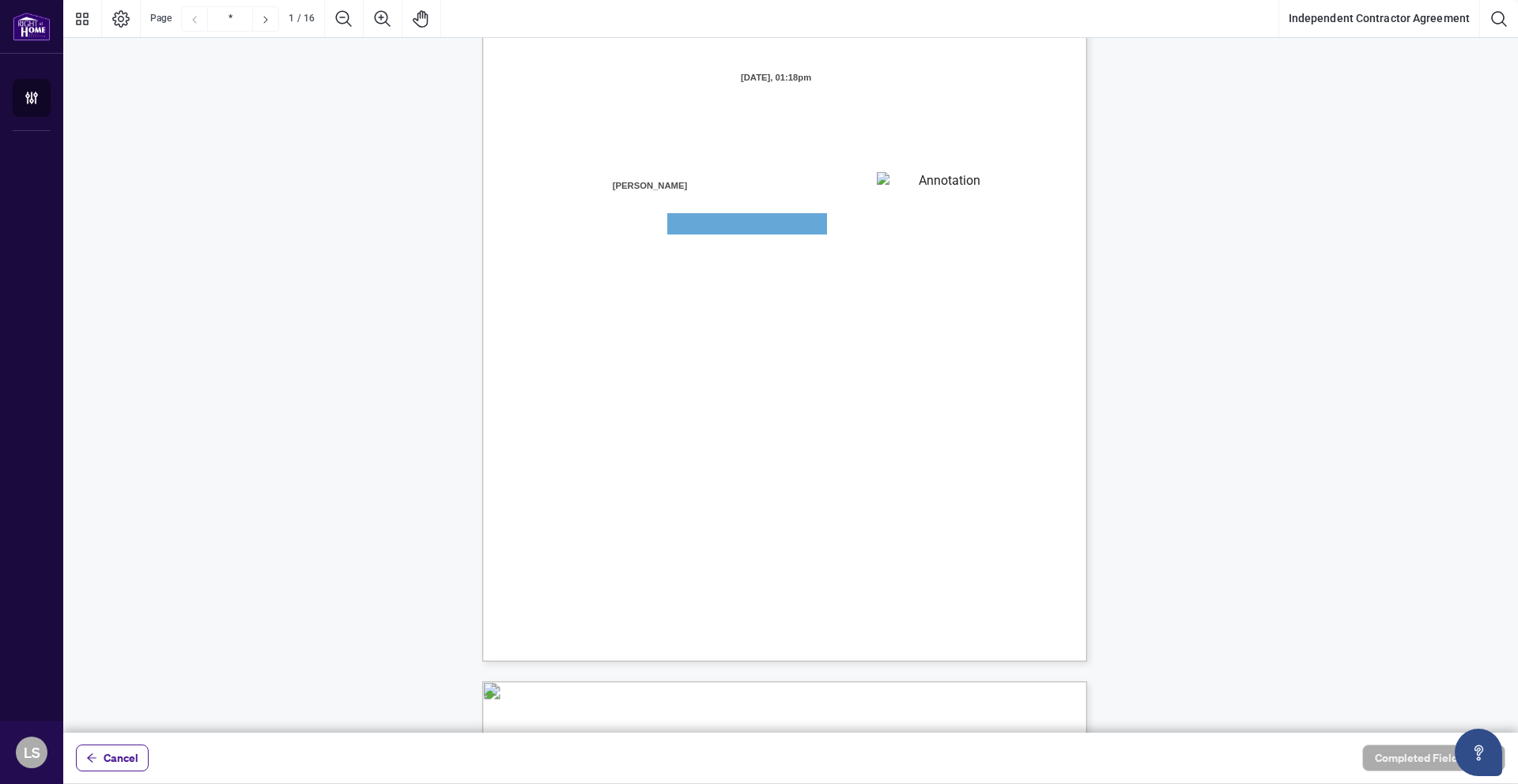
scroll to position [237, 0]
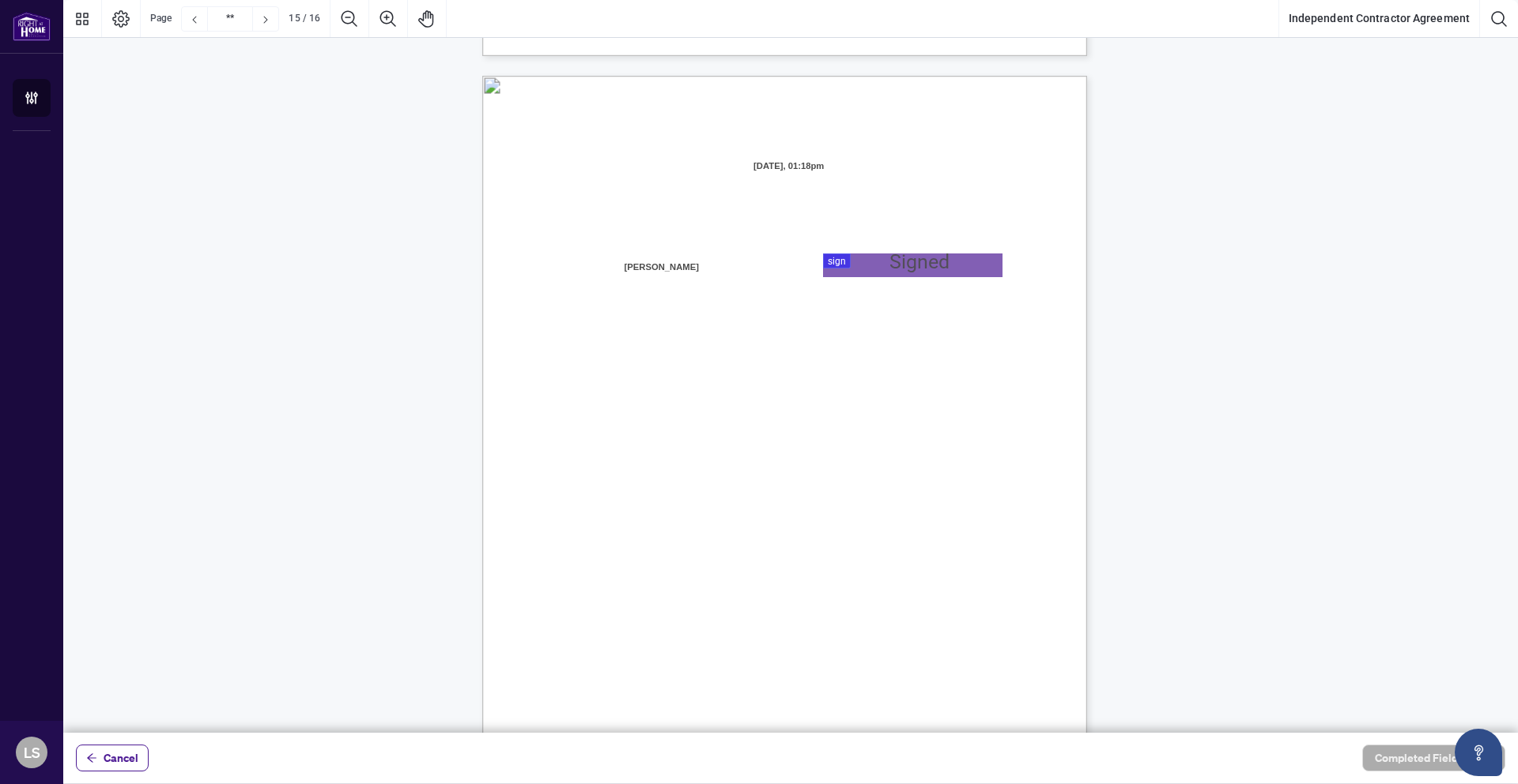
type input "**"
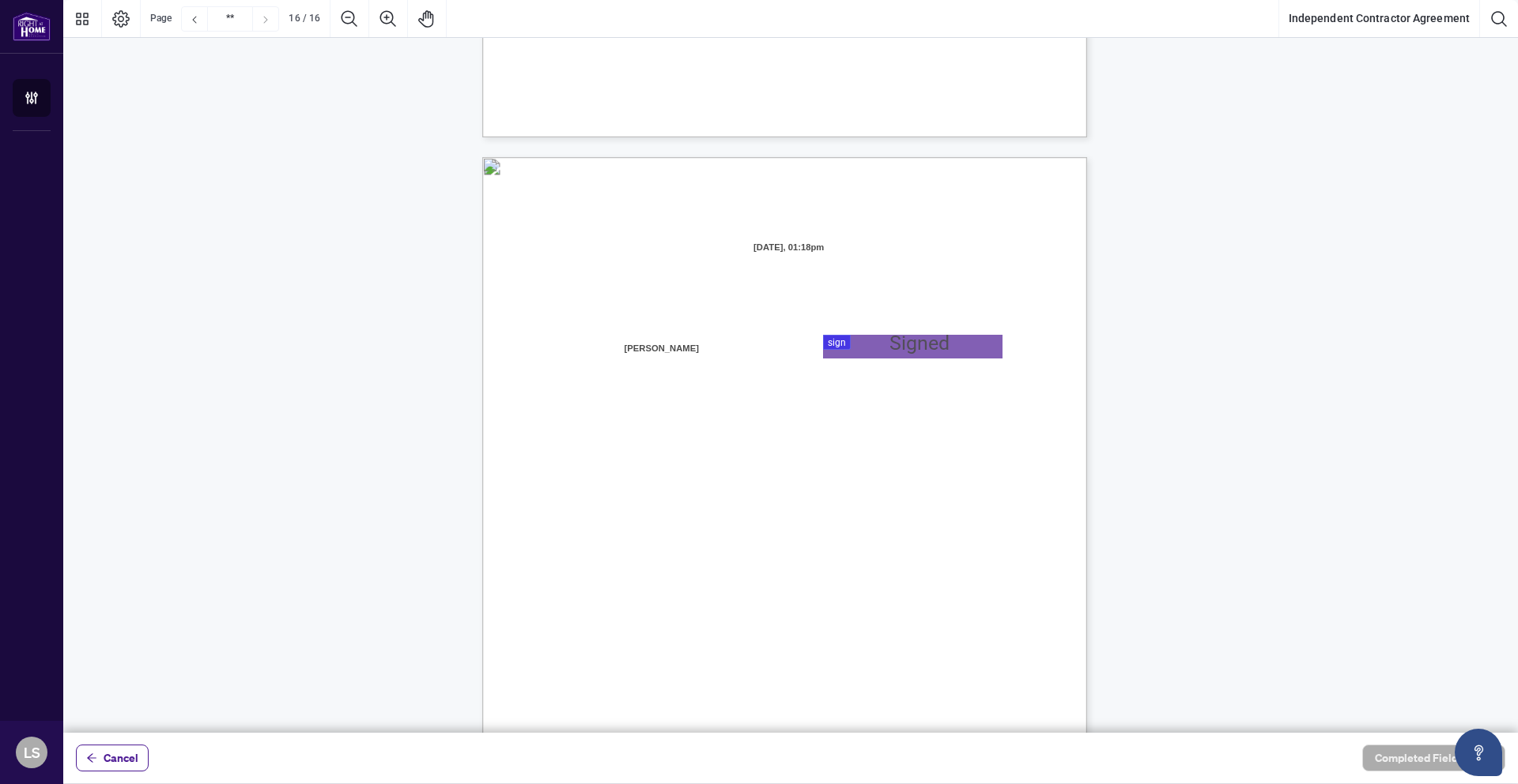
scroll to position [11908, 0]
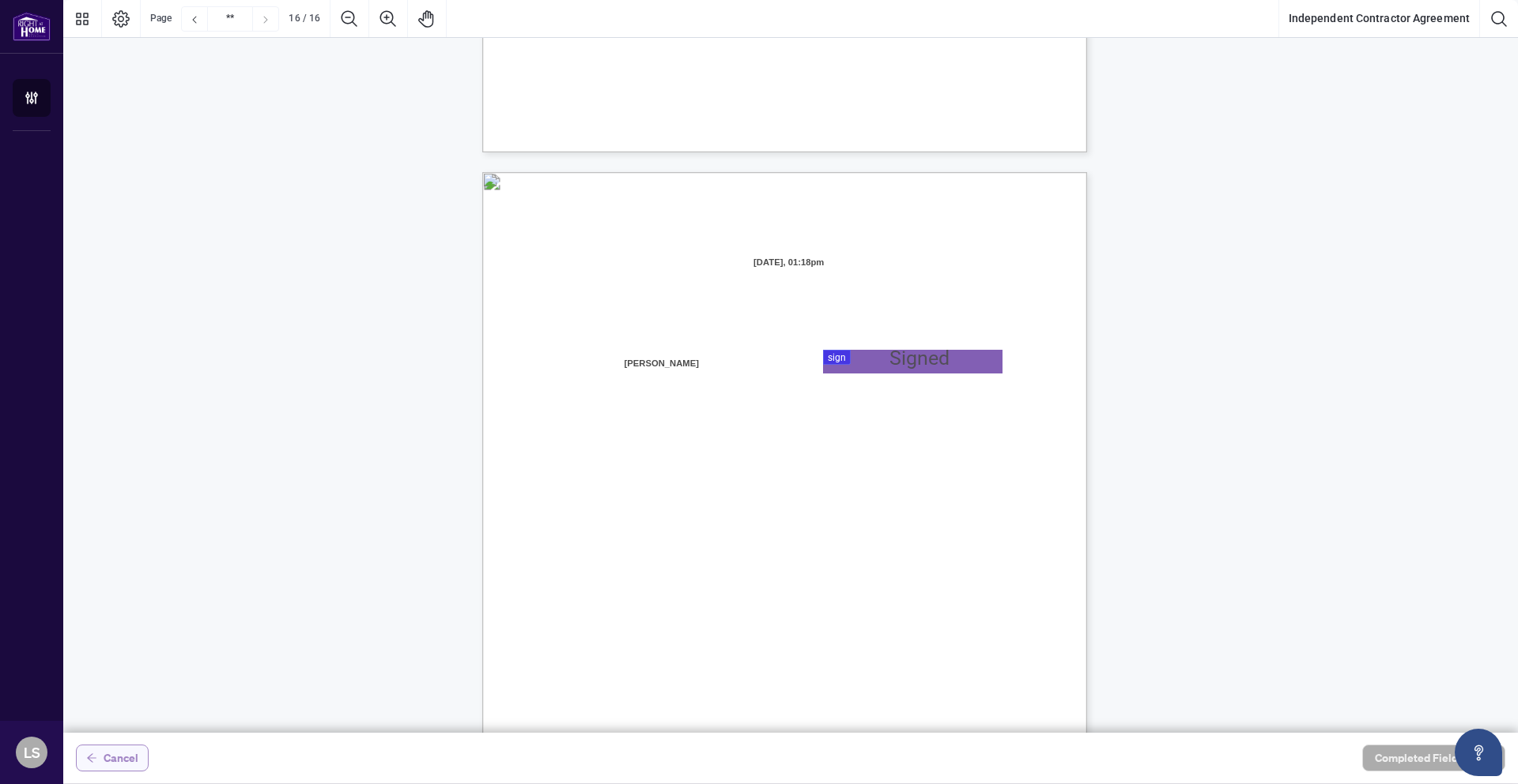
click at [118, 764] on span "Cancel" at bounding box center [121, 758] width 35 height 25
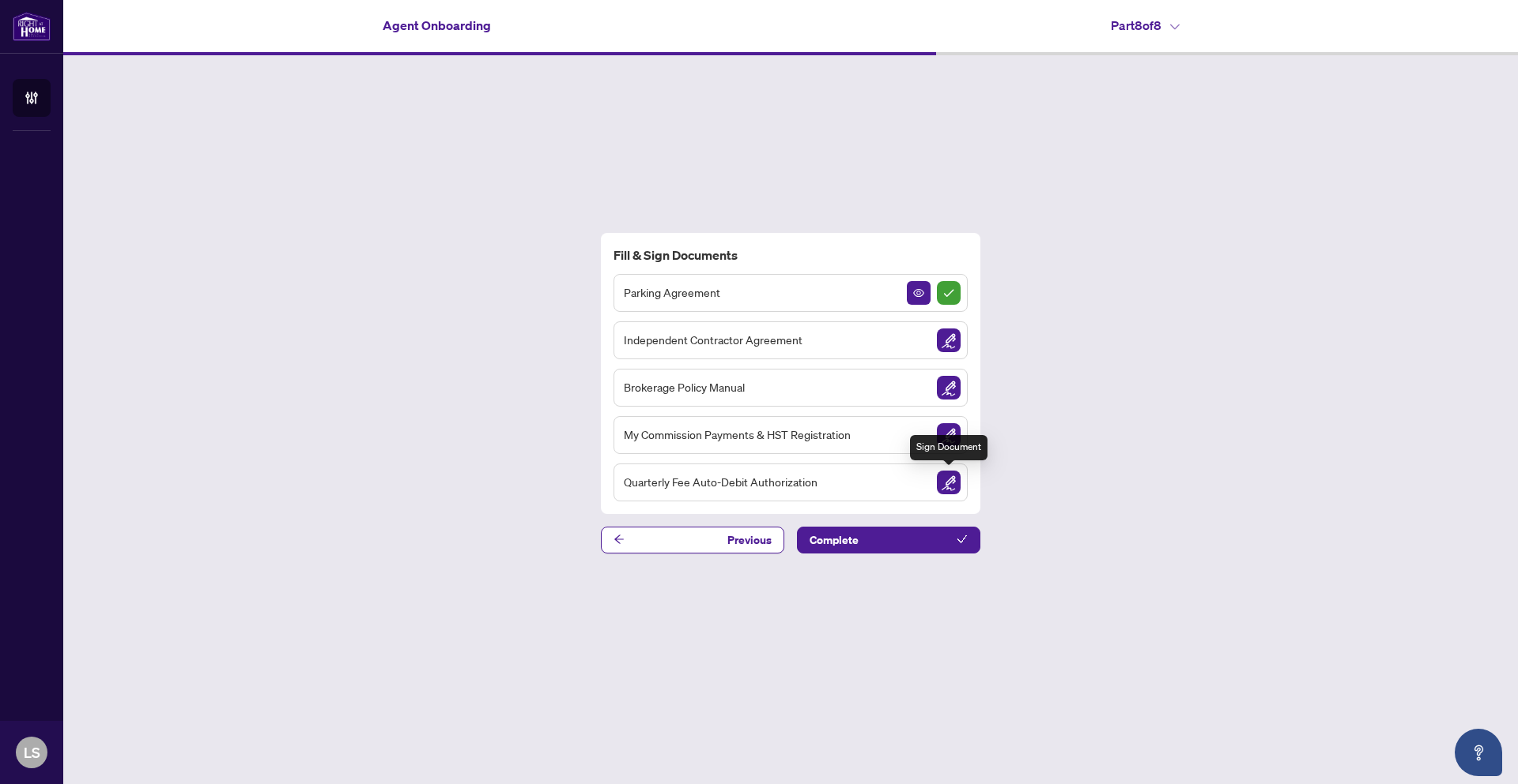
click at [952, 484] on img "Sign Document" at bounding box center [948, 482] width 24 height 24
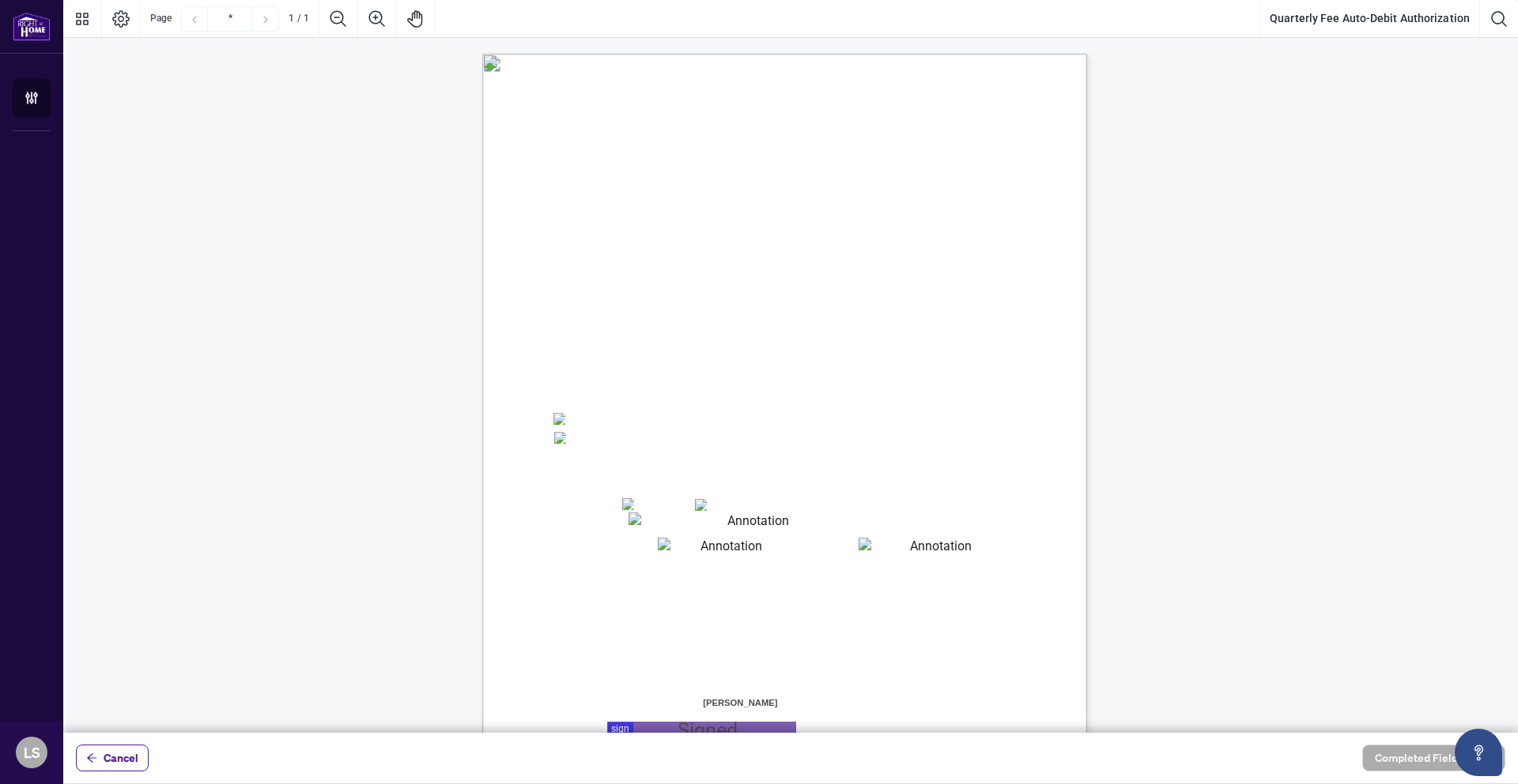
scroll to position [119, 0]
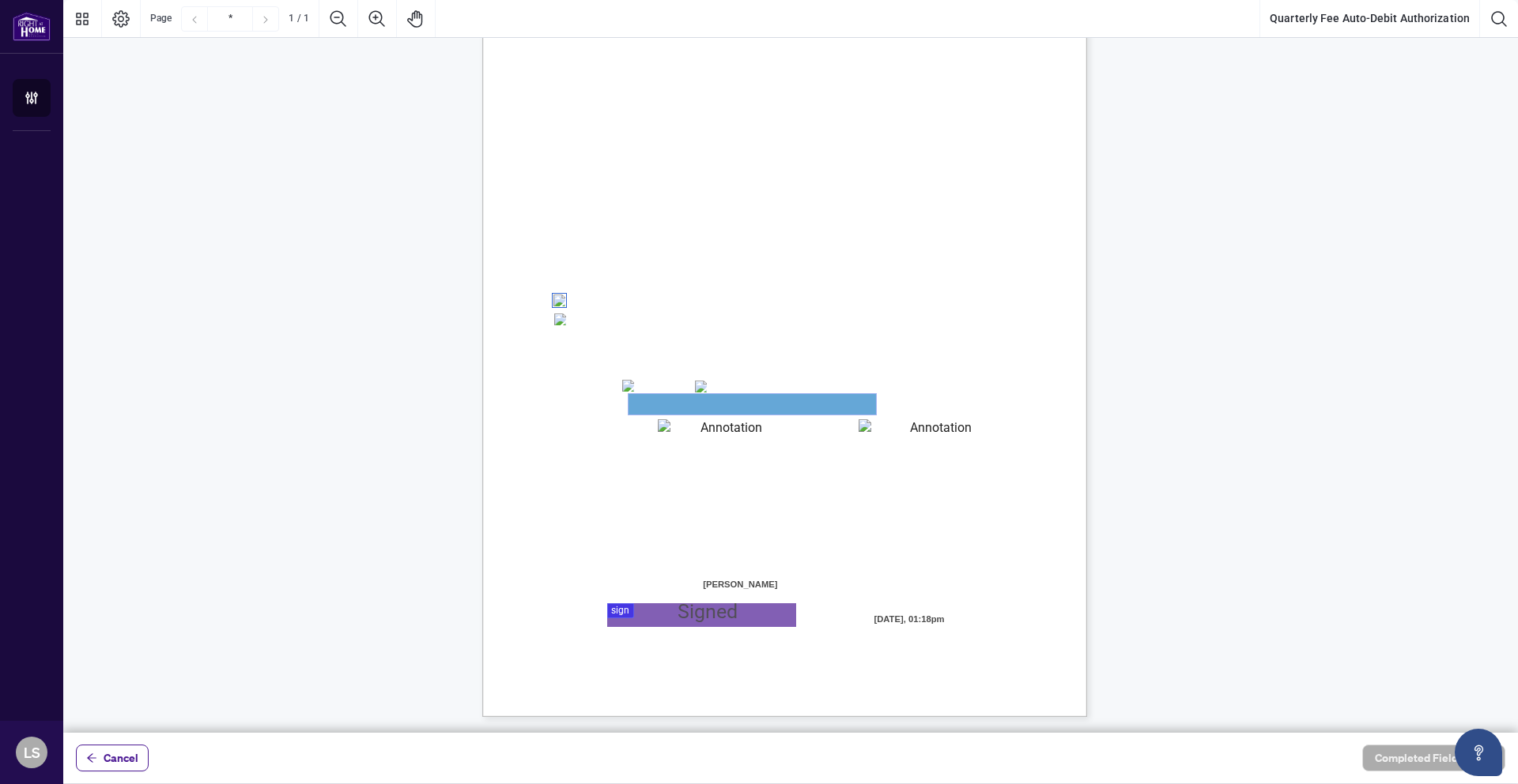
click at [691, 408] on textarea "01JYSH6N3QG8E1WFK6KJHV1ZM9" at bounding box center [751, 404] width 247 height 21
click at [645, 404] on textarea "01JYSH6N3QG8E1WFK6KJHV1ZM9" at bounding box center [751, 404] width 247 height 21
click at [651, 403] on textarea "01JYSH6N3QG8E1WFK6KJHV1ZM9" at bounding box center [751, 404] width 247 height 21
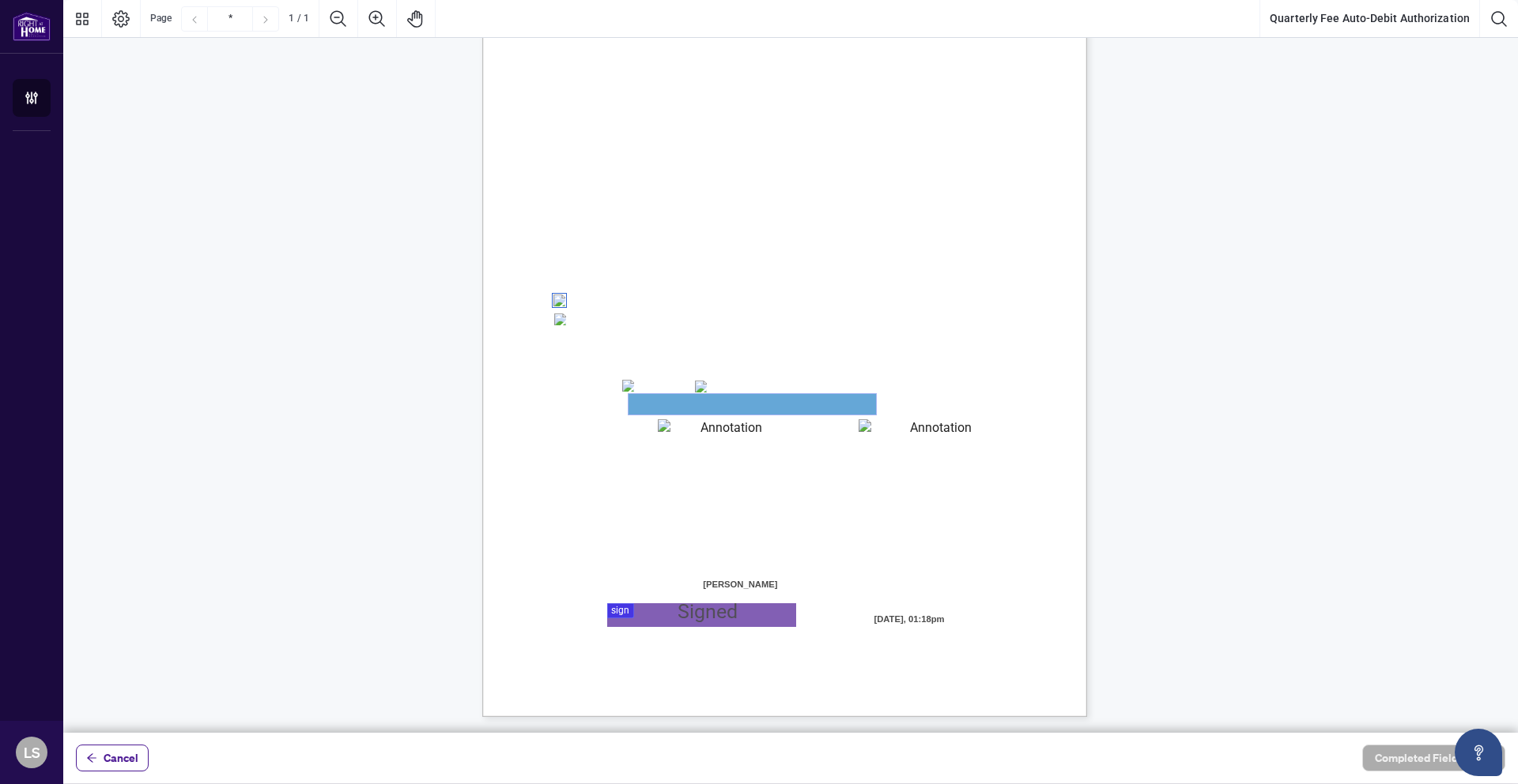
click at [675, 403] on textarea "01JYSH6N3QG8E1WFK6KJHV1ZM9" at bounding box center [751, 404] width 247 height 21
click at [710, 437] on textarea "01JYSH6Y8NC4A9ZZN4JET9H3W9" at bounding box center [724, 429] width 135 height 19
click at [695, 434] on textarea "01JYSH6Y8NC4A9ZZN4JET9H3W9" at bounding box center [724, 429] width 135 height 20
click at [725, 400] on textarea "01JYSH6N3QG8E1WFK6KJHV1ZM9" at bounding box center [751, 404] width 247 height 21
click at [713, 405] on textarea "01JYSH6N3QG8E1WFK6KJHV1ZM9" at bounding box center [751, 404] width 247 height 21
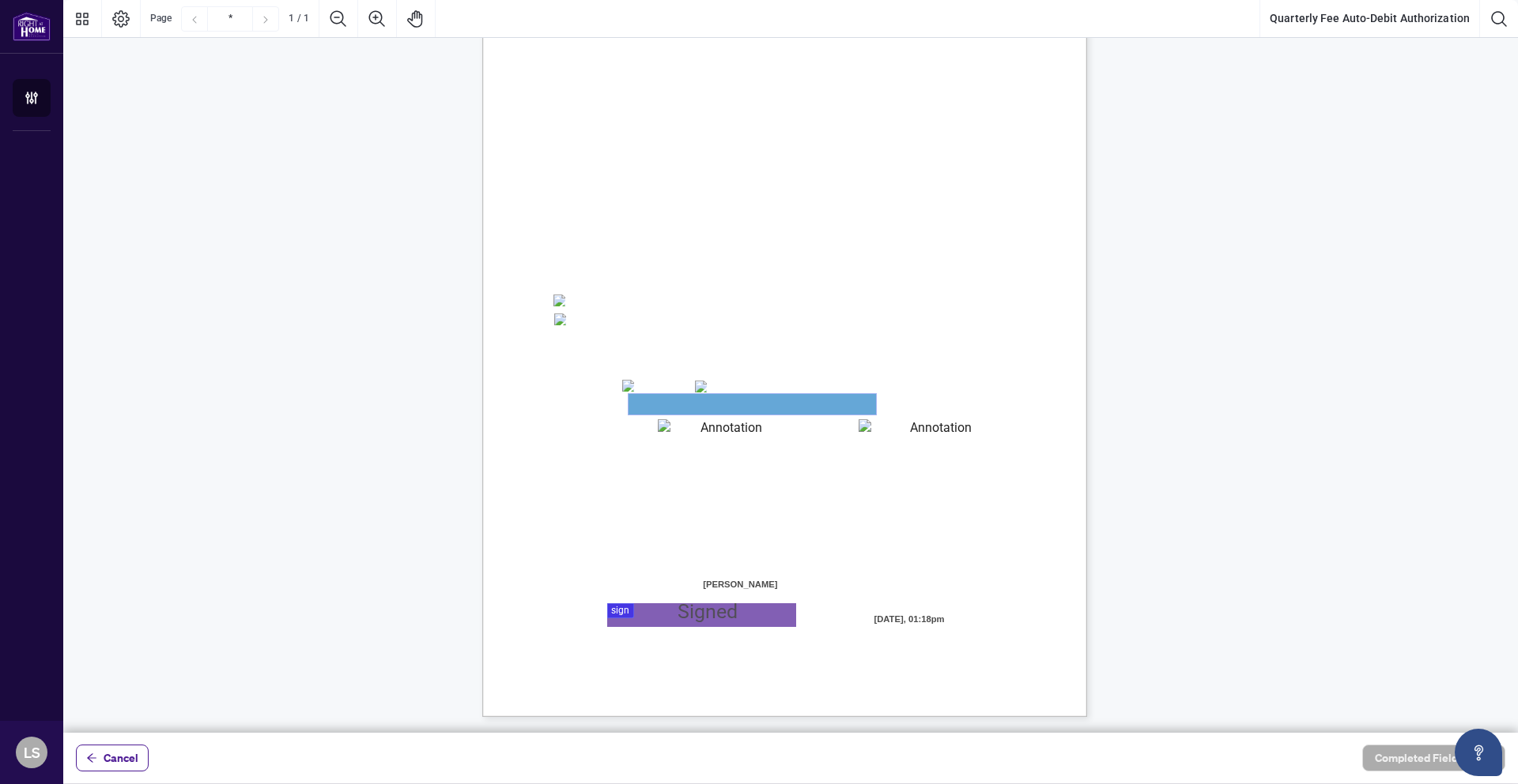
click at [713, 405] on textarea "01JYSH6N3QG8E1WFK6KJHV1ZM9" at bounding box center [751, 404] width 247 height 21
click at [728, 401] on textarea "01JYSH6N3QG8E1WFK6KJHV1ZM9" at bounding box center [751, 404] width 247 height 21
click at [727, 405] on textarea "01JYSH6N3QG8E1WFK6KJHV1ZM9" at bounding box center [751, 404] width 247 height 21
click at [641, 402] on textarea "01JYSH6N3QG8E1WFK6KJHV1ZM9" at bounding box center [751, 404] width 247 height 21
click at [685, 433] on textarea "01JYSH6Y8NC4A9ZZN4JET9H3W9" at bounding box center [724, 429] width 135 height 19
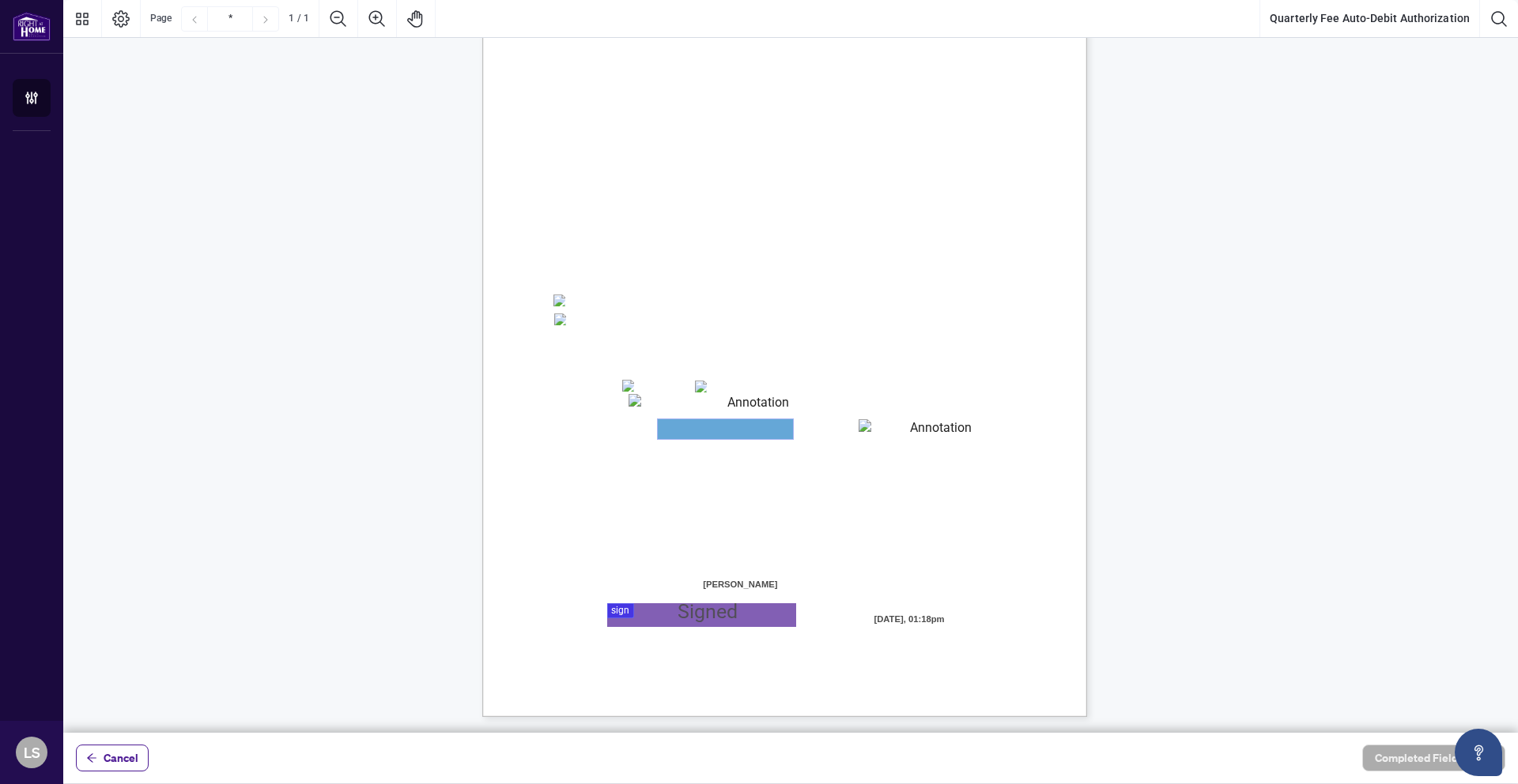
click at [671, 426] on textarea "01JYSH6Y8NC4A9ZZN4JET9H3W9" at bounding box center [724, 429] width 135 height 20
click at [719, 437] on textarea "01JYSH6Y8NC4A9ZZN4JET9H3W9" at bounding box center [724, 429] width 135 height 20
click at [712, 423] on textarea "01JYSH6Y8NC4A9ZZN4JET9H3W9" at bounding box center [724, 429] width 135 height 20
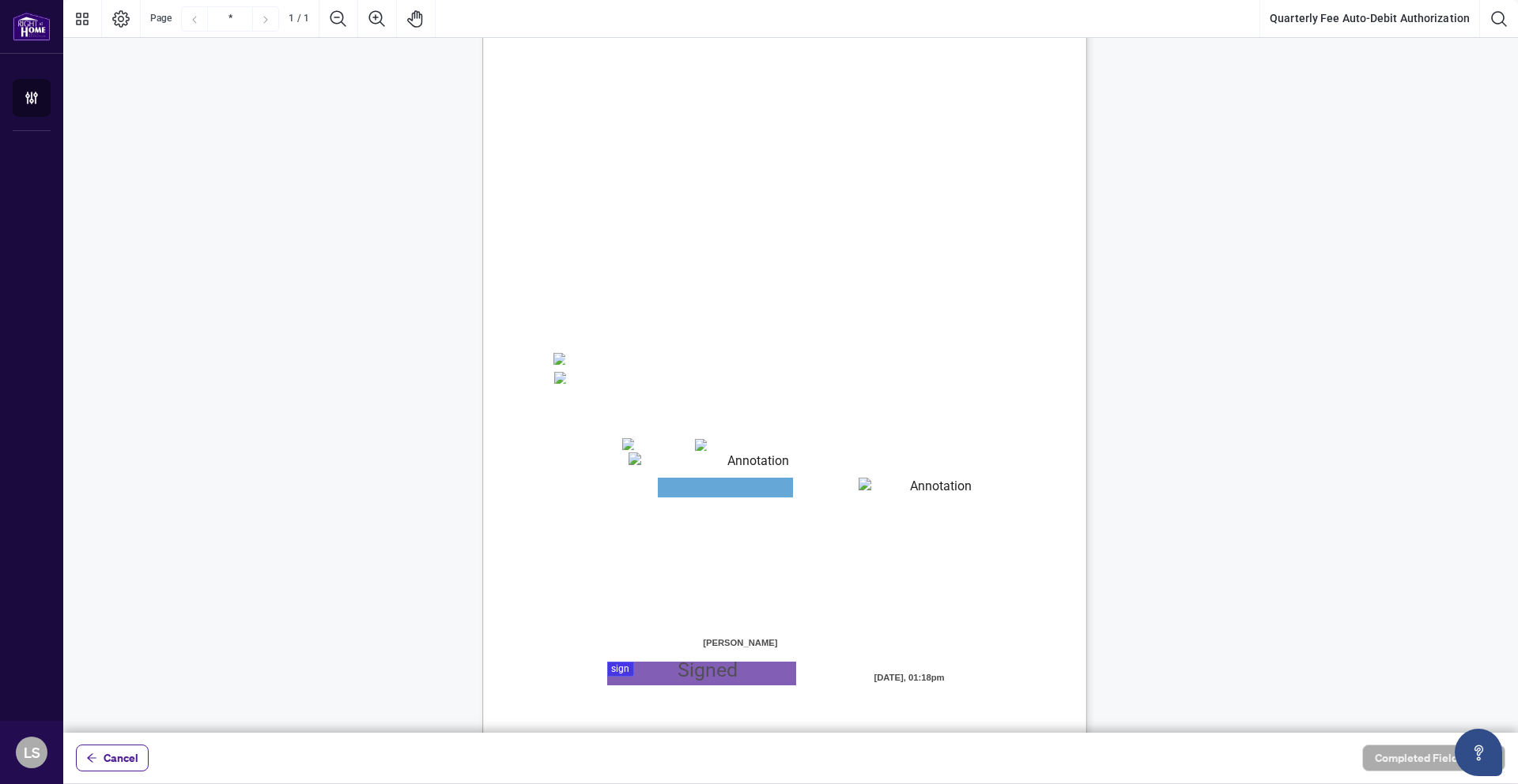
scroll to position [0, 0]
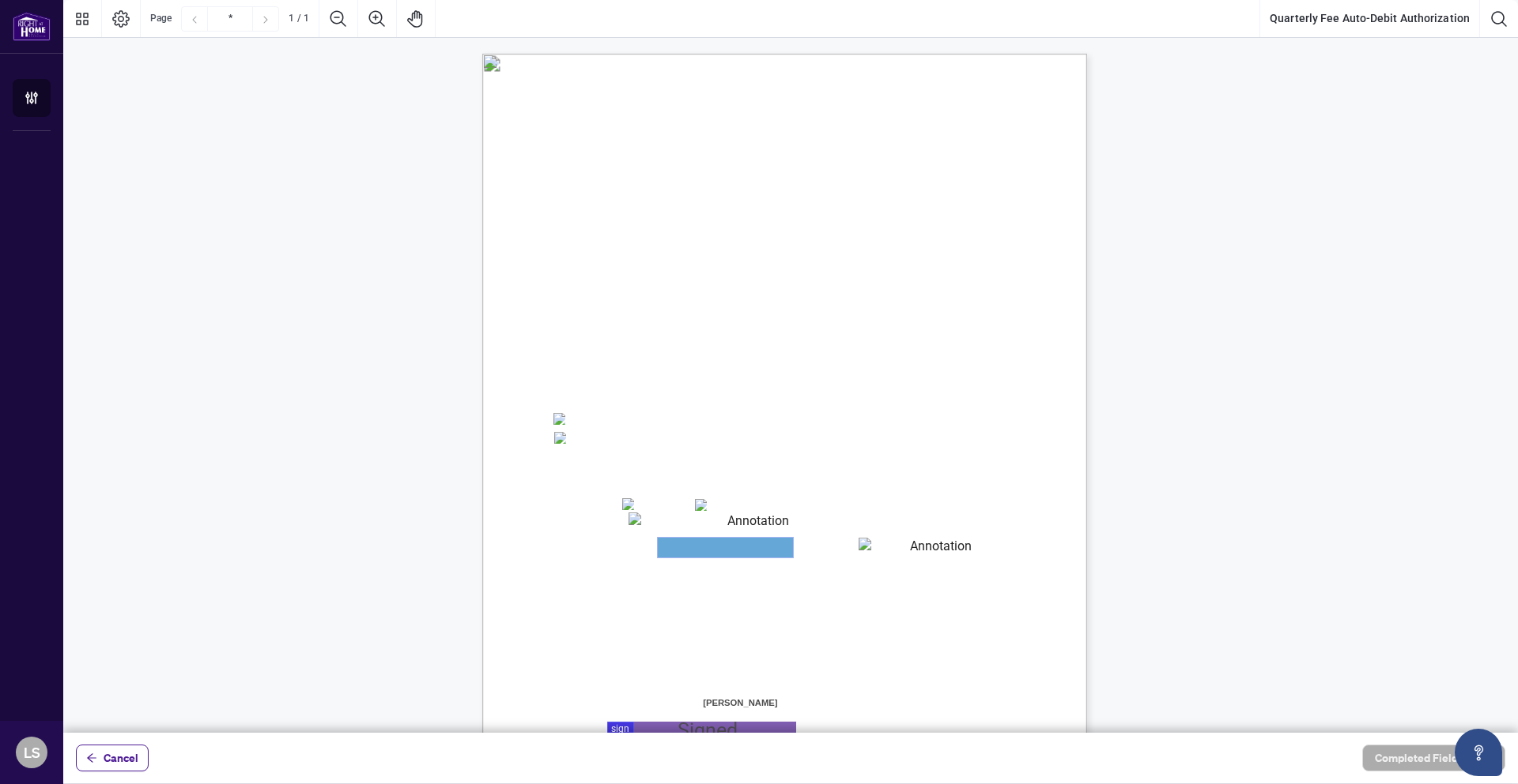
click at [711, 545] on textarea "01JYSH6Y8NC4A9ZZN4JET9H3W9" at bounding box center [724, 547] width 135 height 20
drag, startPoint x: 676, startPoint y: 547, endPoint x: 652, endPoint y: 549, distance: 24.1
click at [671, 548] on textarea "01JYSH6Y8NC4A9ZZN4JET9H3W9" at bounding box center [724, 547] width 135 height 20
click at [652, 549] on span "Expiry Date (MM/YYYY):" at bounding box center [604, 552] width 100 height 12
click at [667, 548] on textarea "01JYSH6Y8NC4A9ZZN4JET9H3W9" at bounding box center [724, 547] width 135 height 19
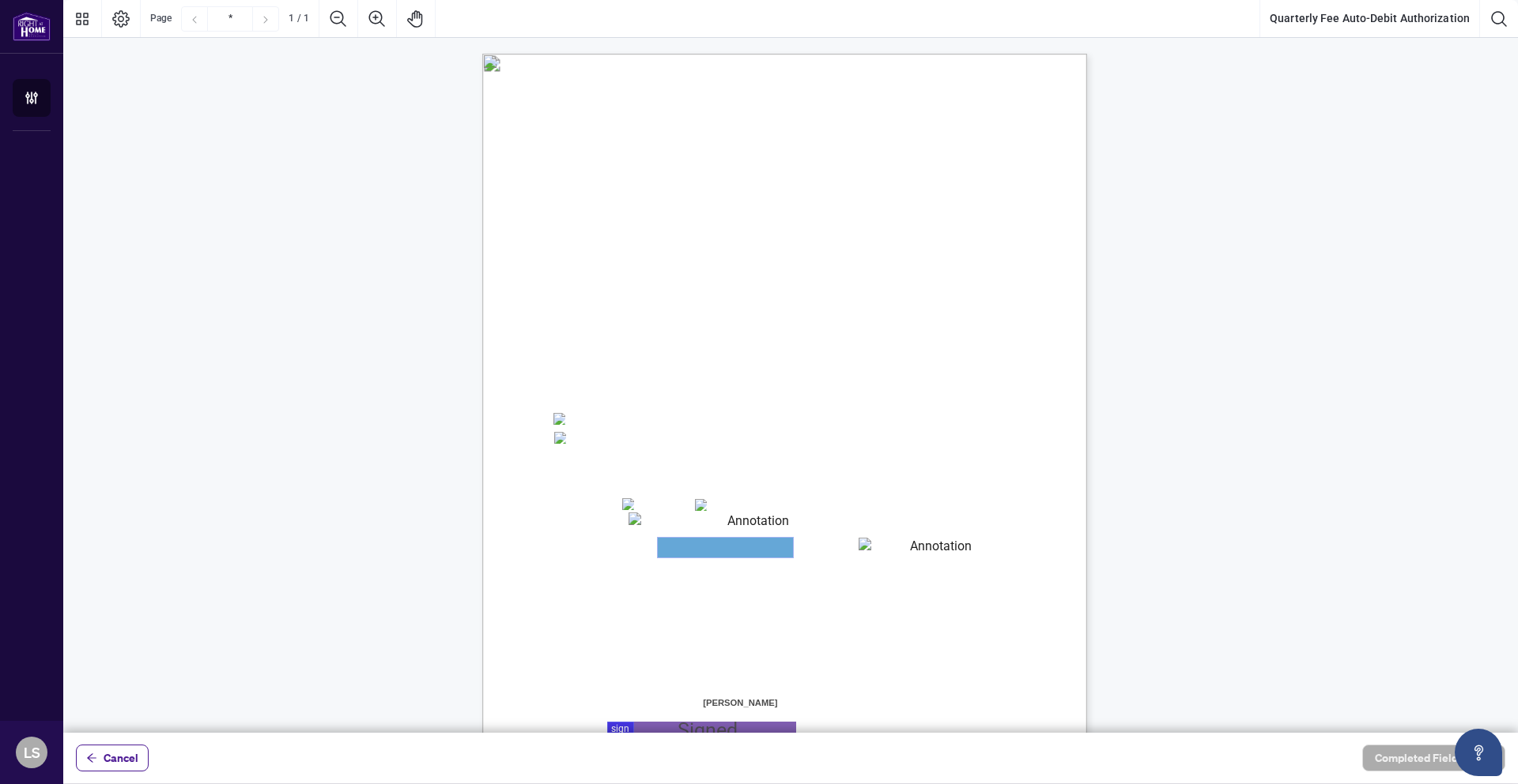
drag, startPoint x: 677, startPoint y: 547, endPoint x: 746, endPoint y: 547, distance: 69.0
click at [679, 547] on textarea "01JYSH6Y8NC4A9ZZN4JET9H3W9" at bounding box center [724, 547] width 135 height 20
click at [747, 547] on textarea "01JYSH6Y8NC4A9ZZN4JET9H3W9" at bounding box center [724, 547] width 135 height 20
click at [879, 549] on textarea "01JYSH75Z5QNAR8XK9BK473TAW" at bounding box center [933, 547] width 151 height 19
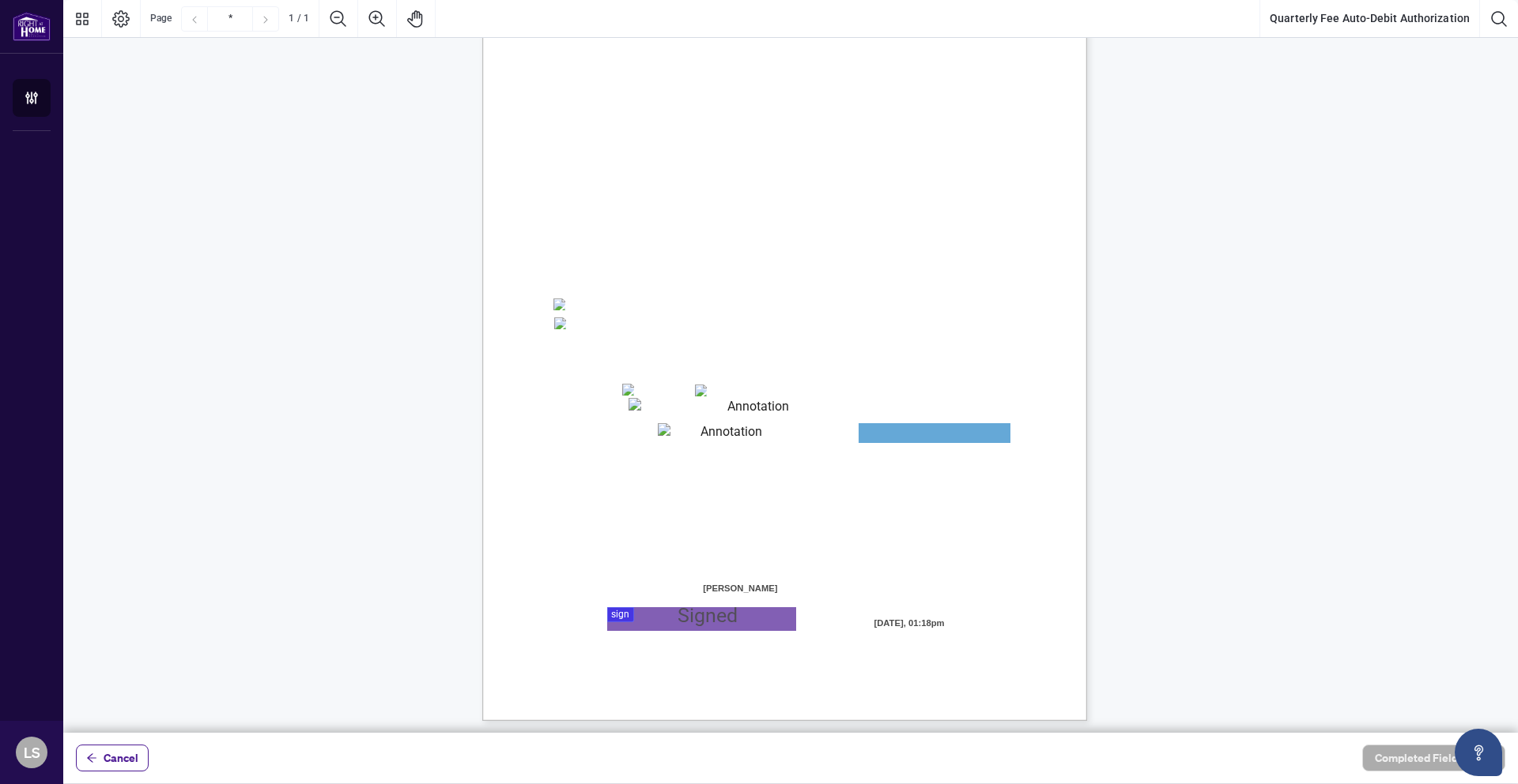
scroll to position [119, 0]
click at [107, 775] on div "Cancel Completed Fields 0 of 1" at bounding box center [790, 759] width 1454 height 51
click at [113, 765] on span "Cancel" at bounding box center [121, 758] width 35 height 25
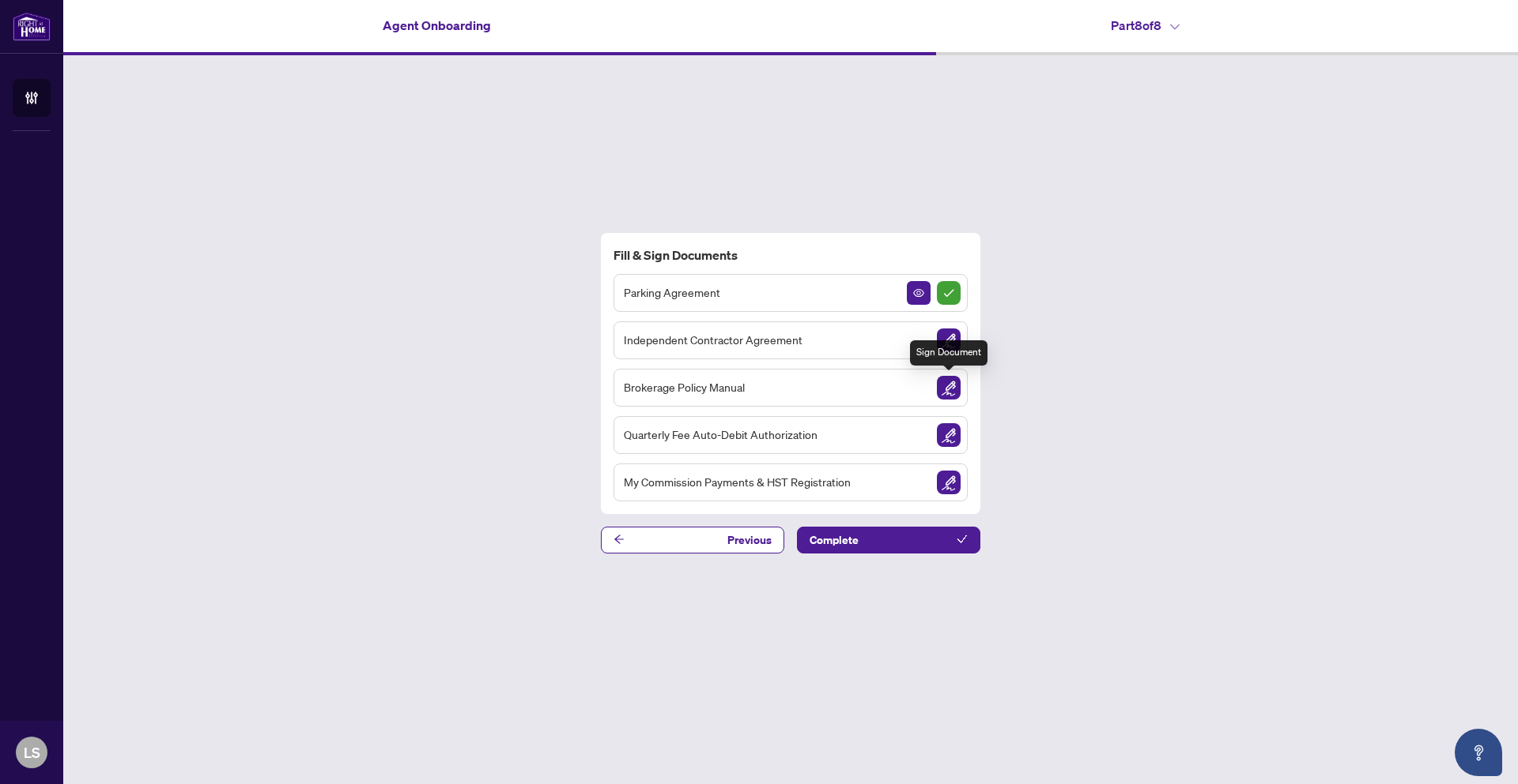
click at [950, 390] on img "Sign Document" at bounding box center [948, 387] width 24 height 24
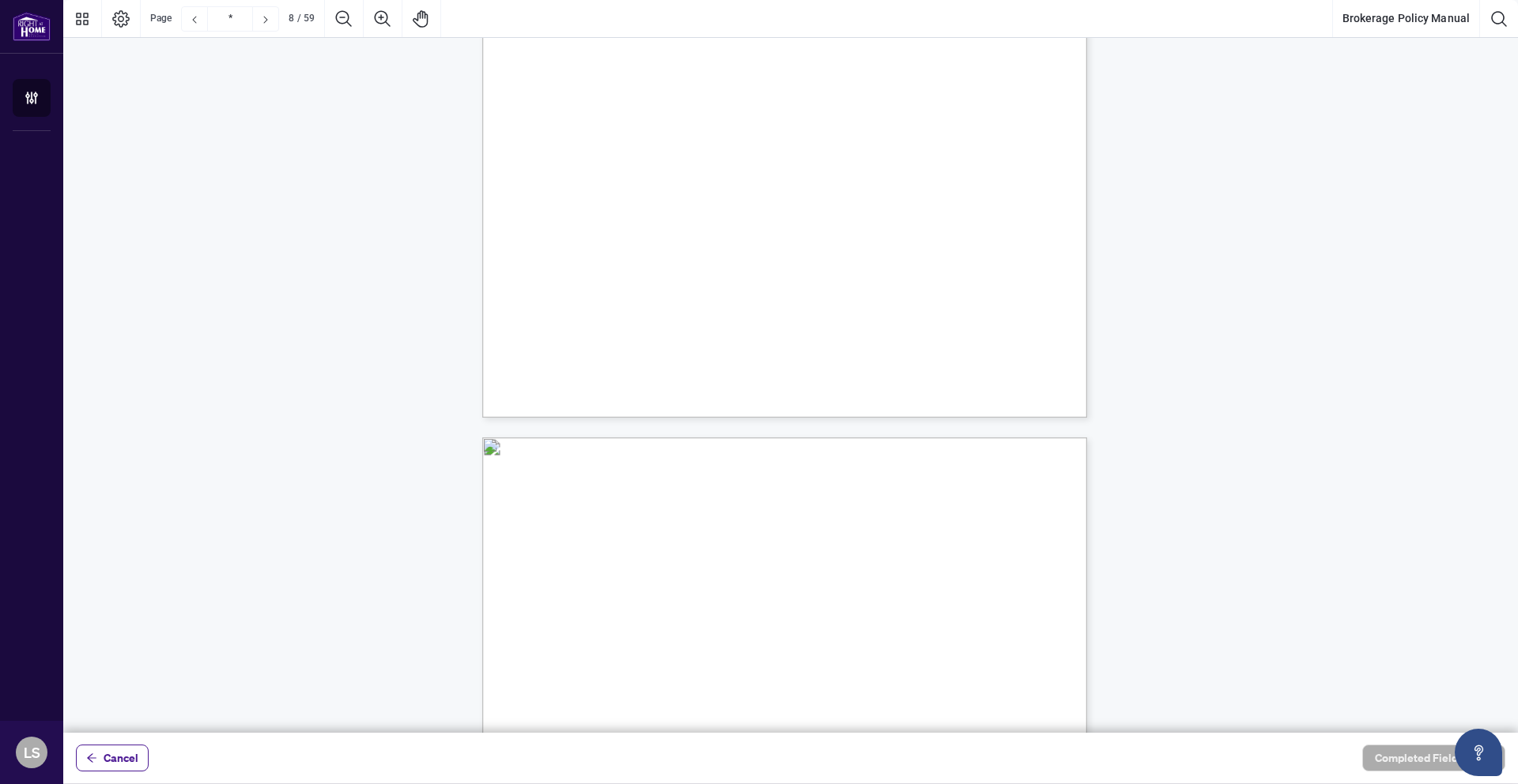
scroll to position [6083, 0]
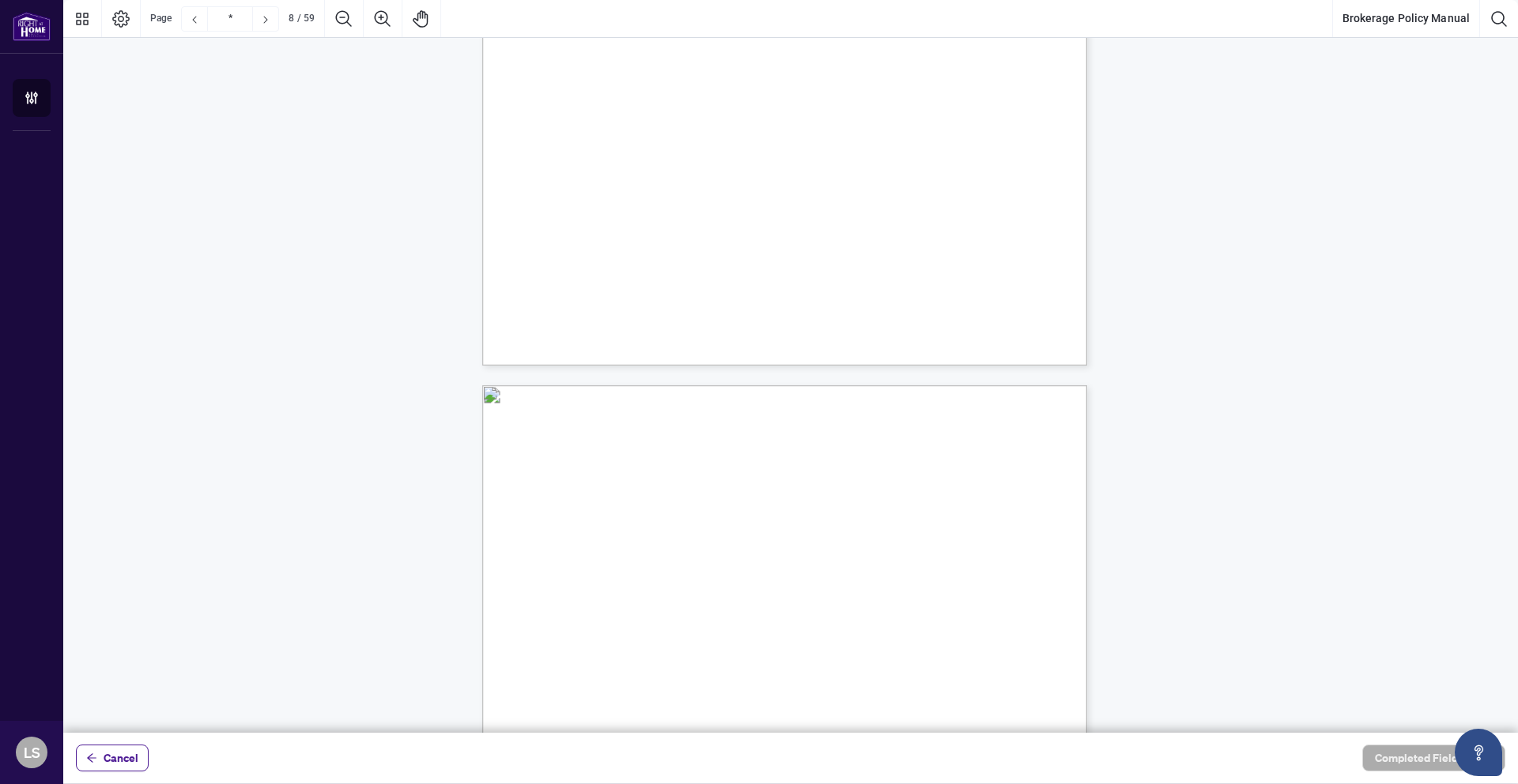
type input "*"
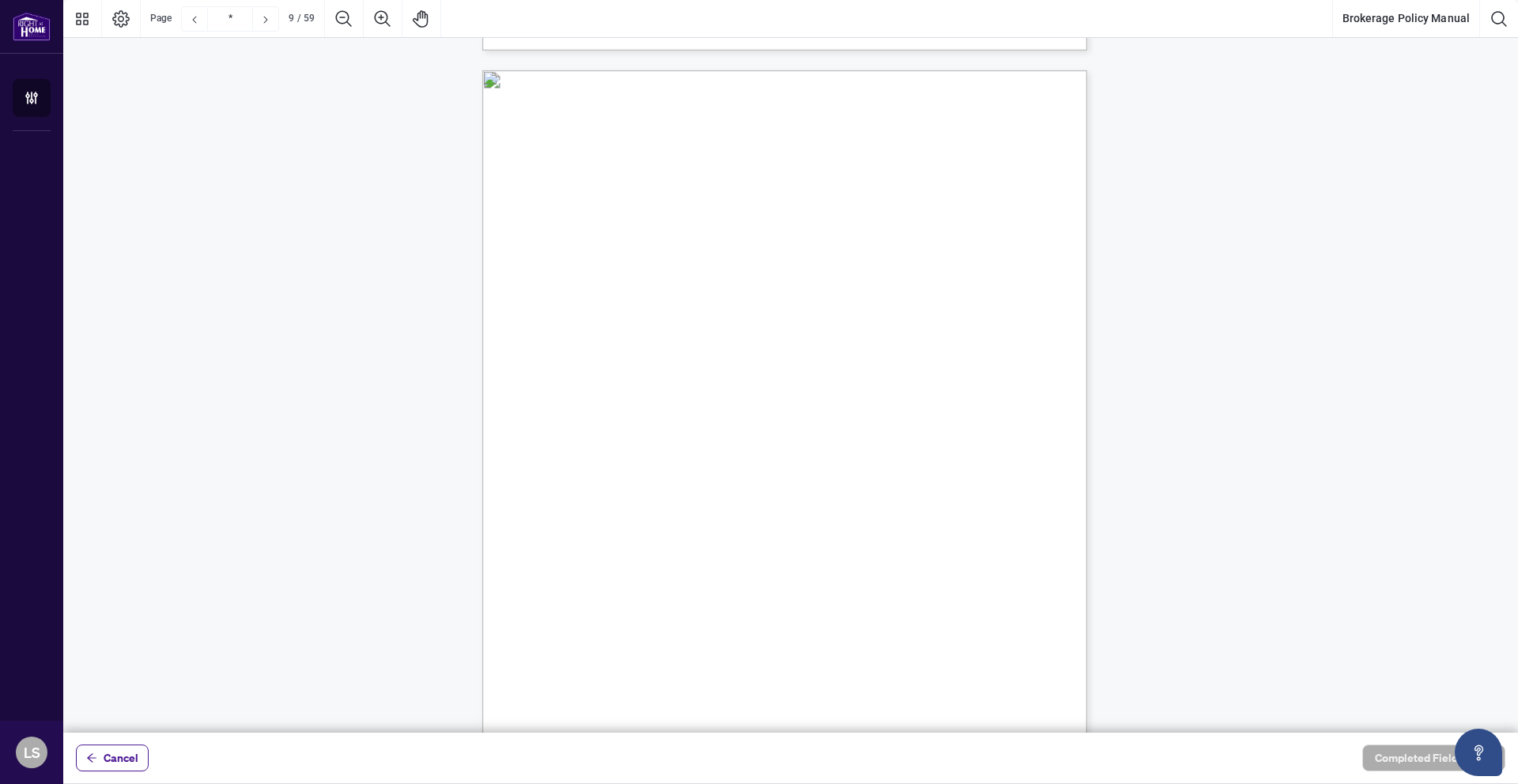
scroll to position [6398, 0]
click at [124, 753] on span "Cancel" at bounding box center [121, 758] width 35 height 25
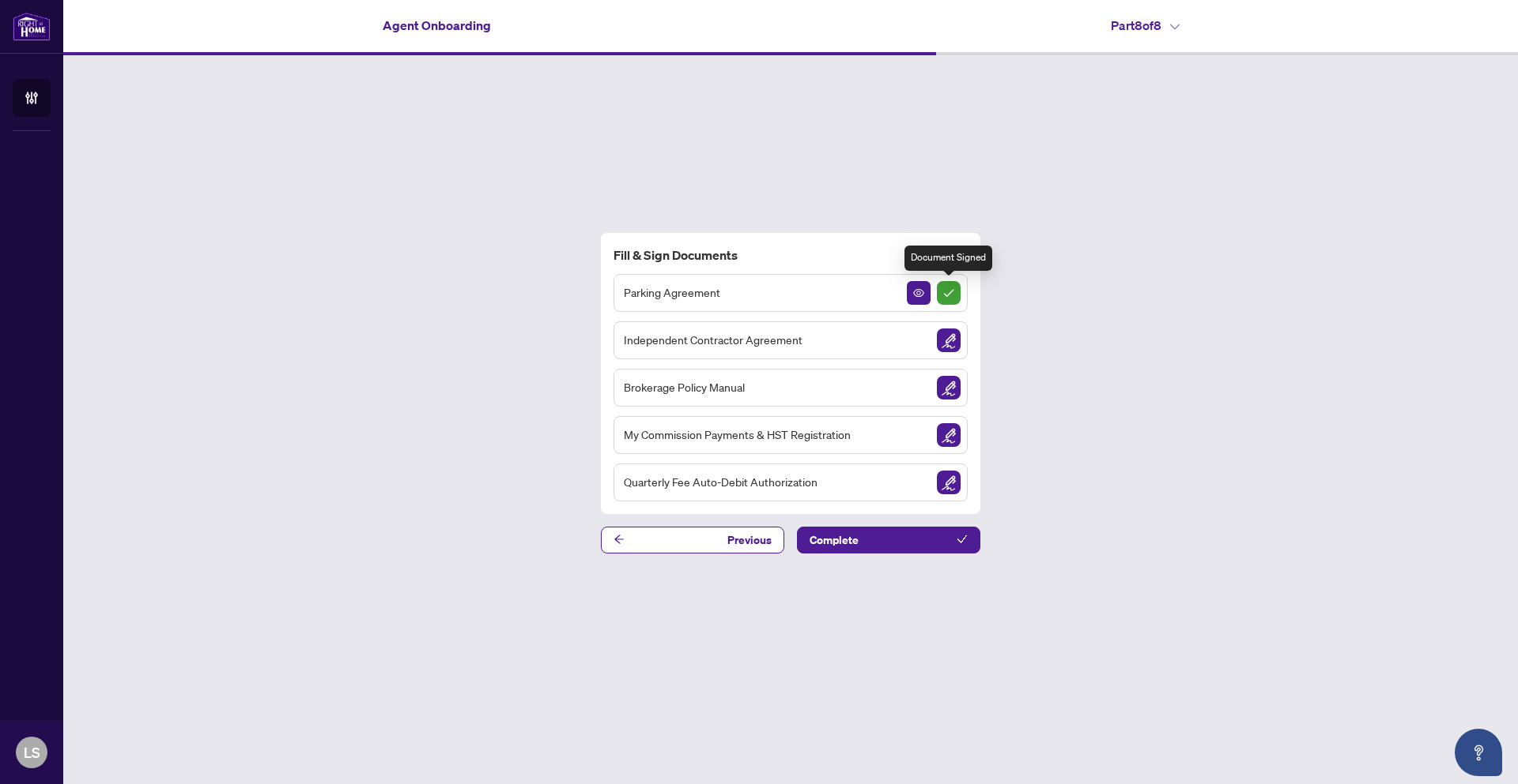
click at [950, 294] on img "Sign Completed" at bounding box center [948, 292] width 24 height 24
click at [919, 294] on icon "View Document" at bounding box center [918, 293] width 11 height 11
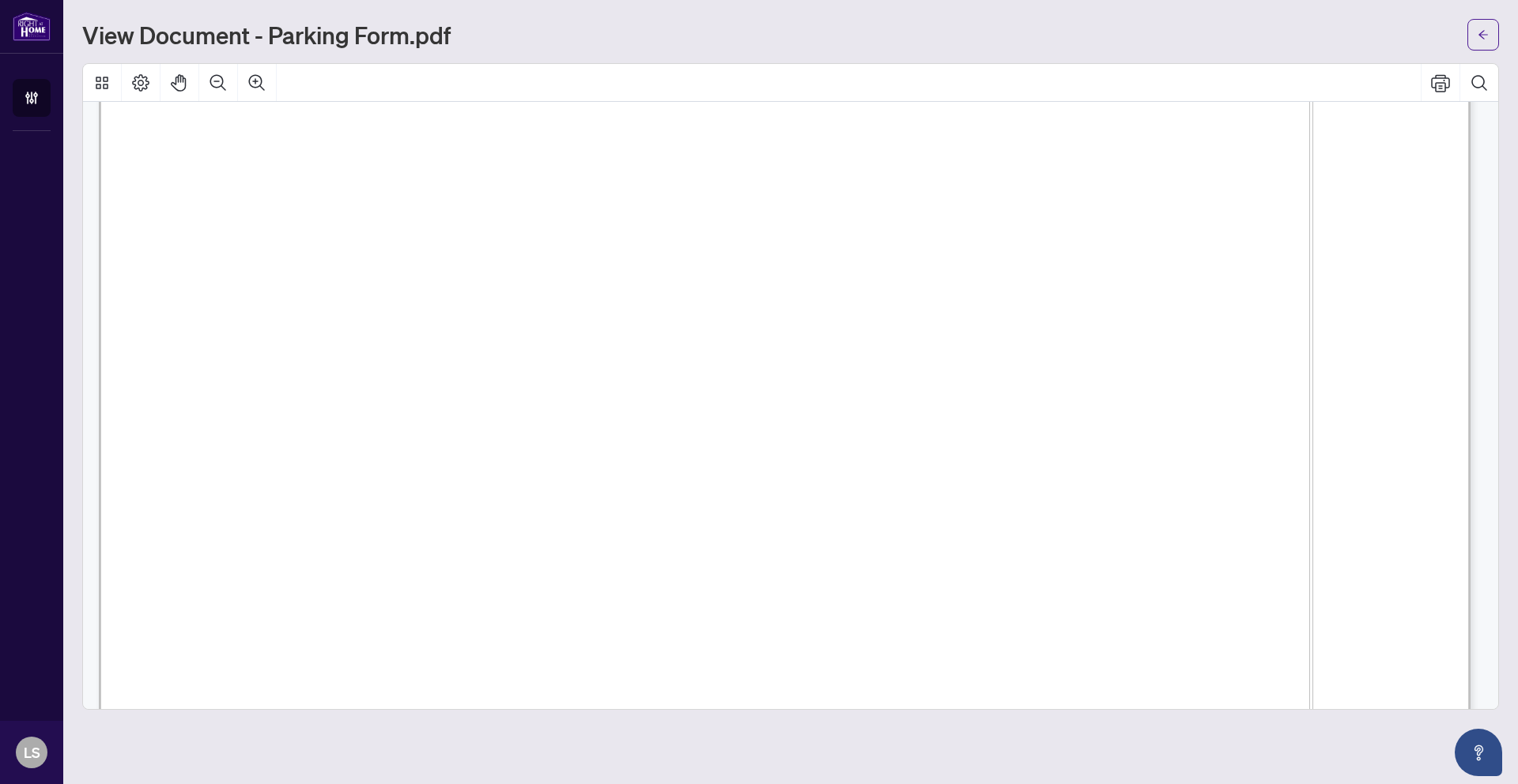
scroll to position [3871, 0]
click at [413, 237] on span "Home Branch:" at bounding box center [337, 253] width 150 height 35
click at [413, 228] on span "Home Branch:" at bounding box center [337, 237] width 150 height 35
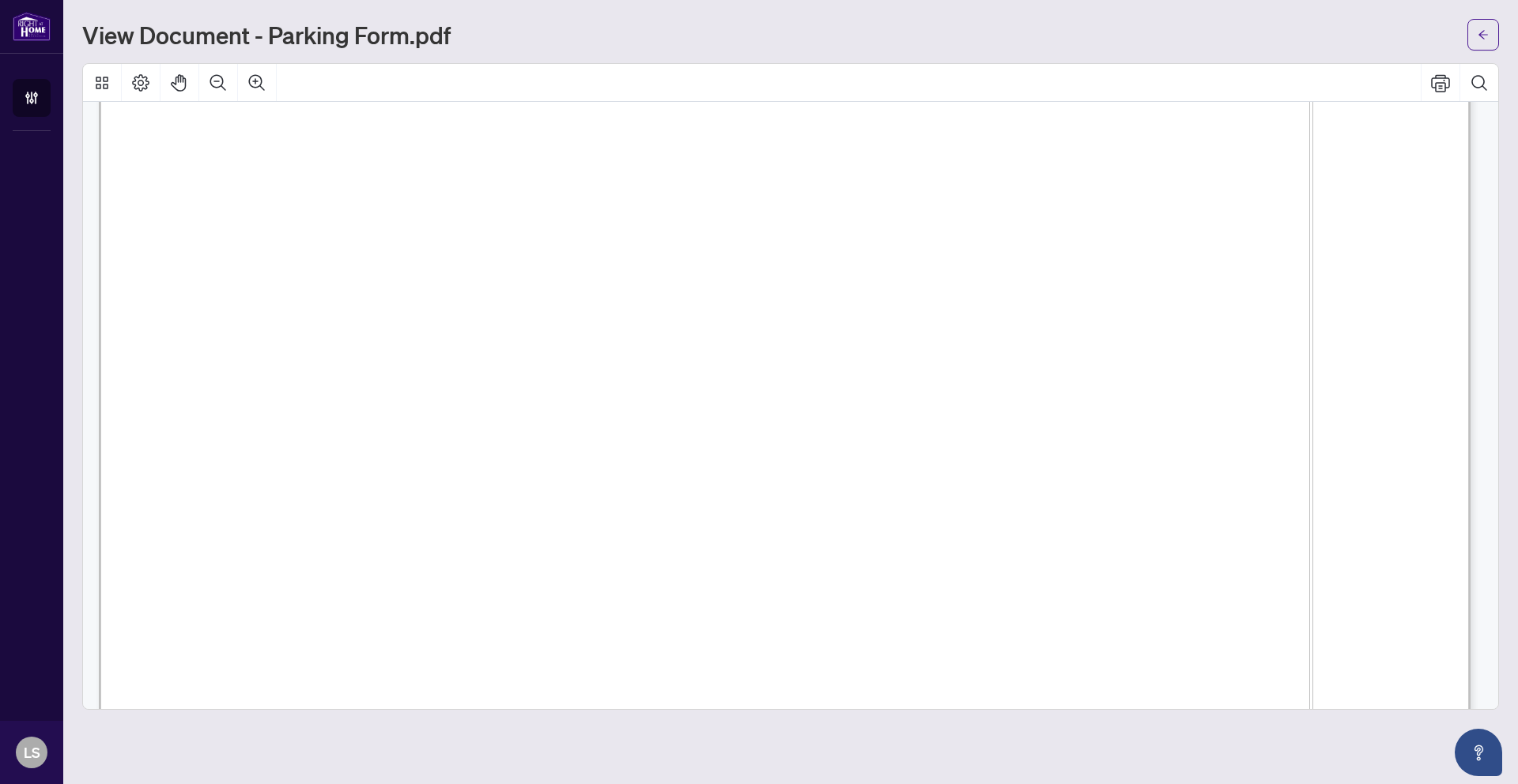
click at [413, 227] on span "Home Branch:" at bounding box center [337, 237] width 150 height 35
click at [135, 86] on icon "Page Layout" at bounding box center [140, 83] width 17 height 17
click at [100, 82] on icon "Thumbnails" at bounding box center [102, 83] width 19 height 19
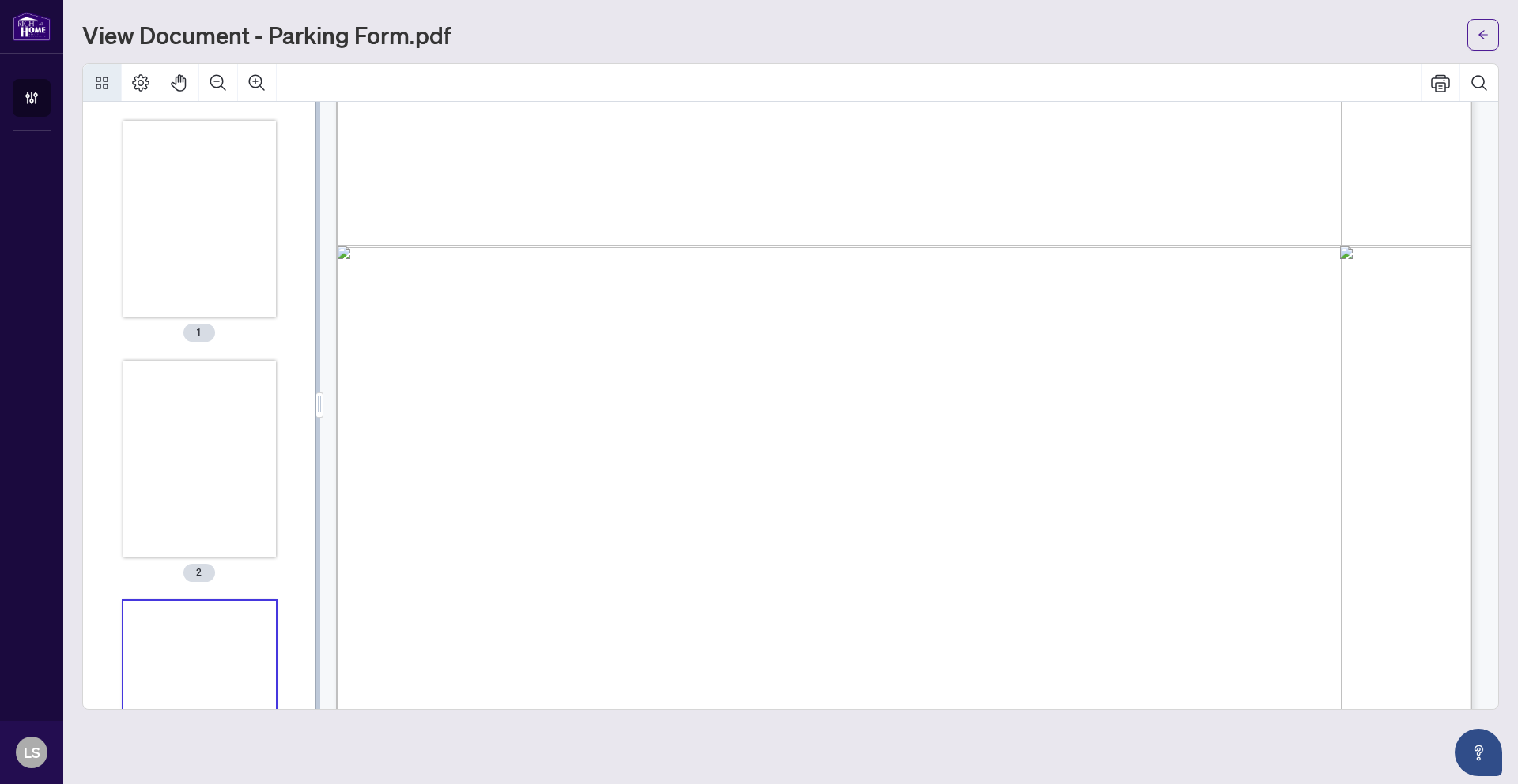
scroll to position [132, 0]
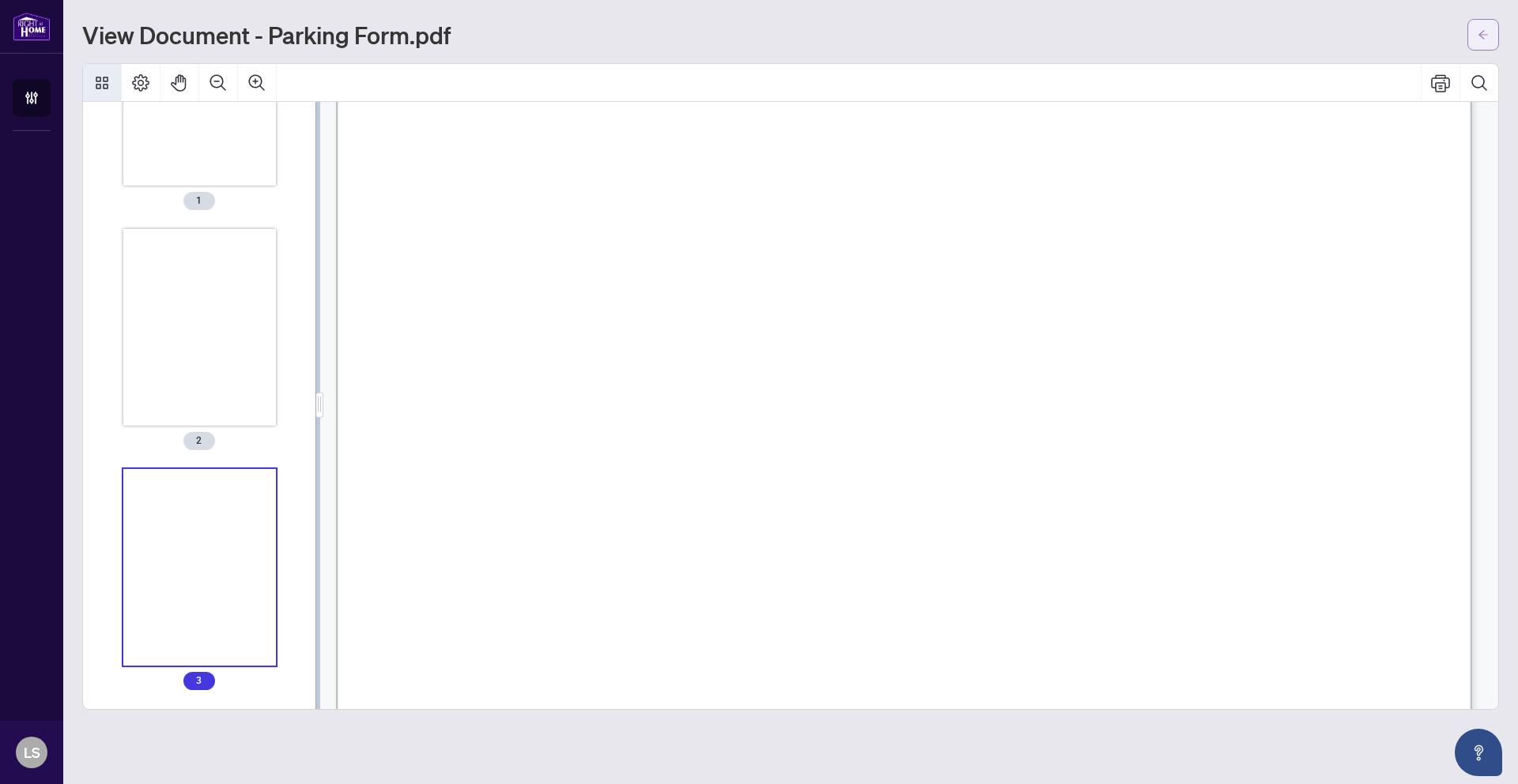
click at [1477, 31] on button "button" at bounding box center [1483, 35] width 32 height 32
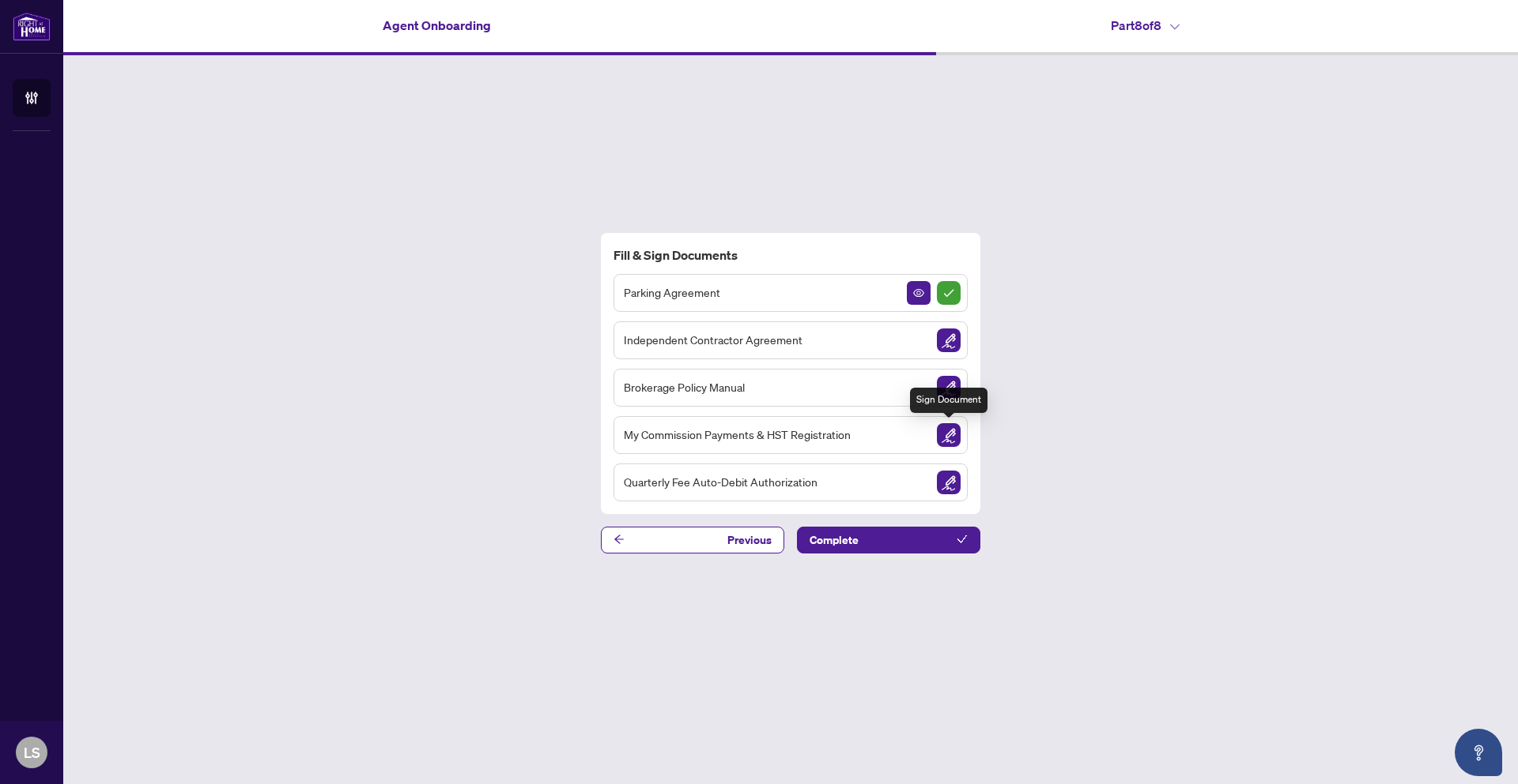
click at [946, 442] on img "Sign Document" at bounding box center [948, 434] width 24 height 24
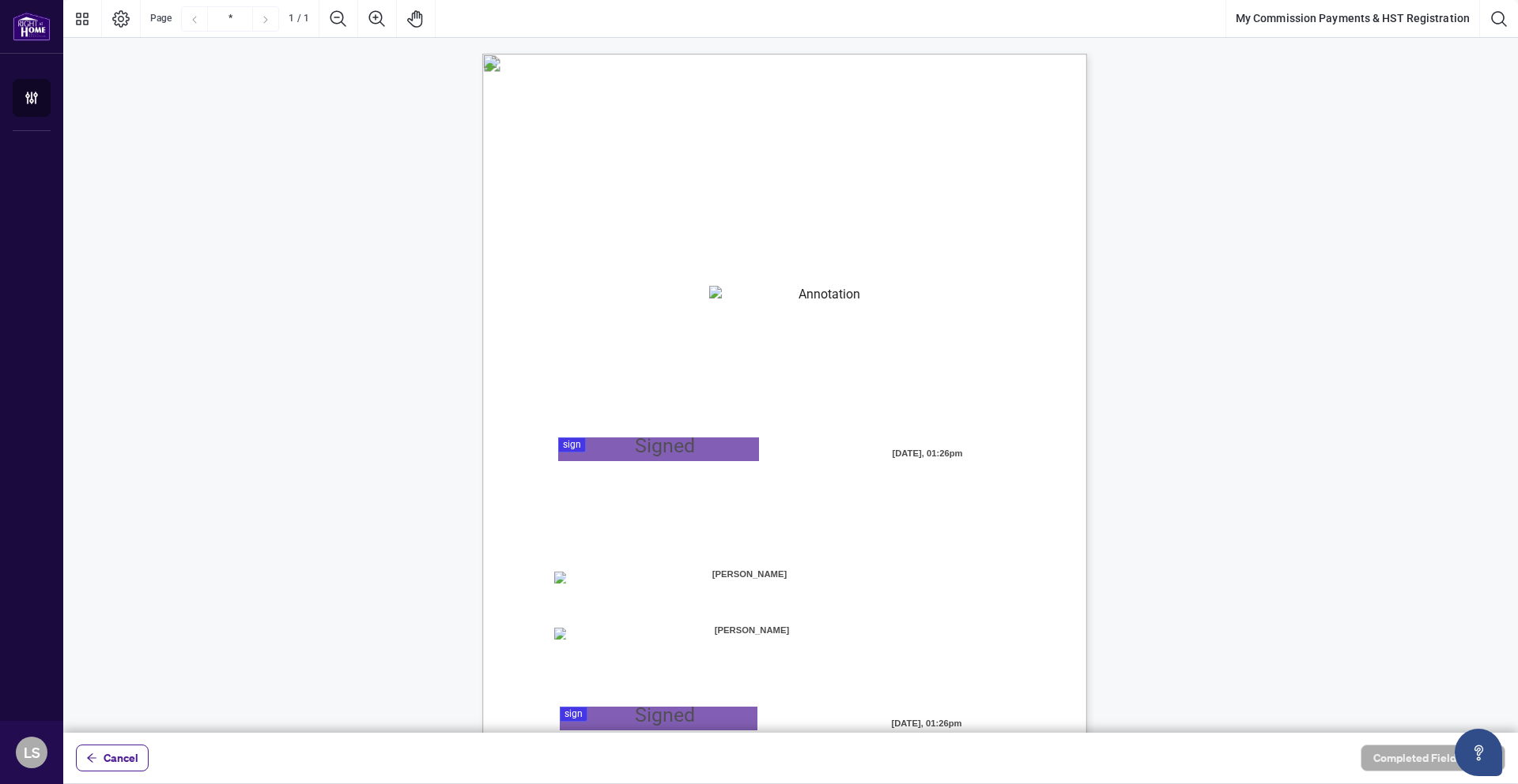
click at [800, 297] on textarea "01JYSKAFNP7KT963GEJ3KVZWMN" at bounding box center [822, 297] width 227 height 24
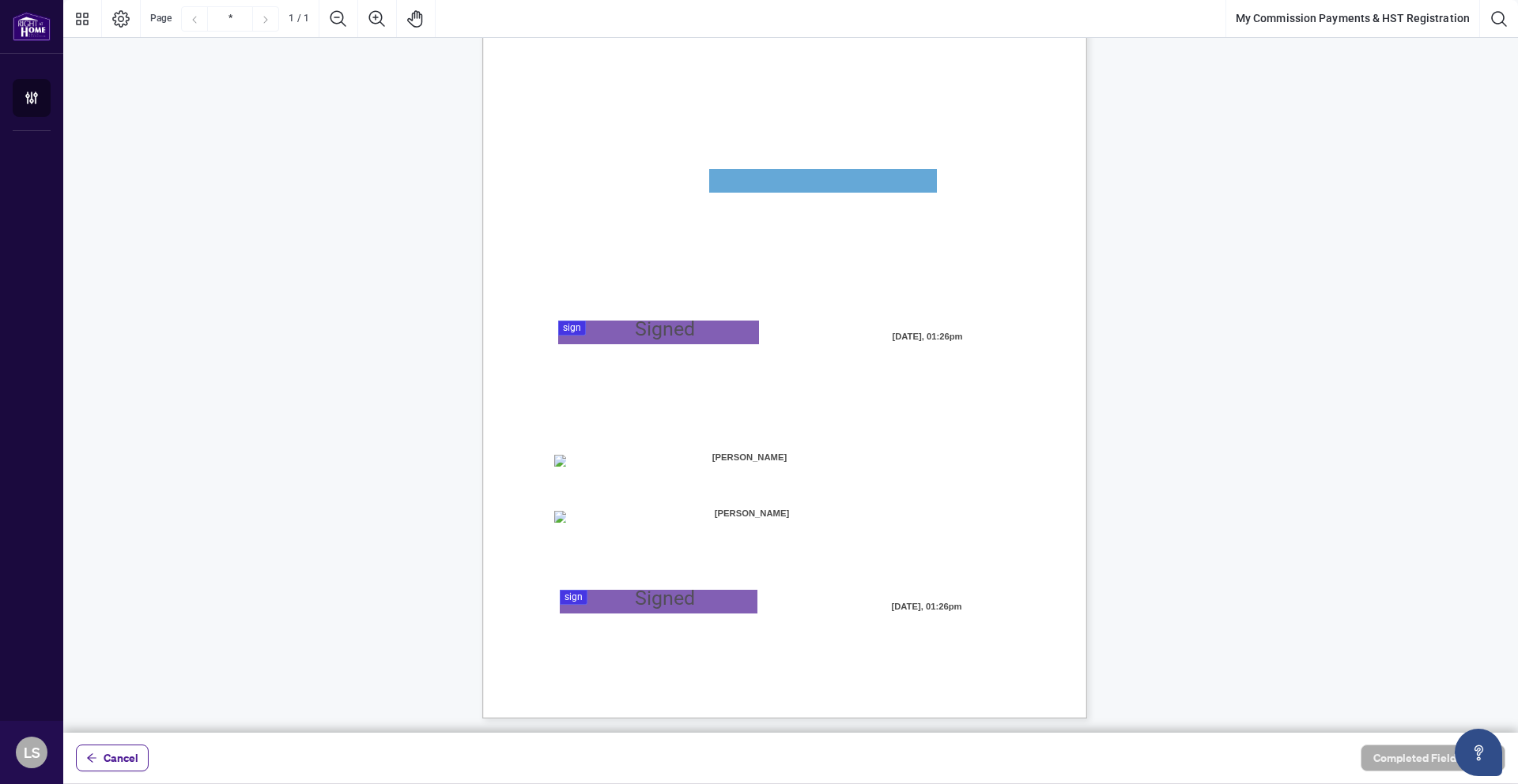
scroll to position [119, 0]
click at [84, 18] on icon "Thumbnails" at bounding box center [82, 19] width 19 height 19
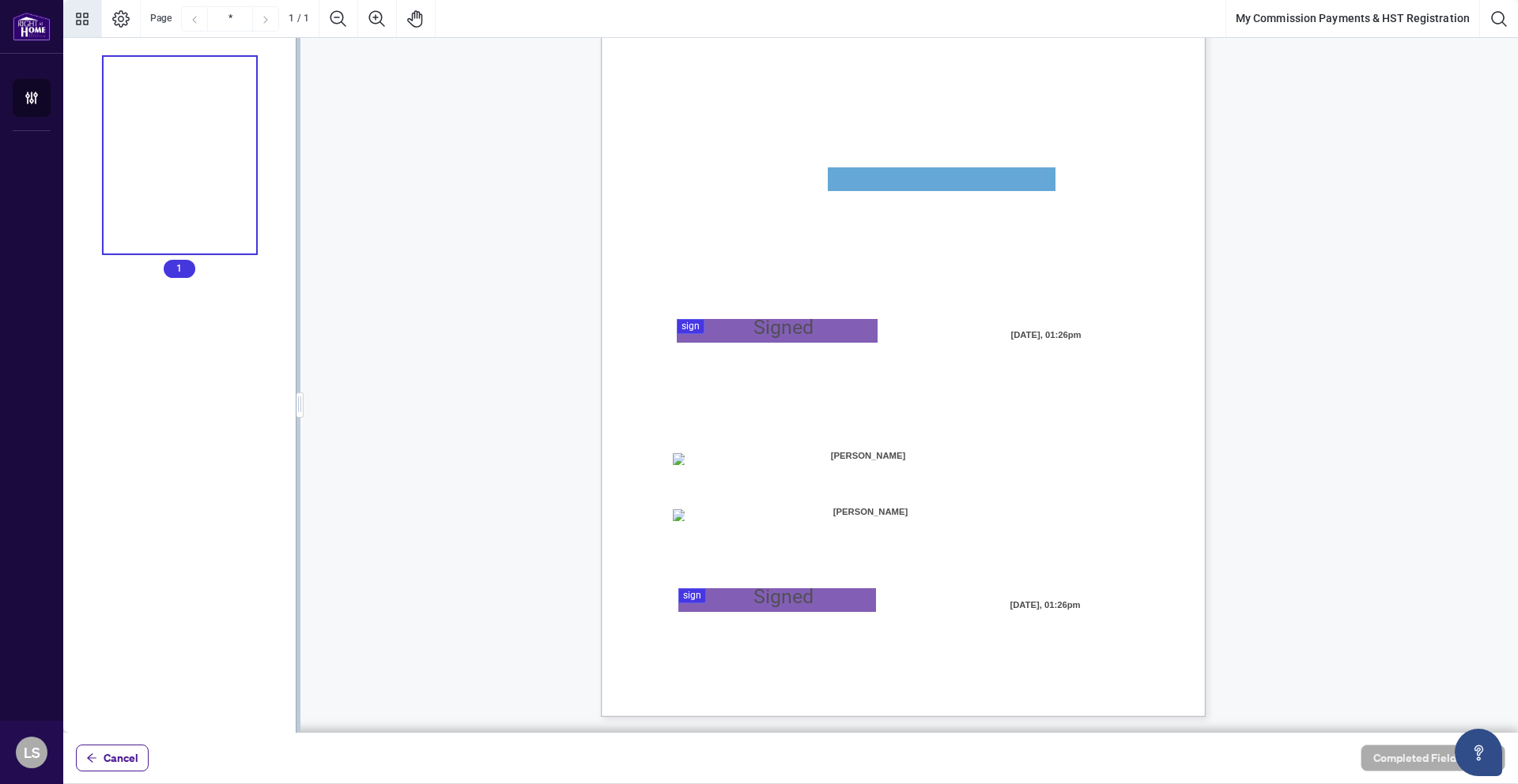
click at [84, 18] on icon "Thumbnails" at bounding box center [82, 19] width 19 height 19
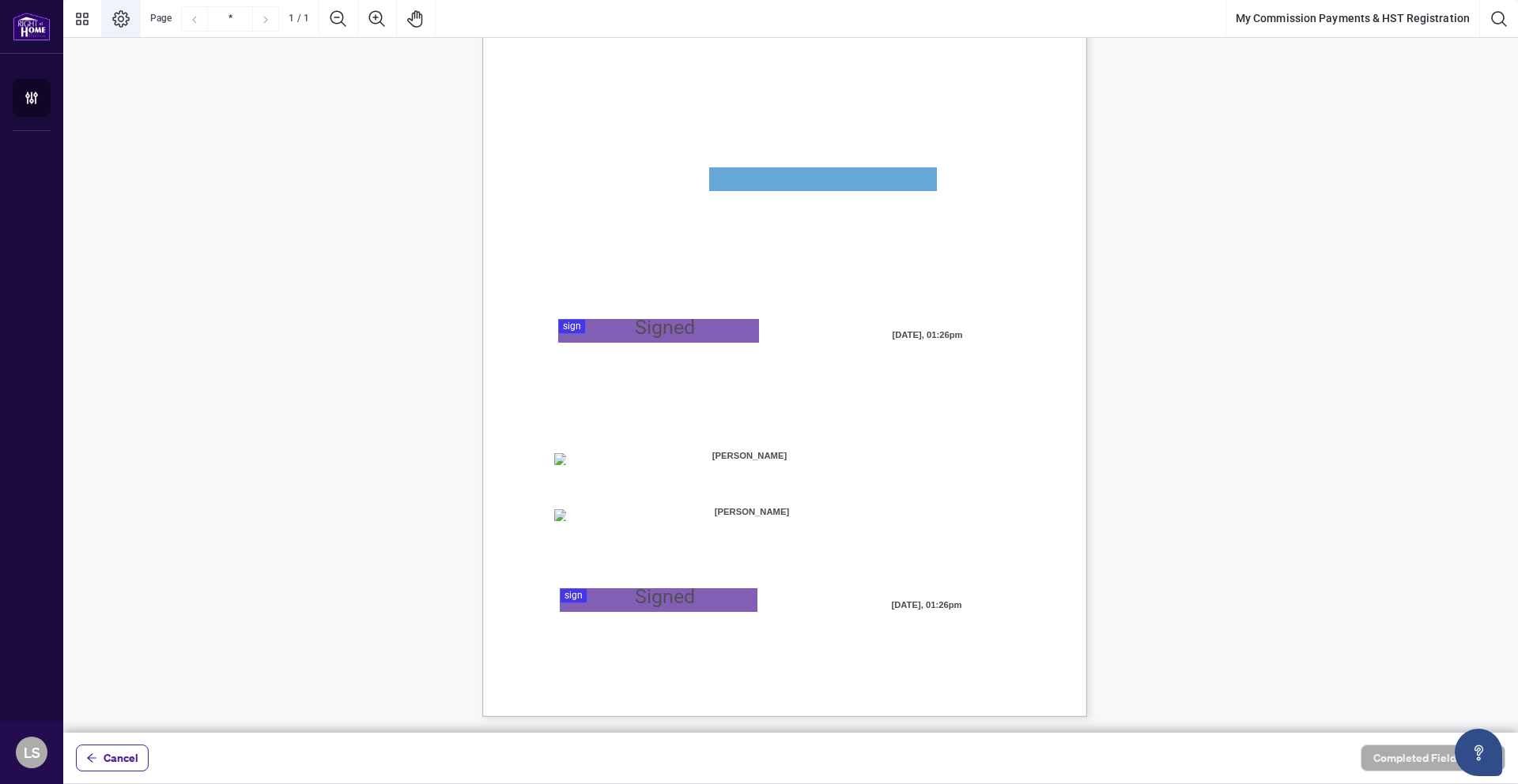
click at [116, 21] on icon "Page Layout" at bounding box center [121, 19] width 17 height 17
click at [1474, 761] on icon "Open asap" at bounding box center [1478, 753] width 20 height 20
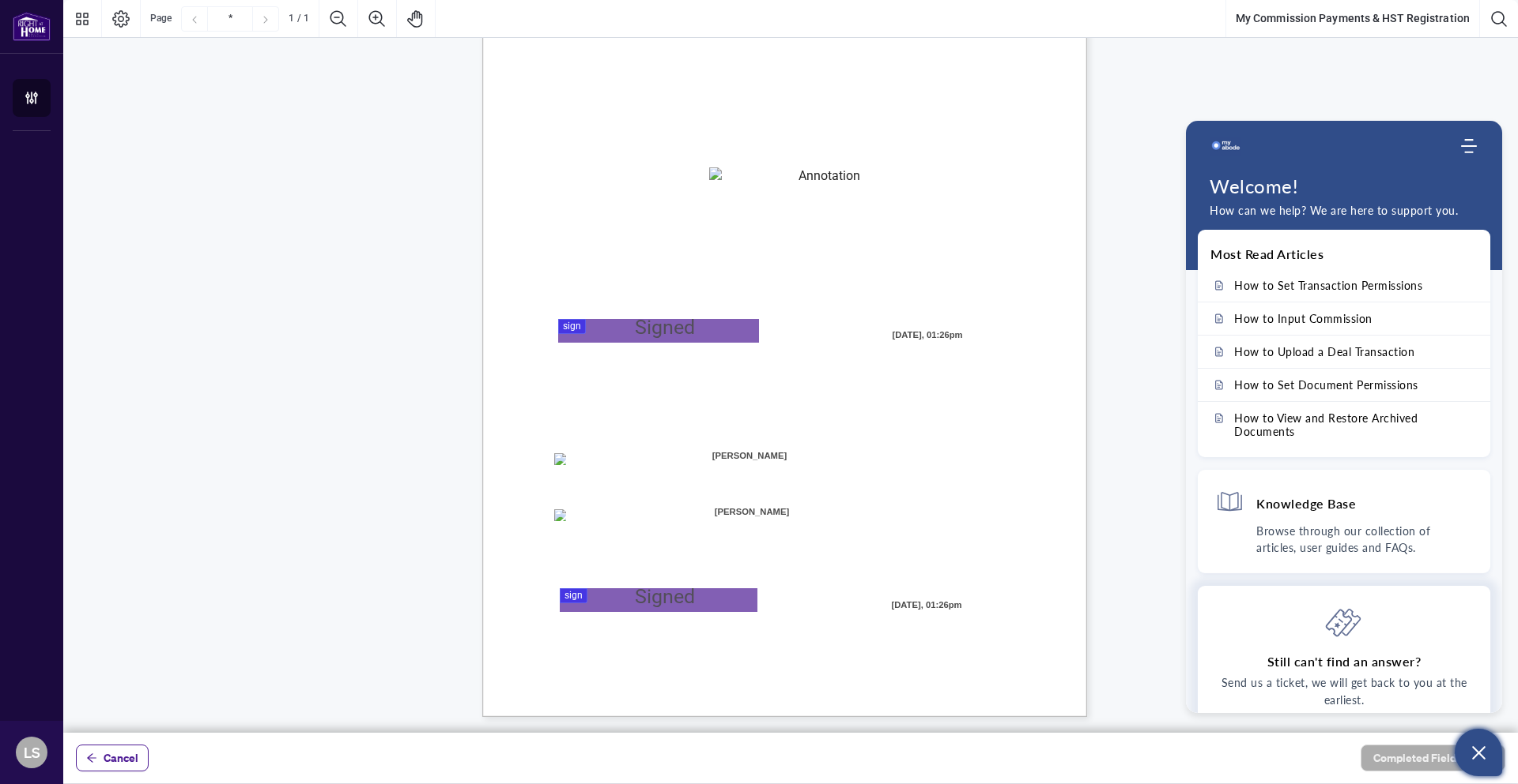
scroll to position [0, 0]
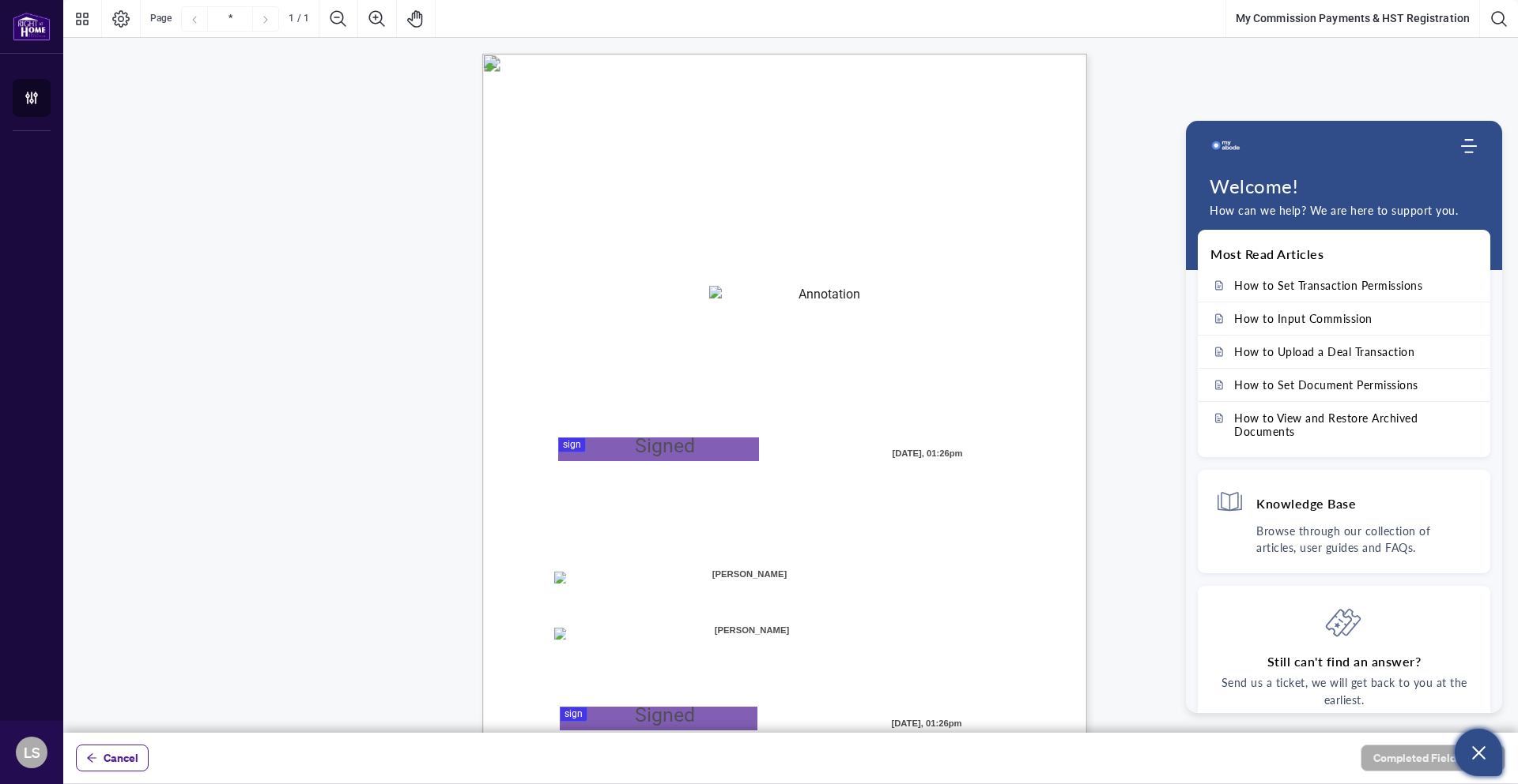
click at [1150, 260] on div "MY COMMISSION PAYMENTS AND HST REGISTRATION For Right at Home Realty to pay out…" at bounding box center [790, 436] width 1454 height 798
click at [883, 299] on textarea "01JYSKAFNP7KT963GEJ3KVZWMN" at bounding box center [822, 297] width 227 height 24
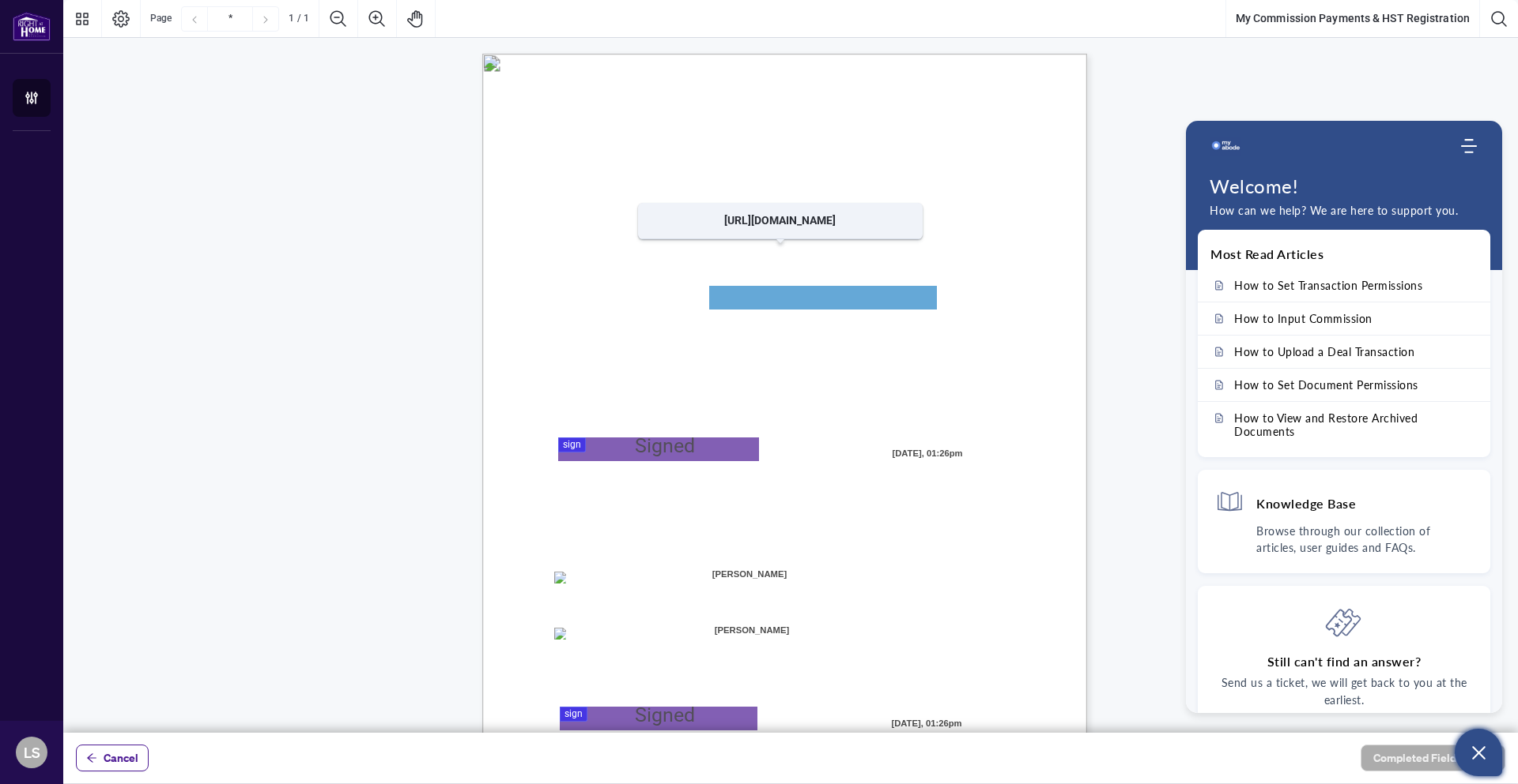
click at [818, 266] on span "[URL][DOMAIN_NAME]" at bounding box center [777, 267] width 120 height 14
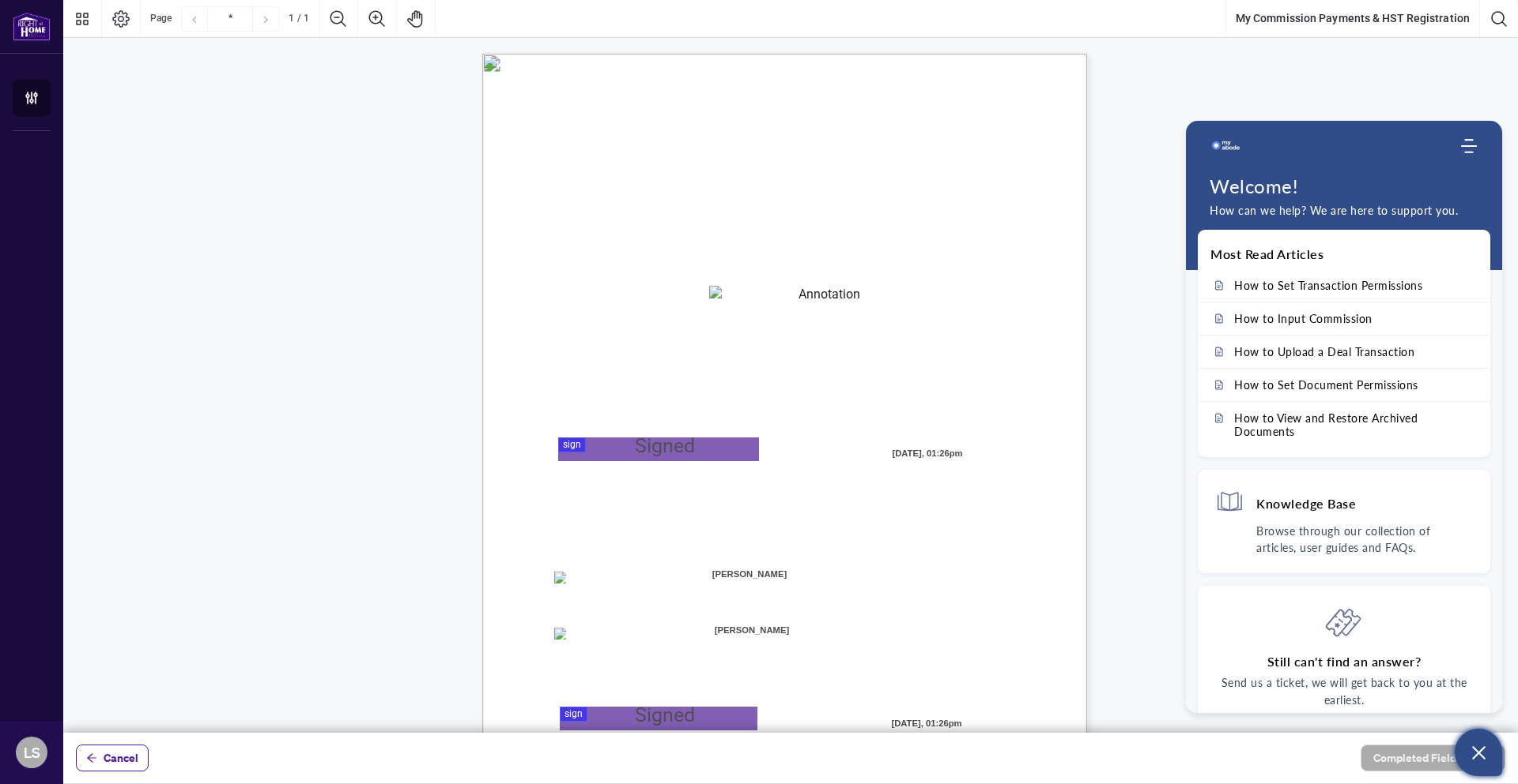
click at [792, 296] on textarea "01JYSKAFNP7KT963GEJ3KVZWMN" at bounding box center [822, 297] width 227 height 24
click at [857, 290] on textarea "01JYSKAFNP7KT963GEJ3KVZWMN" at bounding box center [822, 297] width 227 height 24
click at [834, 296] on textarea "01JYSKAFNP7KT963GEJ3KVZWMN" at bounding box center [822, 297] width 227 height 24
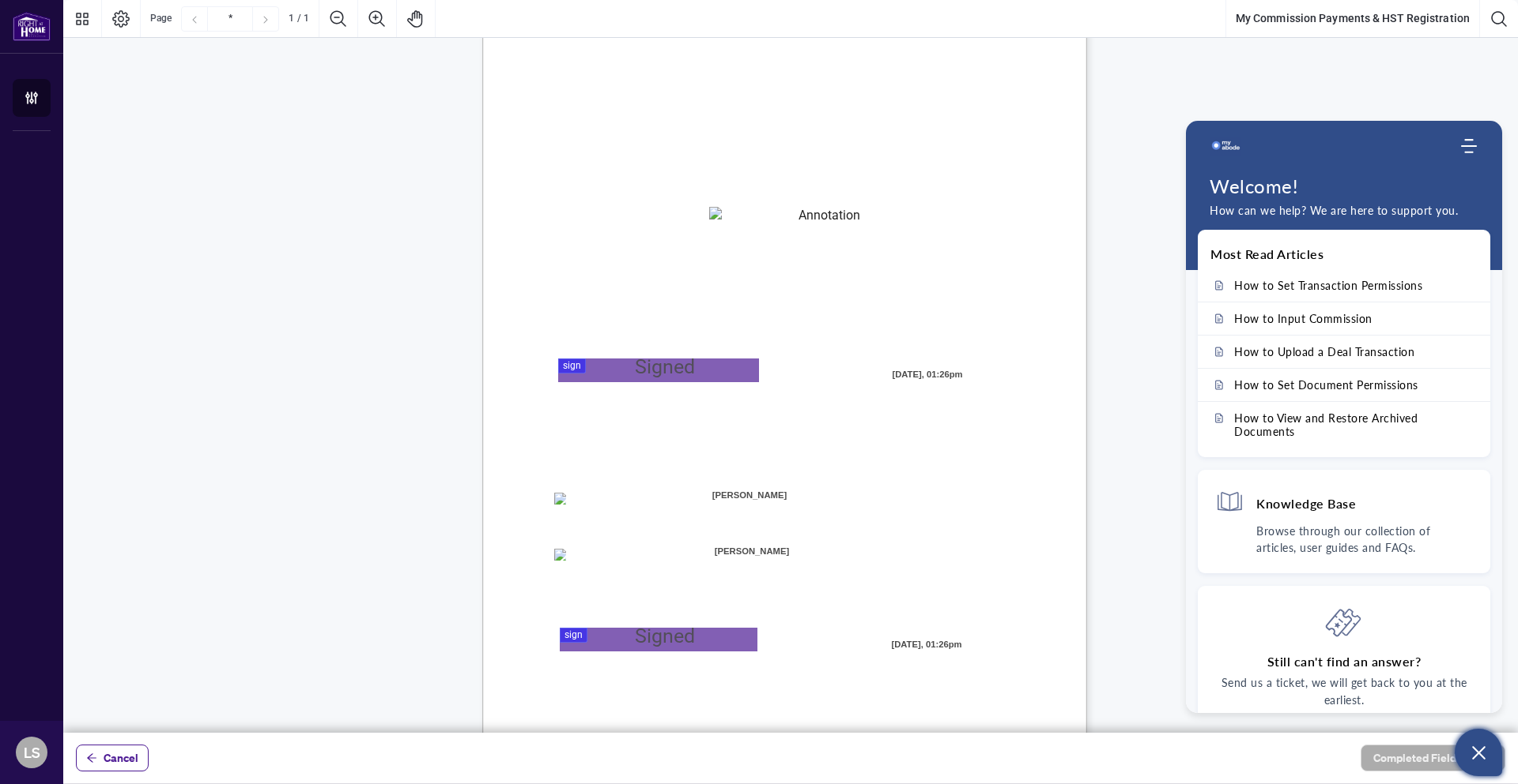
scroll to position [119, 0]
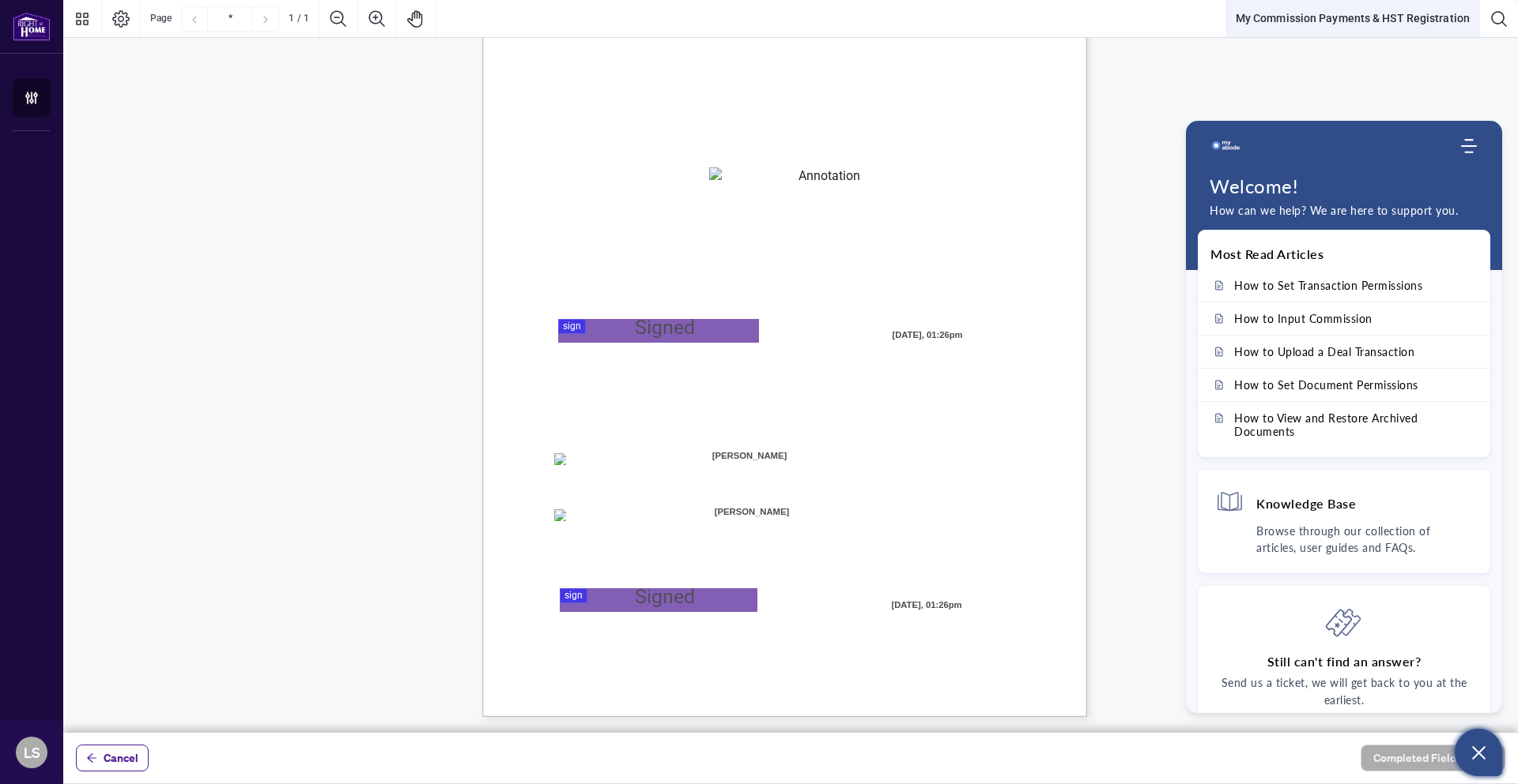
click at [1402, 18] on button "My Commission Payments & HST Registration" at bounding box center [1352, 19] width 253 height 38
click at [123, 757] on span "Cancel" at bounding box center [121, 758] width 35 height 25
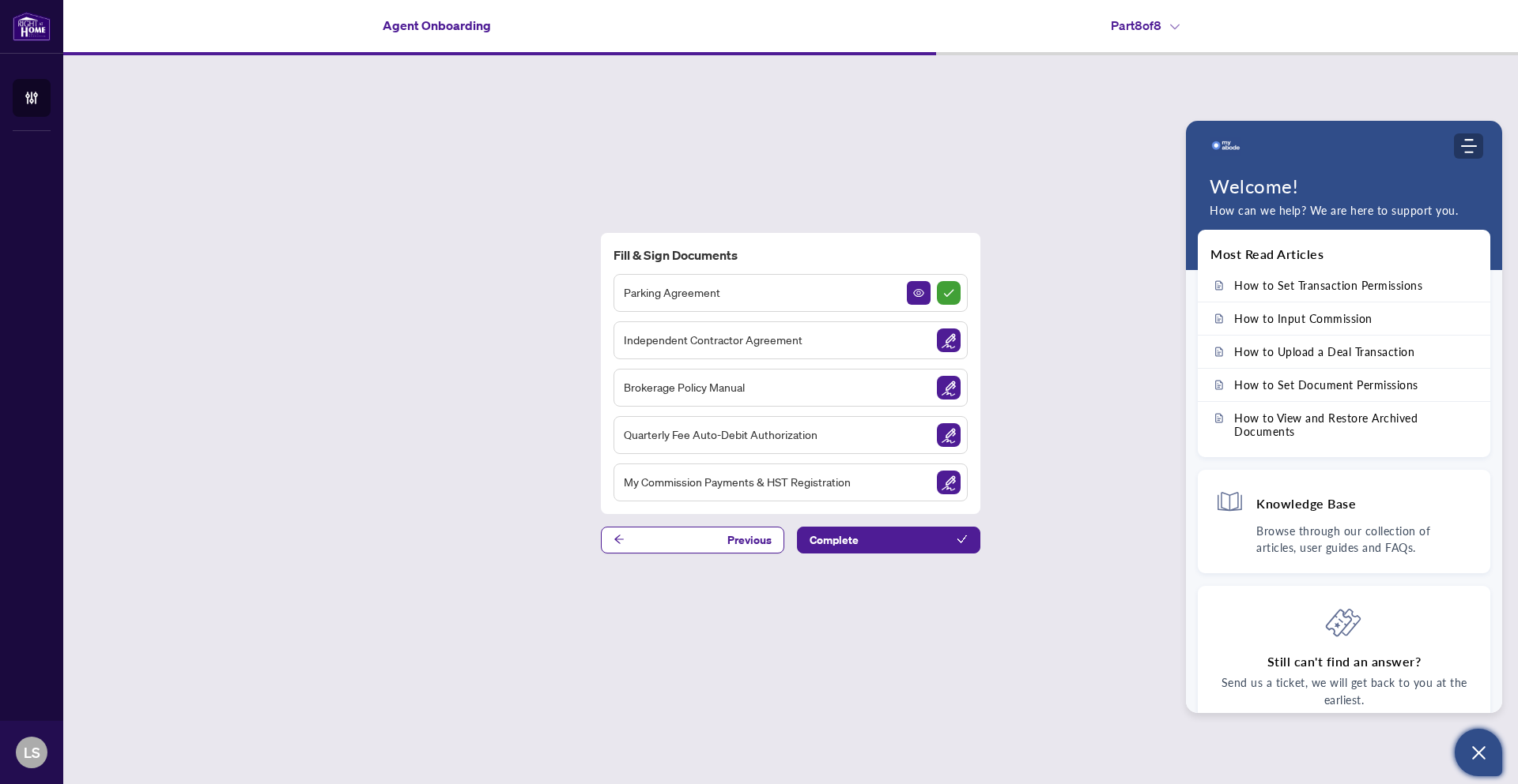
click at [1465, 150] on icon "Modules Menu" at bounding box center [1468, 146] width 16 height 16
click at [1151, 428] on div "Fill & Sign Documents Parking Agreement Independent Contractor Agreement Broker…" at bounding box center [790, 393] width 1454 height 676
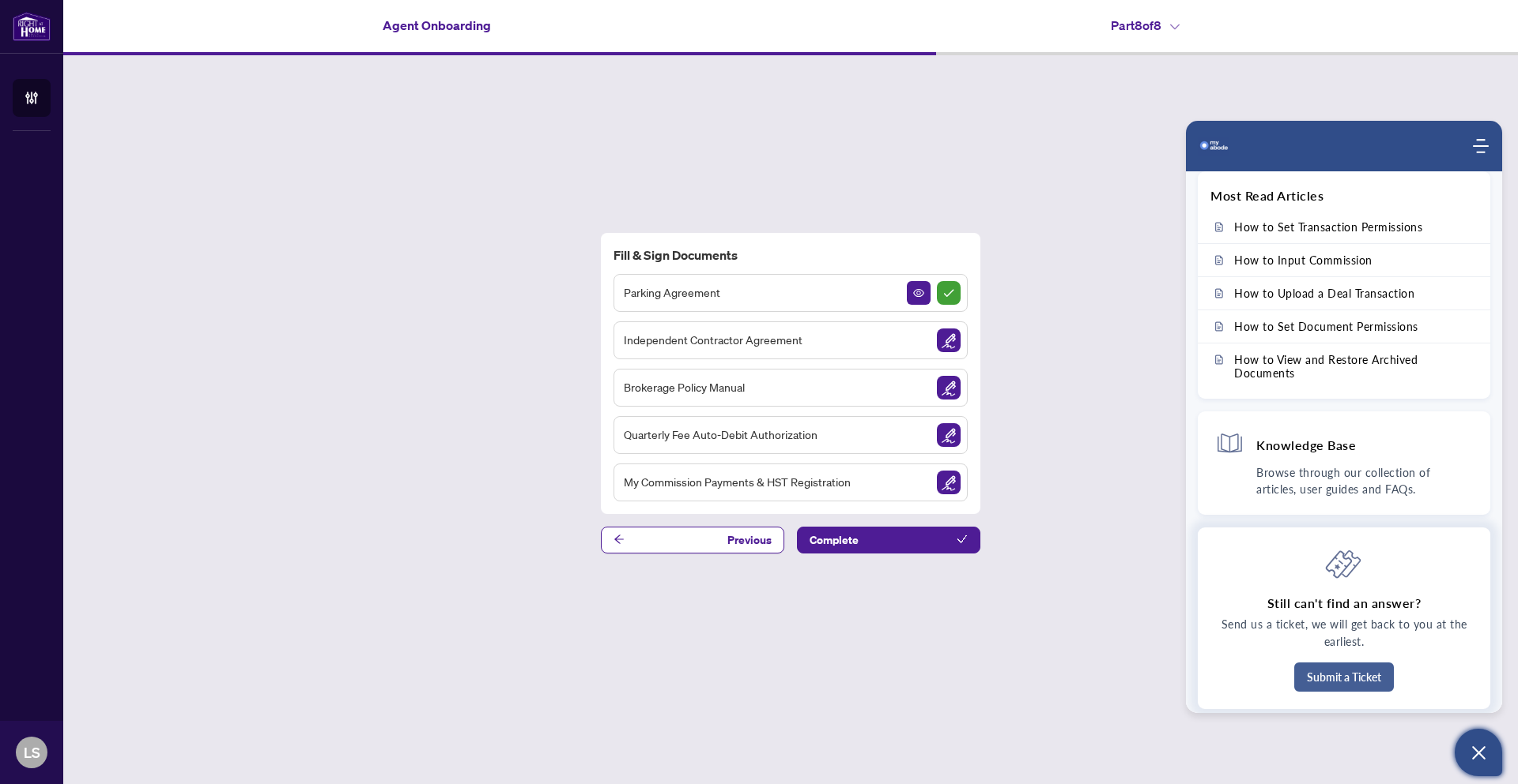
click at [1335, 678] on button "Submit a Ticket" at bounding box center [1344, 677] width 100 height 29
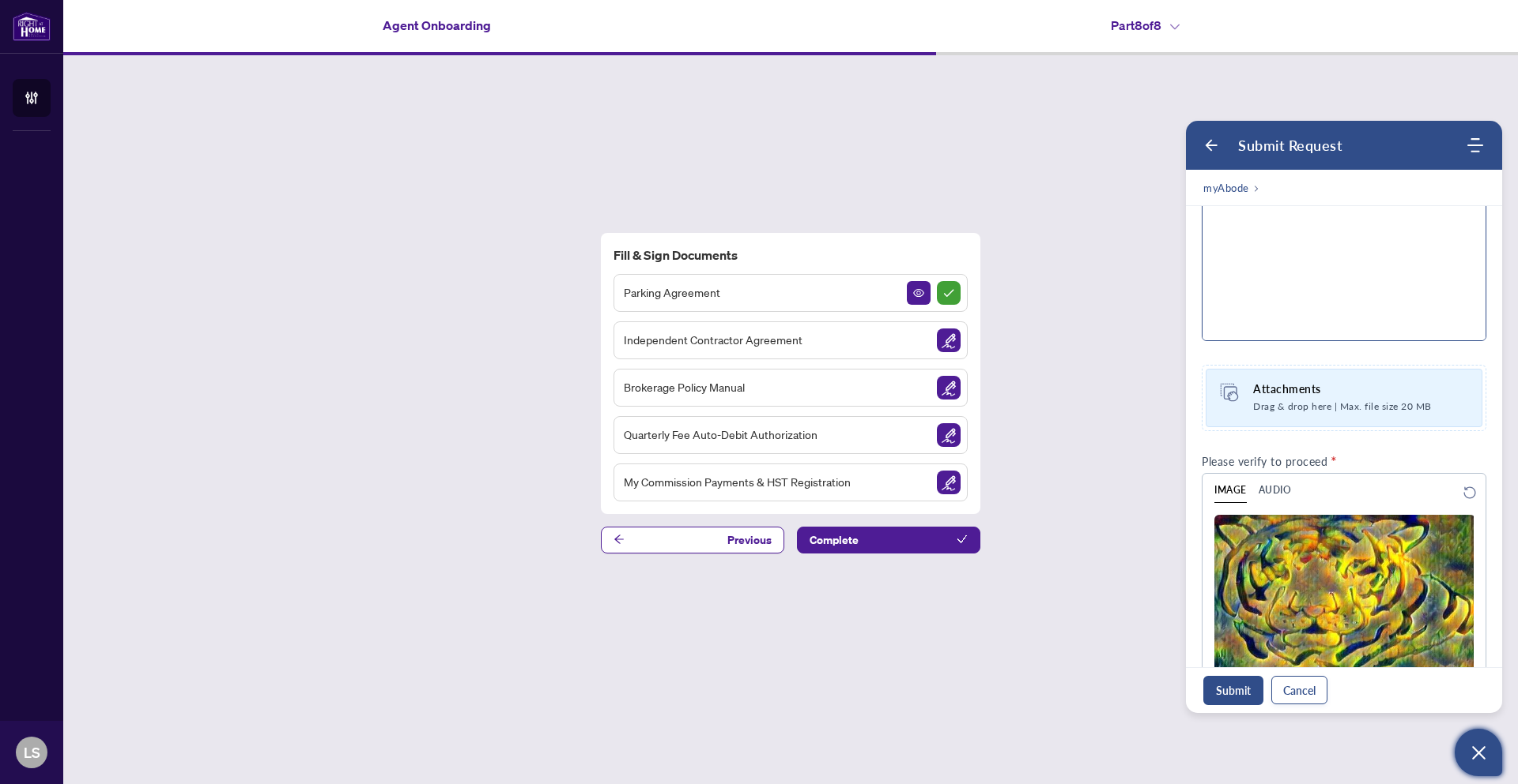
scroll to position [181, 0]
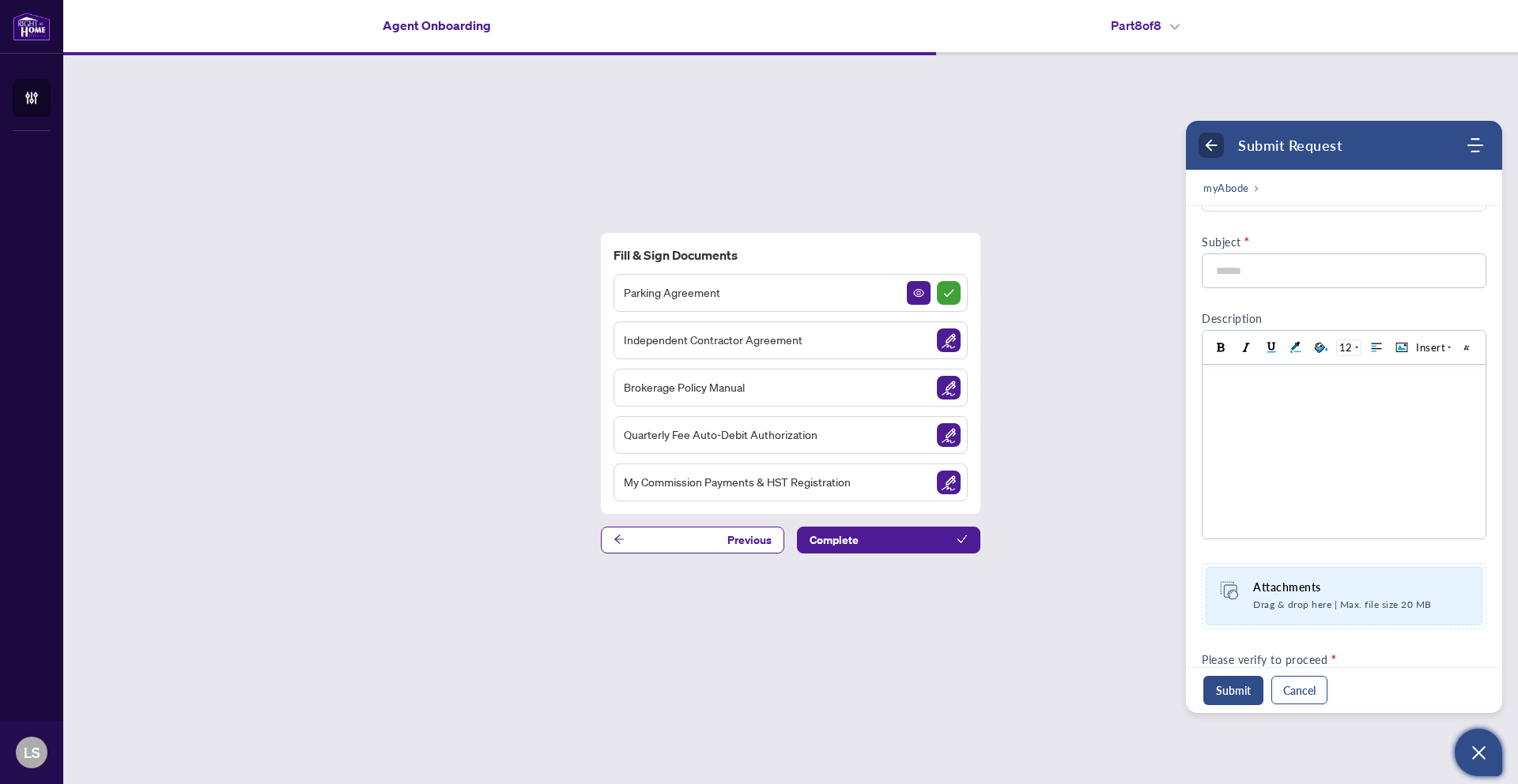
click at [1211, 142] on icon "Back" at bounding box center [1211, 145] width 16 height 16
